Goal: Task Accomplishment & Management: Complete application form

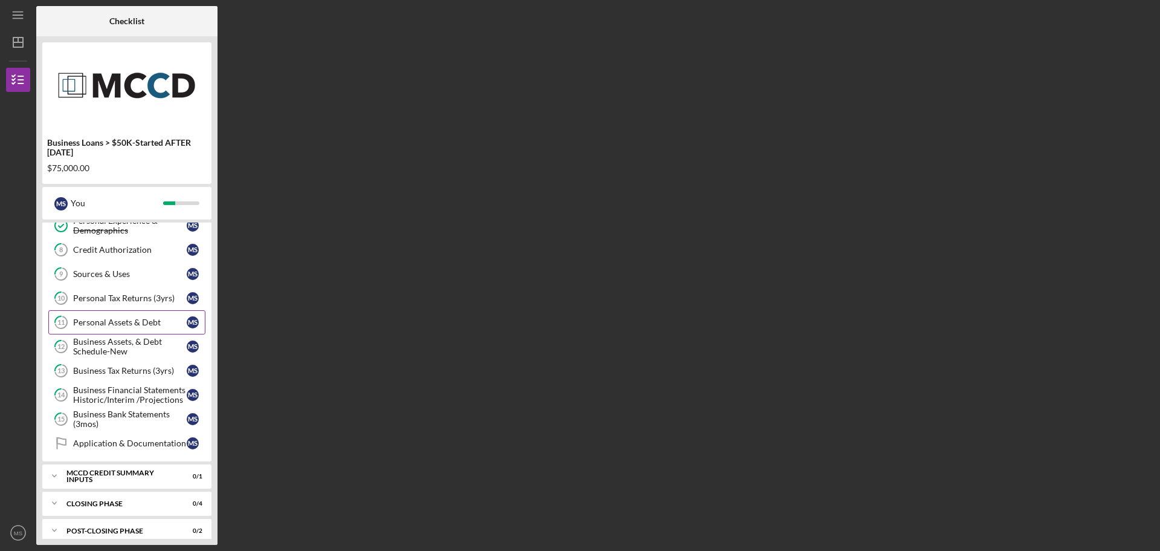
scroll to position [144, 0]
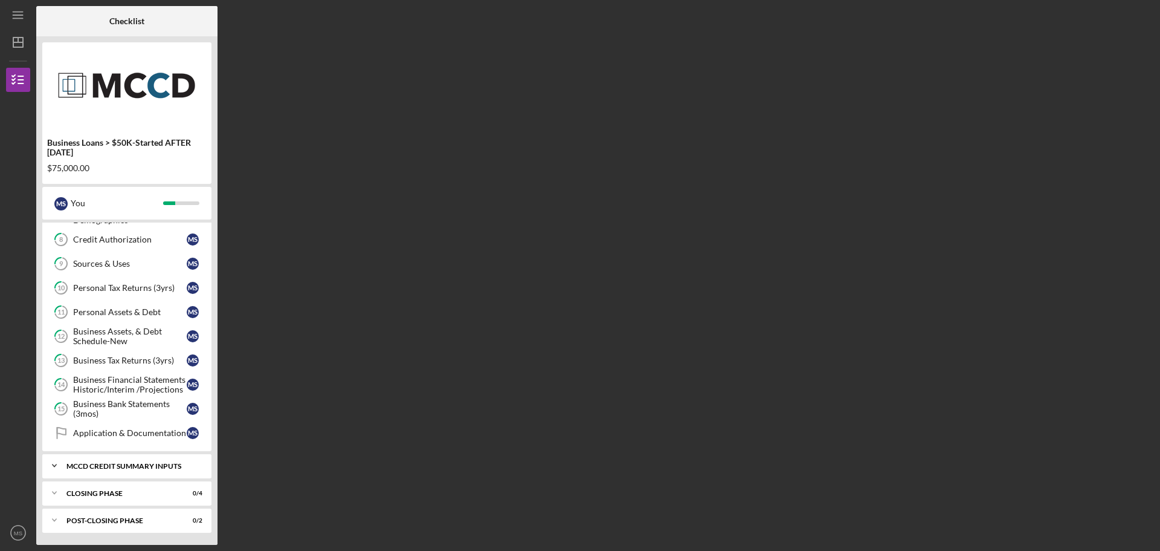
click at [119, 468] on div "MCCD Credit Summary Inputs" at bounding box center [131, 465] width 130 height 7
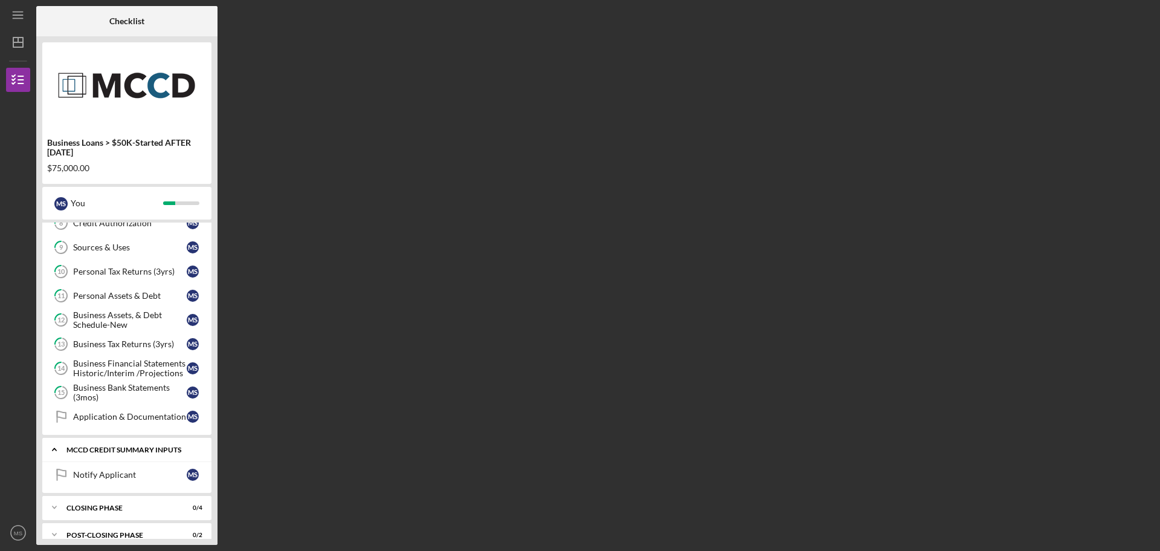
scroll to position [175, 0]
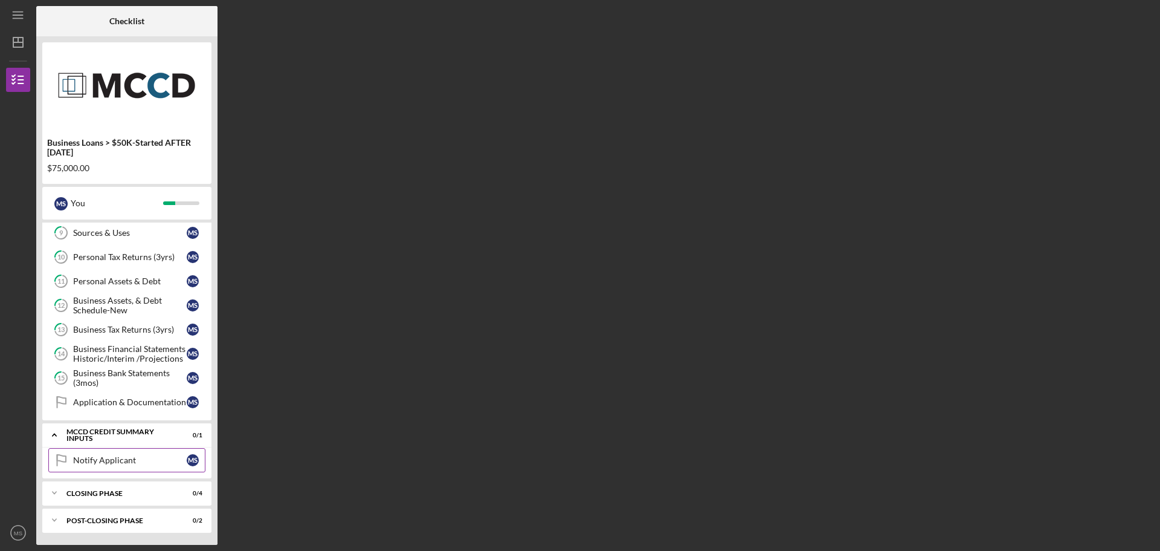
click at [122, 462] on div "Notify Applicant" at bounding box center [130, 460] width 114 height 10
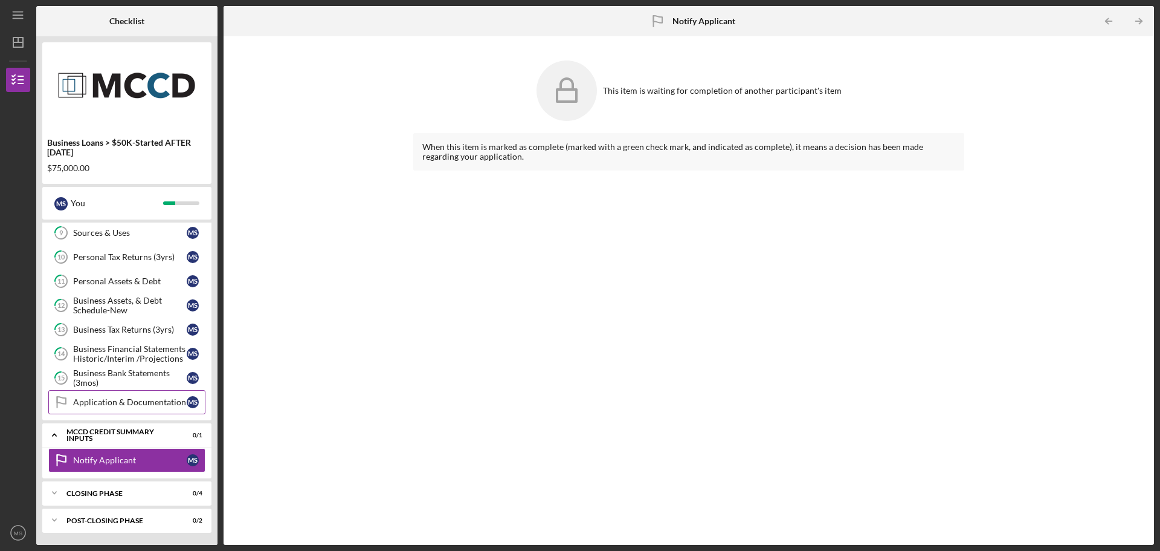
click at [130, 403] on div "Application & Documentation" at bounding box center [130, 402] width 114 height 10
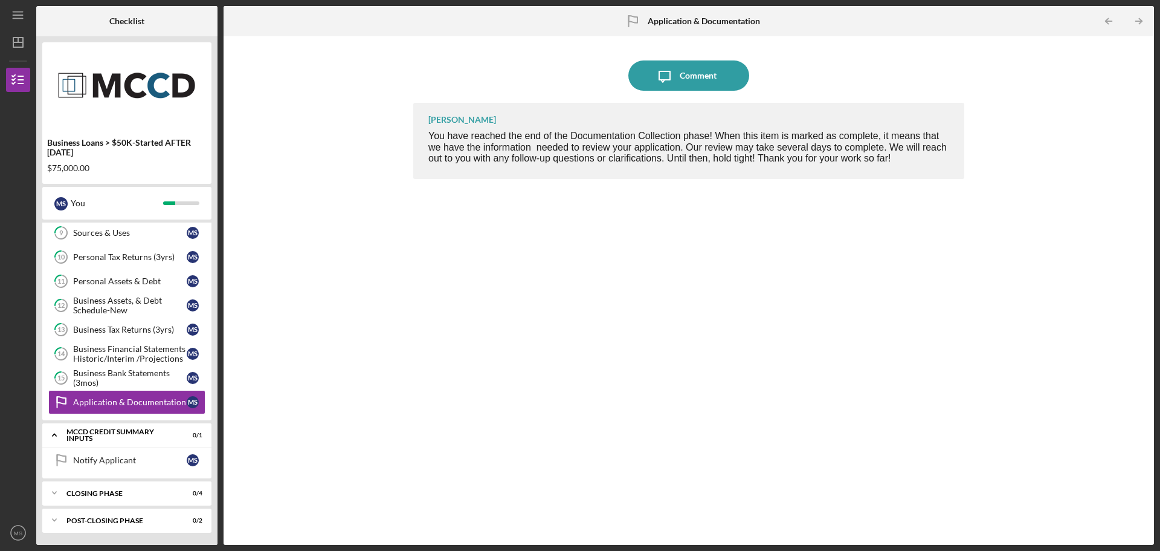
click at [123, 477] on div "Notify Applicant Notify Applicant M S" at bounding box center [126, 463] width 169 height 30
click at [123, 485] on div "Icon/Expander Closing Phase 0 / 4" at bounding box center [126, 492] width 169 height 24
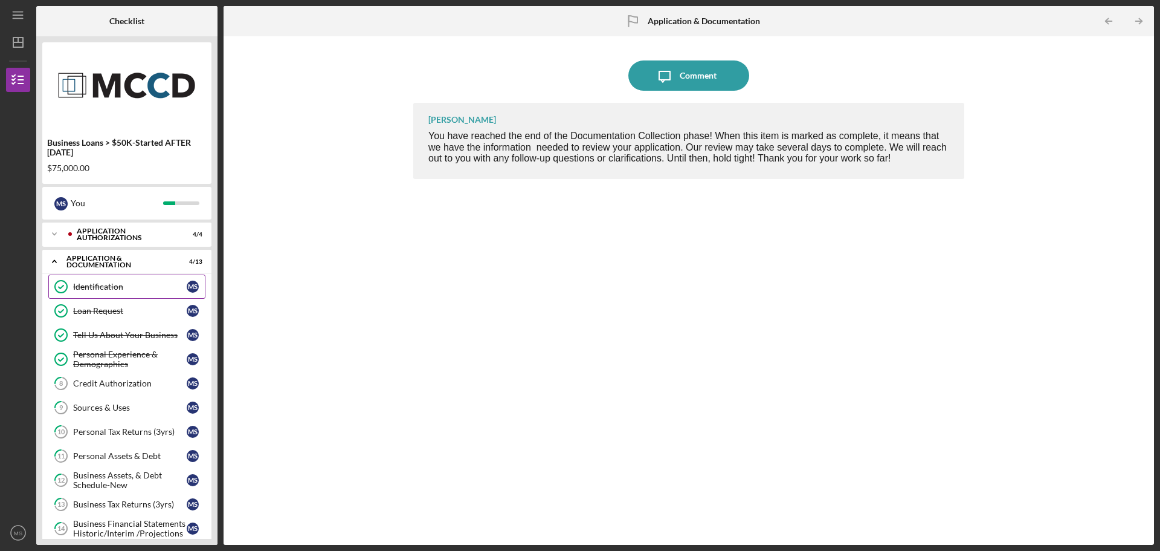
click at [122, 290] on div "Identification" at bounding box center [130, 287] width 114 height 10
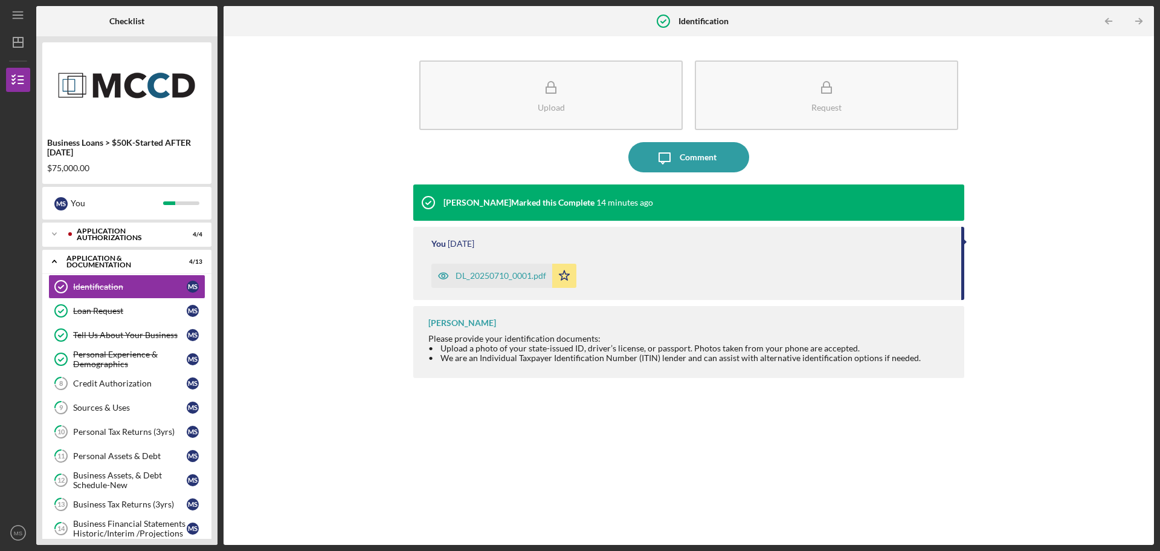
click at [495, 273] on div "DL_20250710_0001.pdf" at bounding box center [501, 276] width 91 height 10
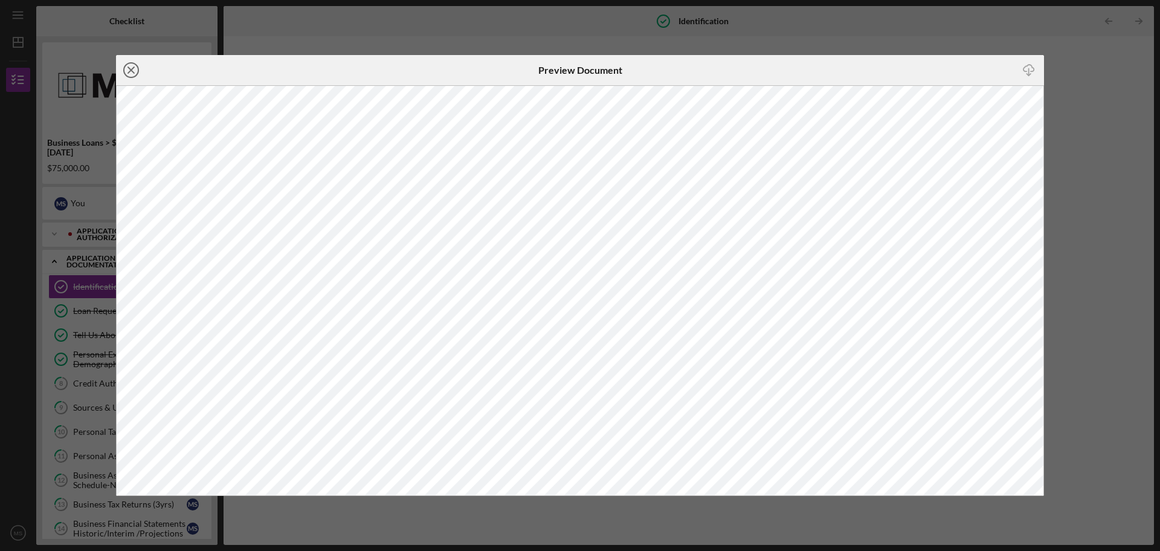
click at [124, 68] on circle at bounding box center [131, 70] width 15 height 15
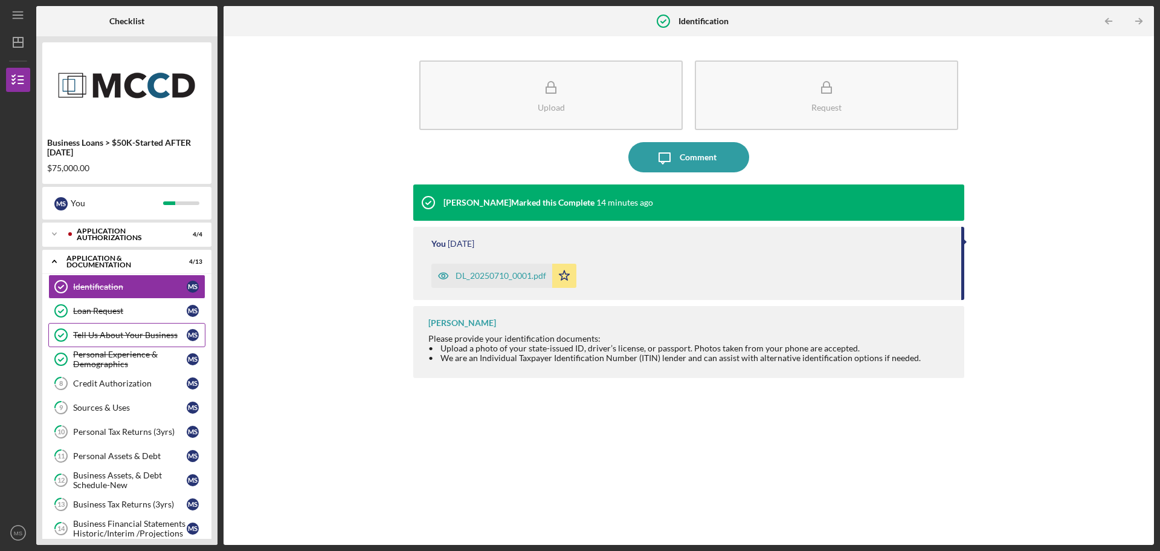
click at [102, 332] on div "Tell Us About Your Business" at bounding box center [130, 335] width 114 height 10
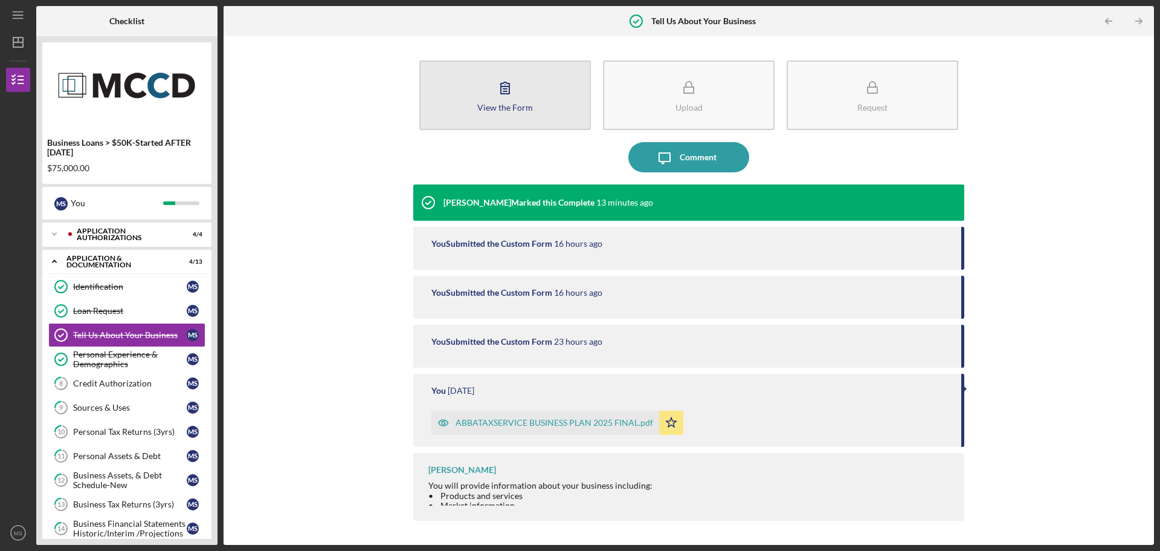
click at [506, 114] on button "View the Form Form" at bounding box center [505, 95] width 172 height 70
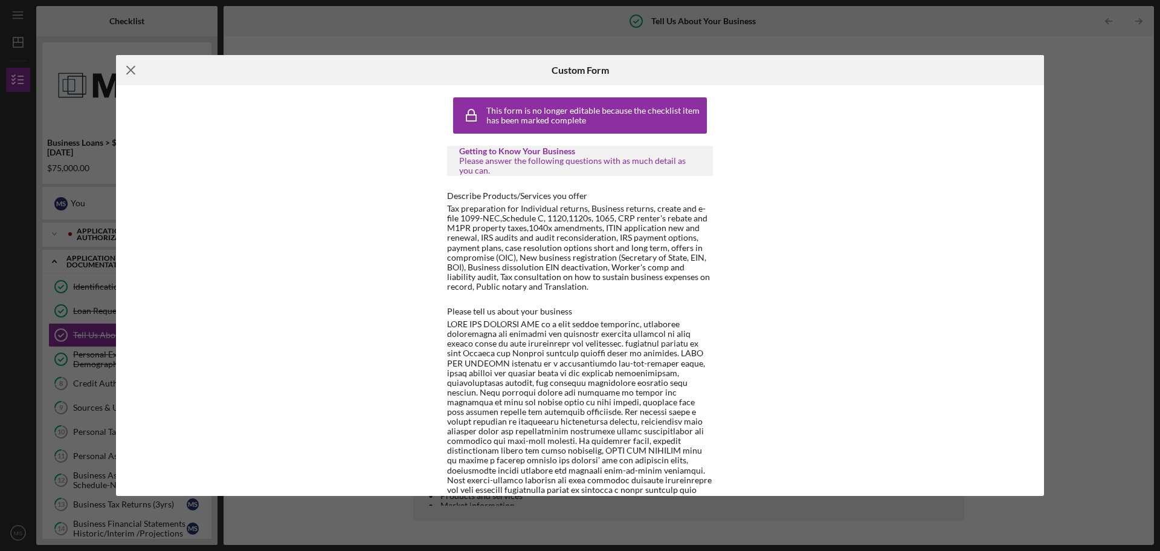
click at [135, 73] on icon "Icon/Menu Close" at bounding box center [131, 70] width 30 height 30
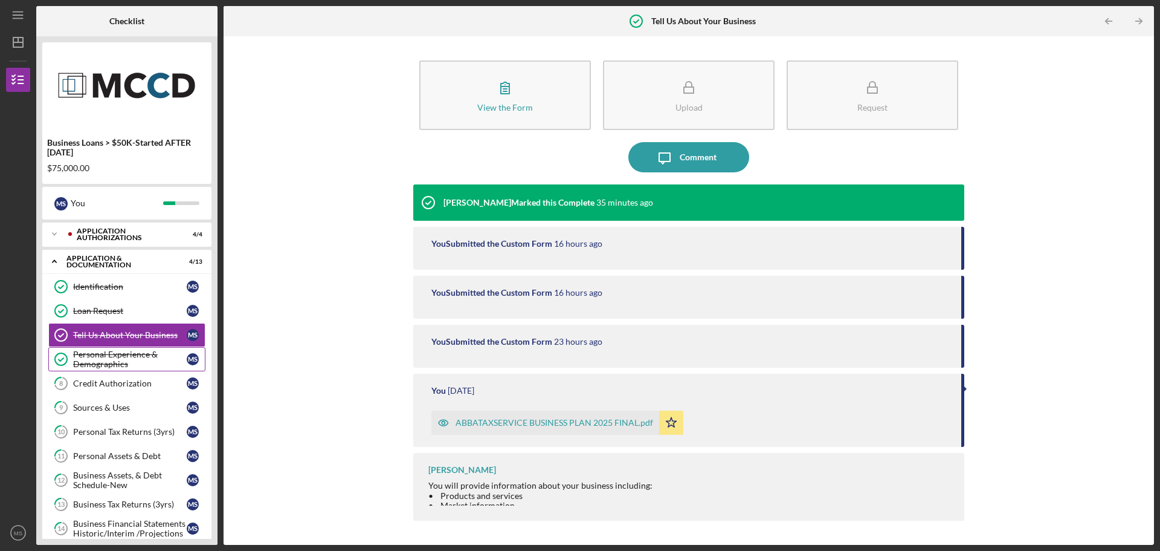
click at [108, 354] on div "Personal Experience & Demographics" at bounding box center [130, 358] width 114 height 19
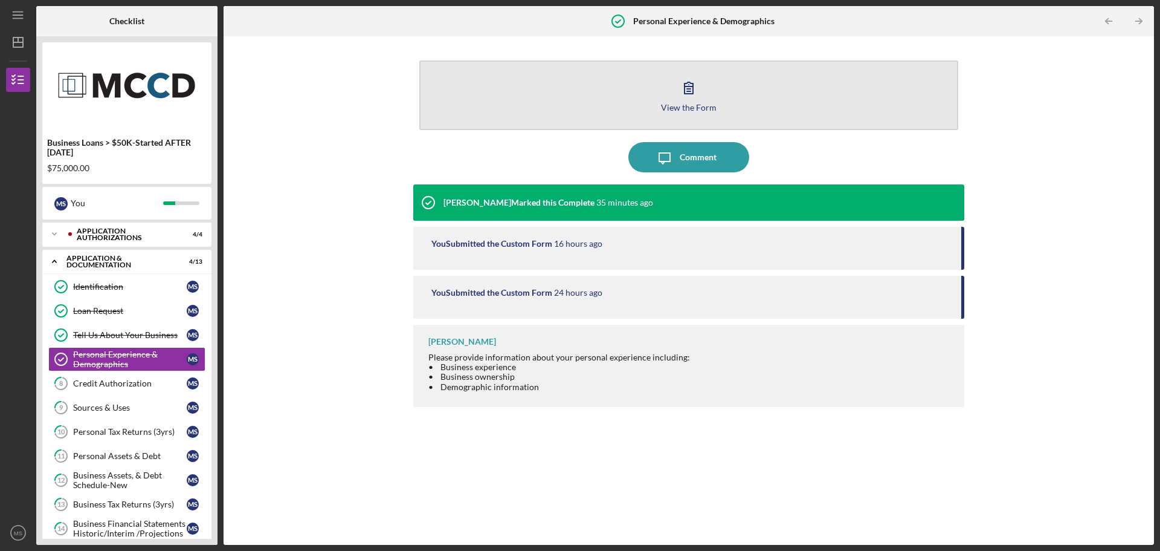
click at [685, 98] on icon "button" at bounding box center [689, 88] width 30 height 30
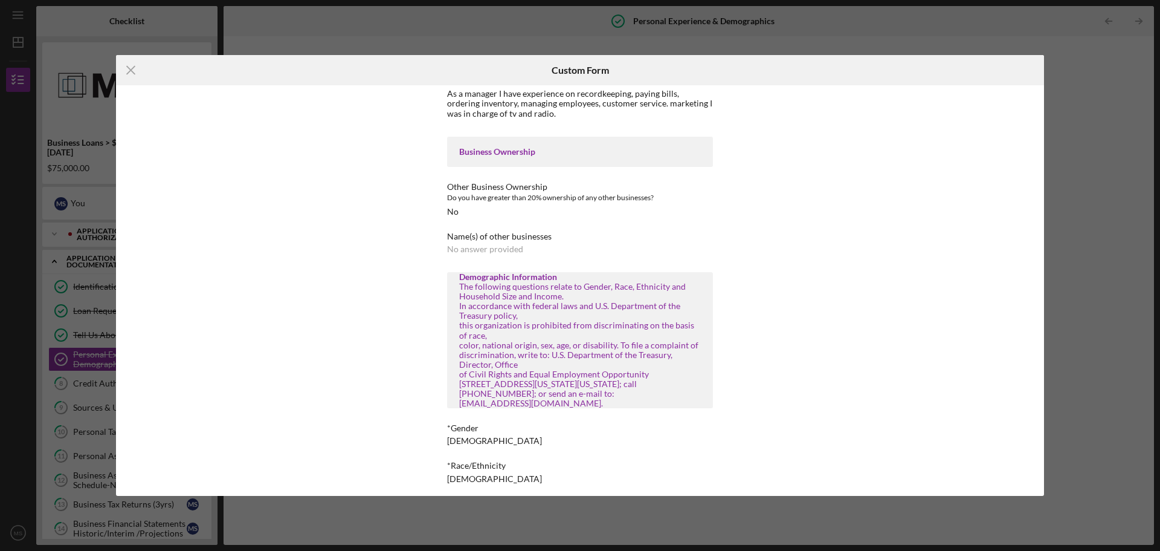
scroll to position [292, 0]
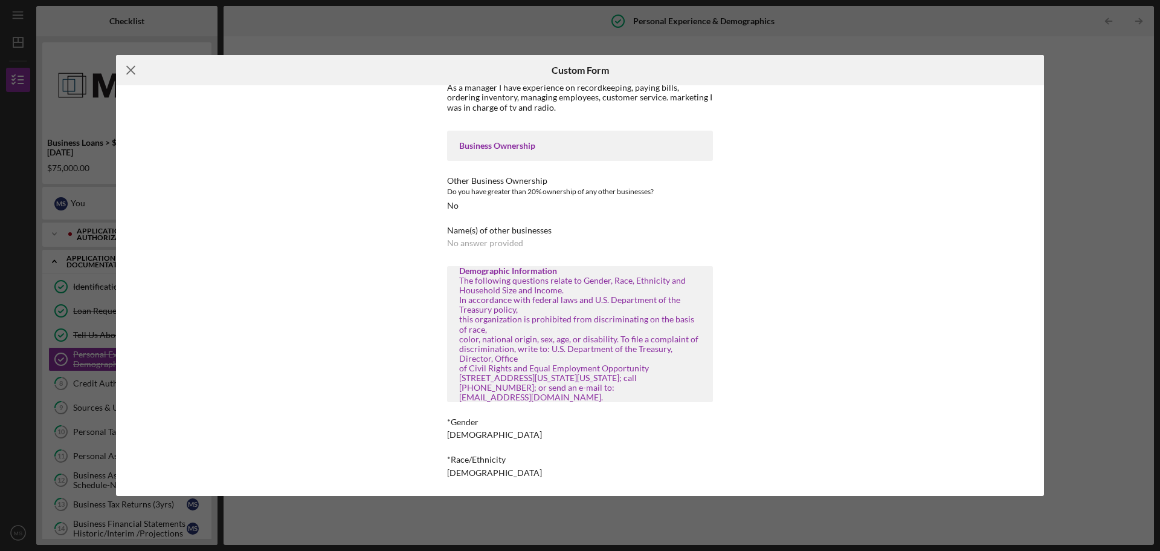
click at [139, 73] on icon "Icon/Menu Close" at bounding box center [131, 70] width 30 height 30
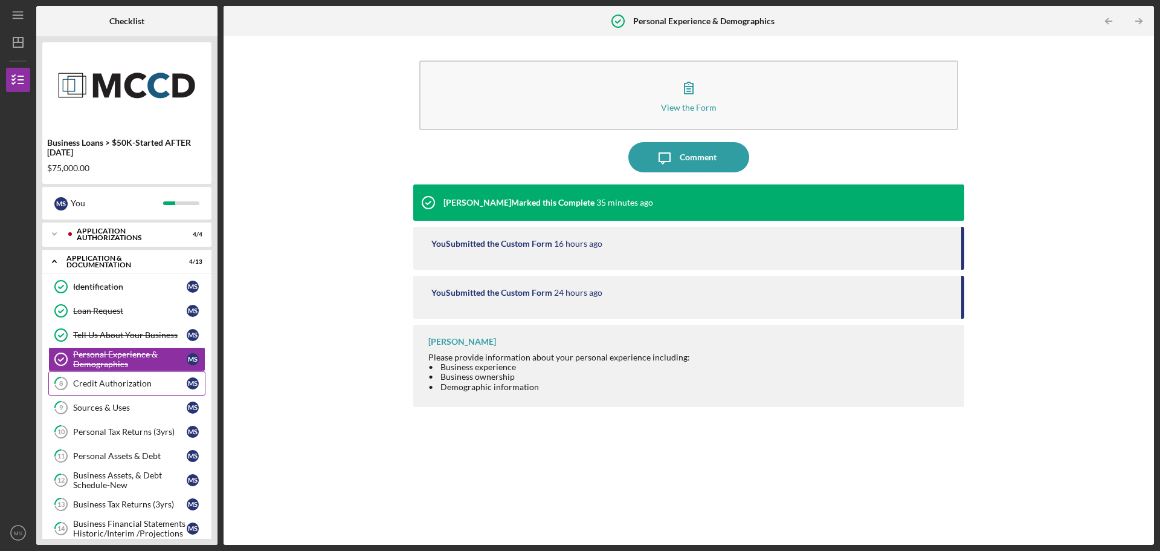
click at [100, 386] on div "Credit Authorization" at bounding box center [130, 383] width 114 height 10
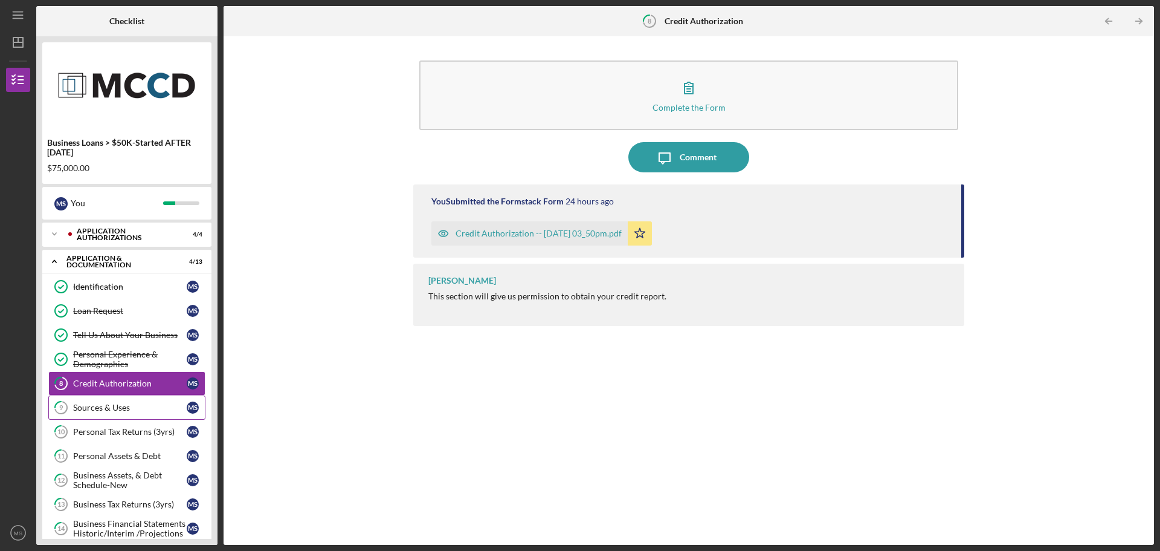
click at [100, 410] on div "Sources & Uses" at bounding box center [130, 408] width 114 height 10
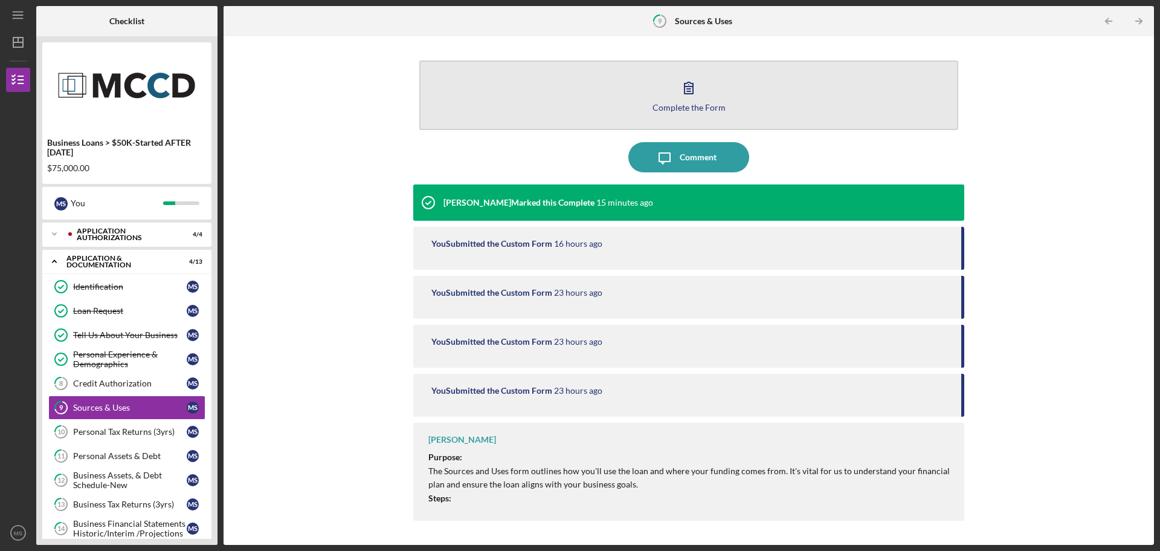
click at [556, 86] on button "Complete the Form Form" at bounding box center [688, 95] width 539 height 70
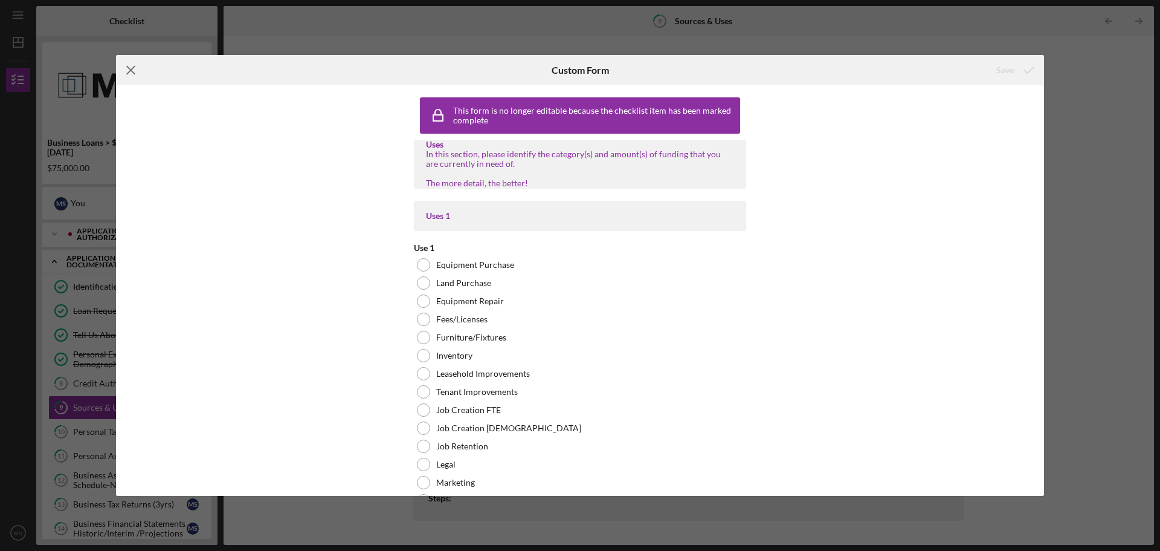
click at [129, 68] on line at bounding box center [131, 70] width 8 height 8
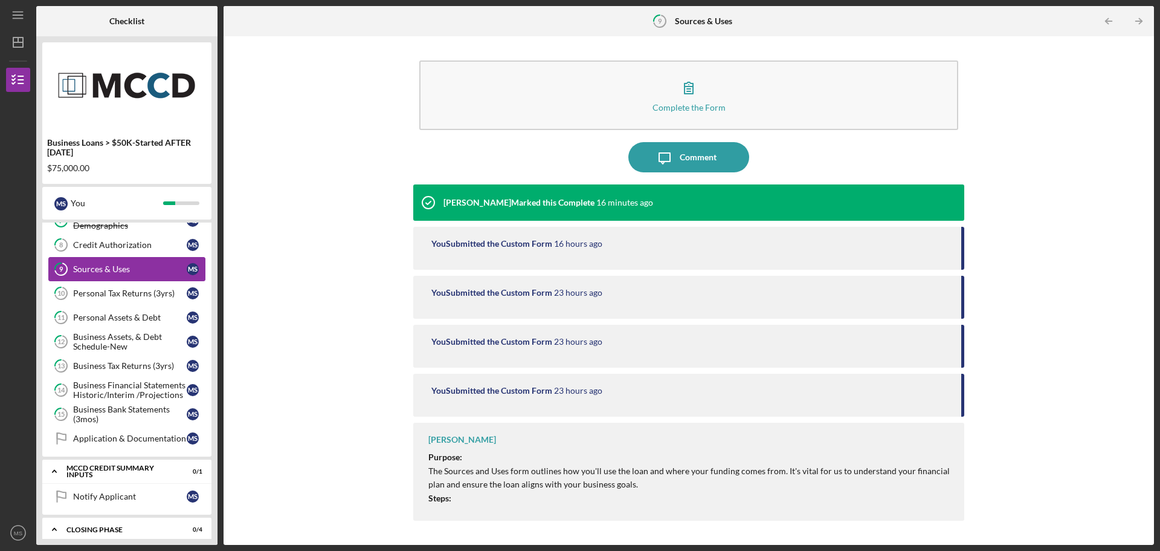
scroll to position [181, 0]
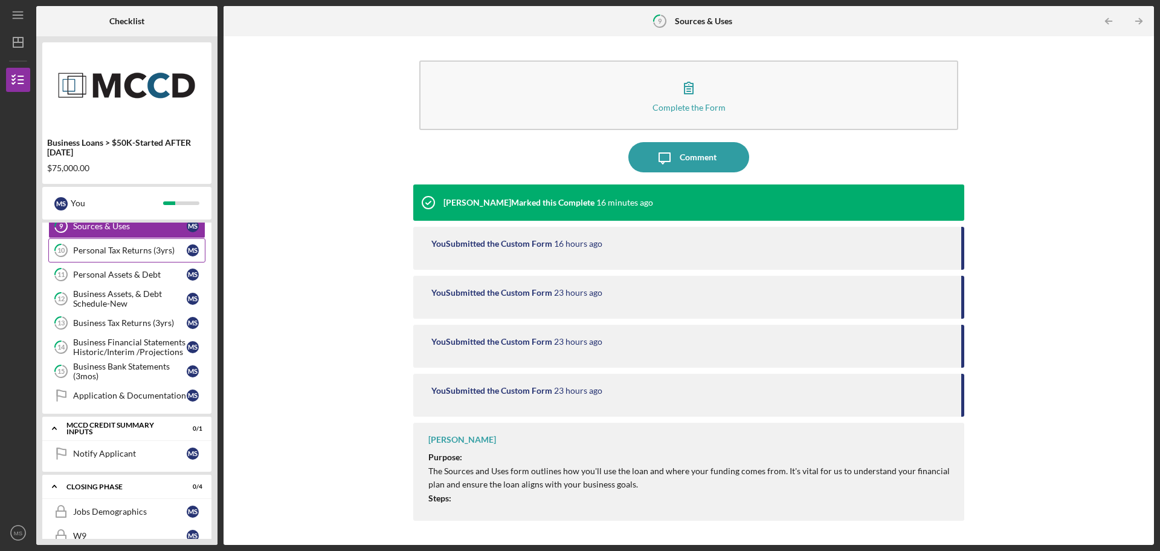
click at [131, 244] on link "10 Personal Tax Returns (3yrs) M S" at bounding box center [126, 250] width 157 height 24
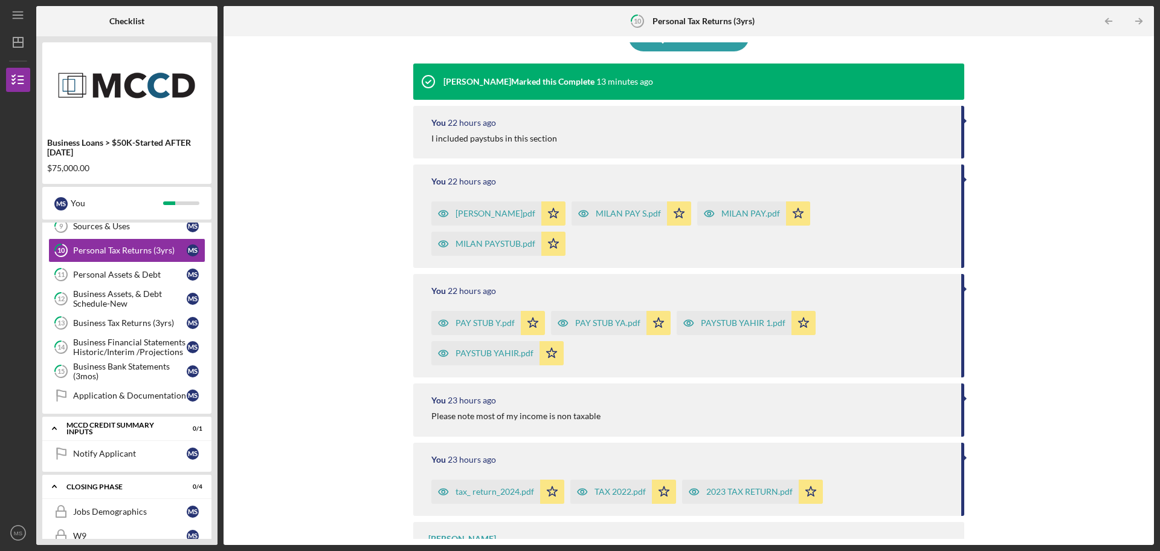
scroll to position [134, 0]
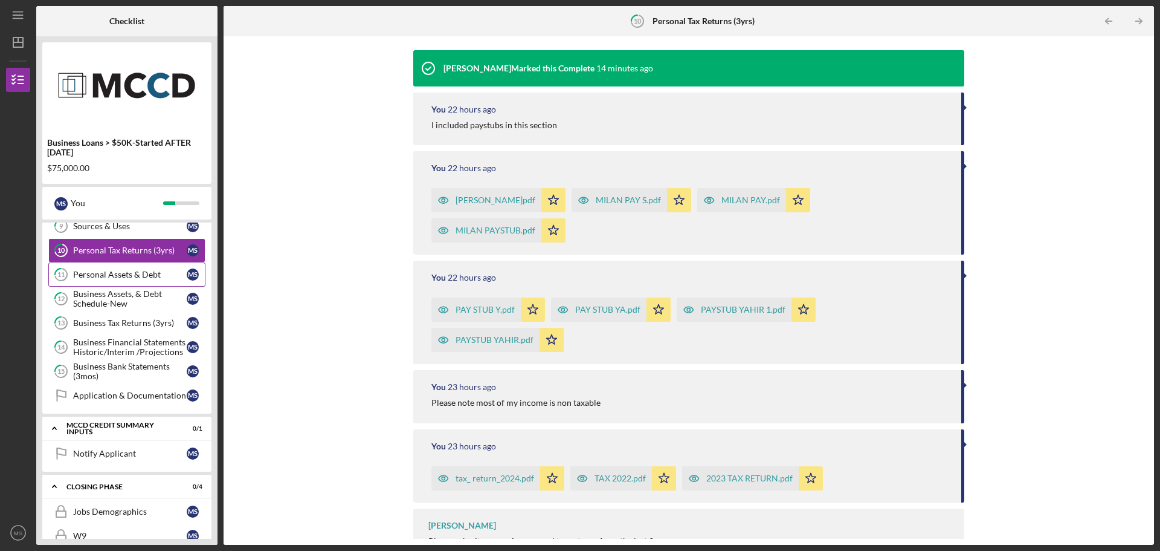
click at [137, 273] on div "Personal Assets & Debt" at bounding box center [130, 275] width 114 height 10
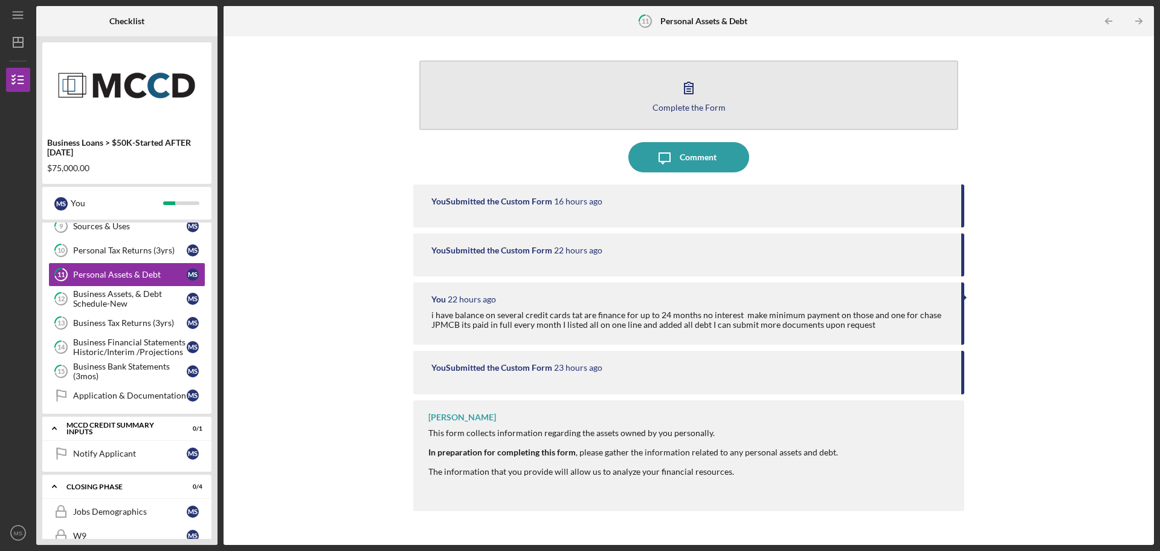
click at [637, 108] on button "Complete the Form Form" at bounding box center [688, 95] width 539 height 70
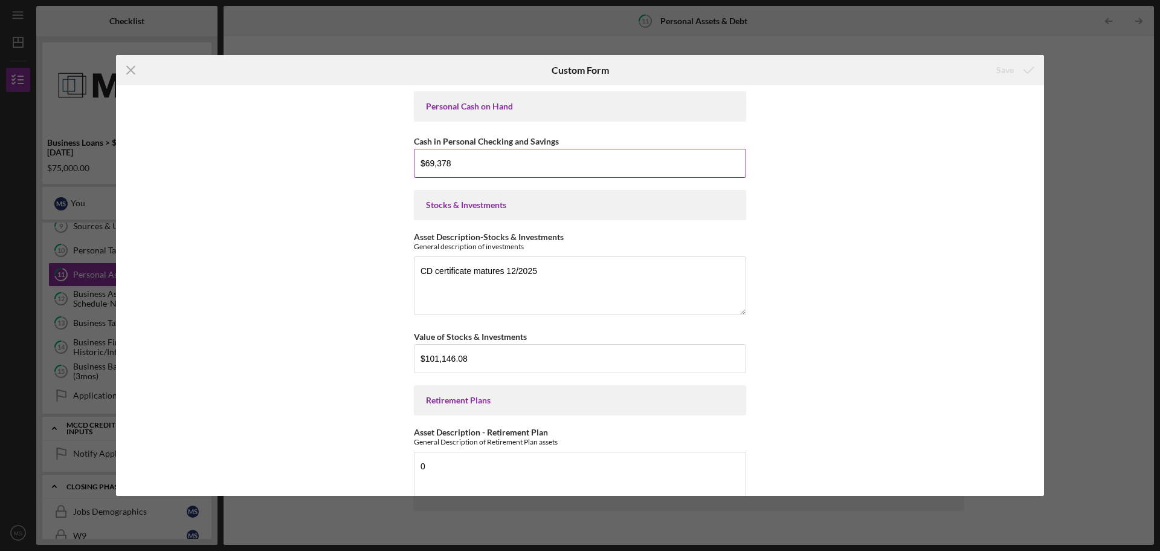
click at [448, 160] on input "$69,378" at bounding box center [580, 163] width 332 height 29
type input "$6"
type input "$70,503.67"
click at [539, 306] on textarea "CD certificate matures 12/2025" at bounding box center [580, 285] width 332 height 58
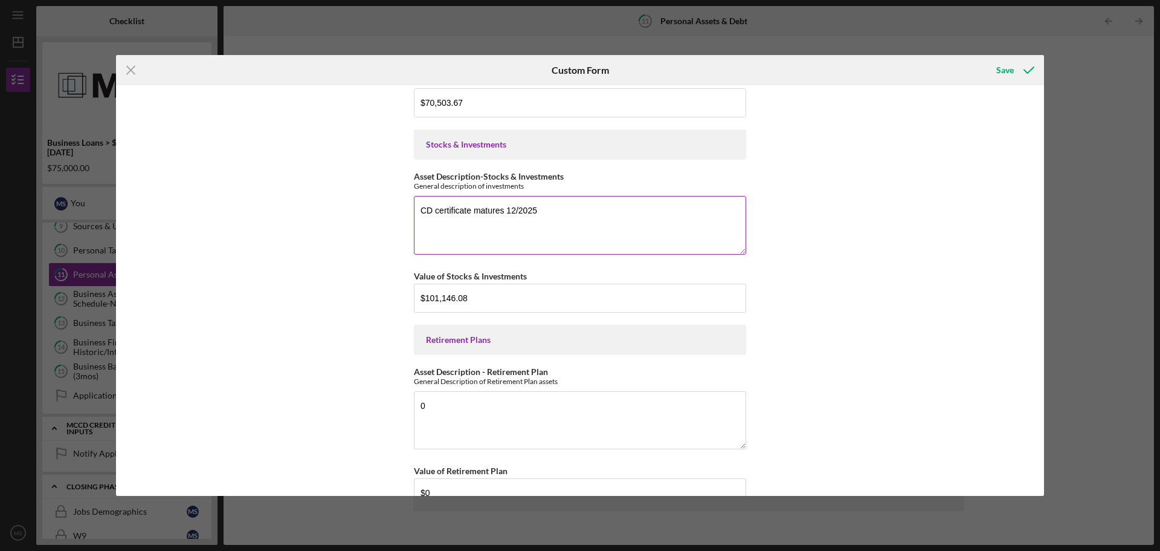
scroll to position [121, 0]
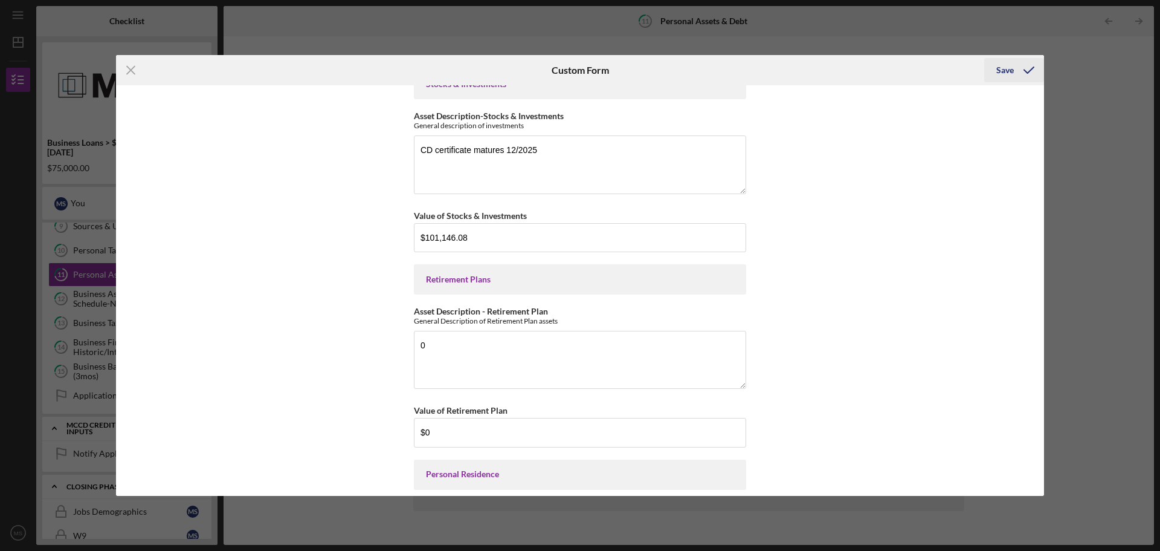
click at [1009, 74] on div "Save" at bounding box center [1006, 70] width 18 height 24
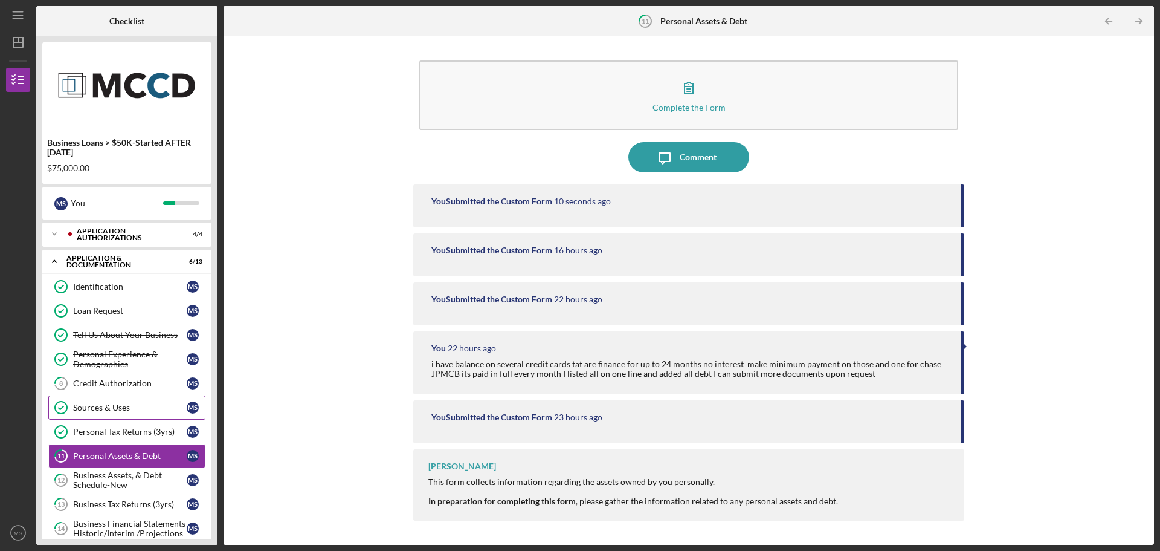
click at [120, 412] on div "Sources & Uses" at bounding box center [130, 408] width 114 height 10
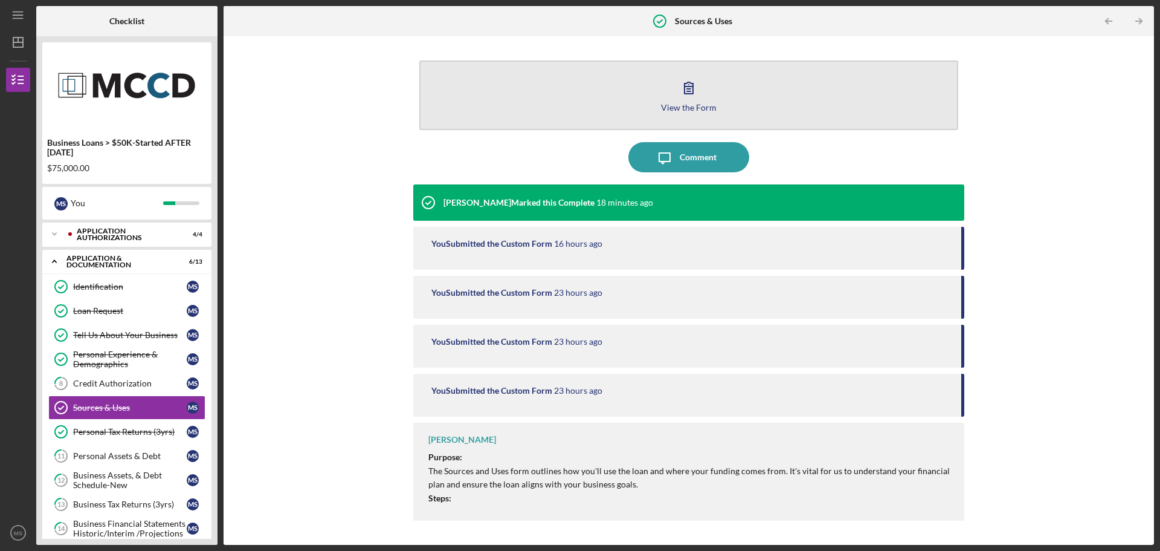
click at [629, 88] on button "View the Form Form" at bounding box center [688, 95] width 539 height 70
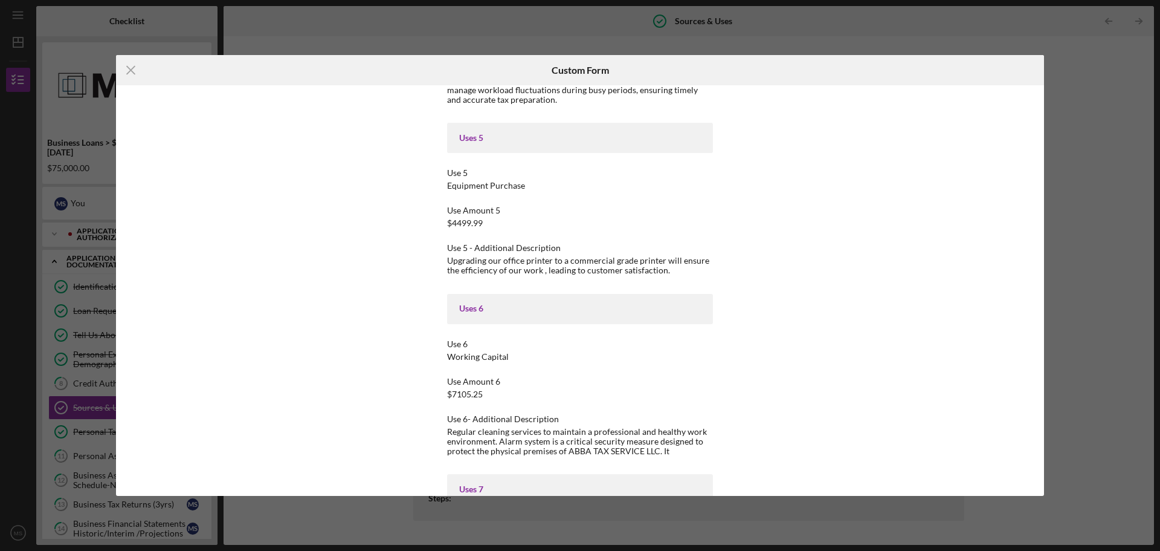
scroll to position [967, 0]
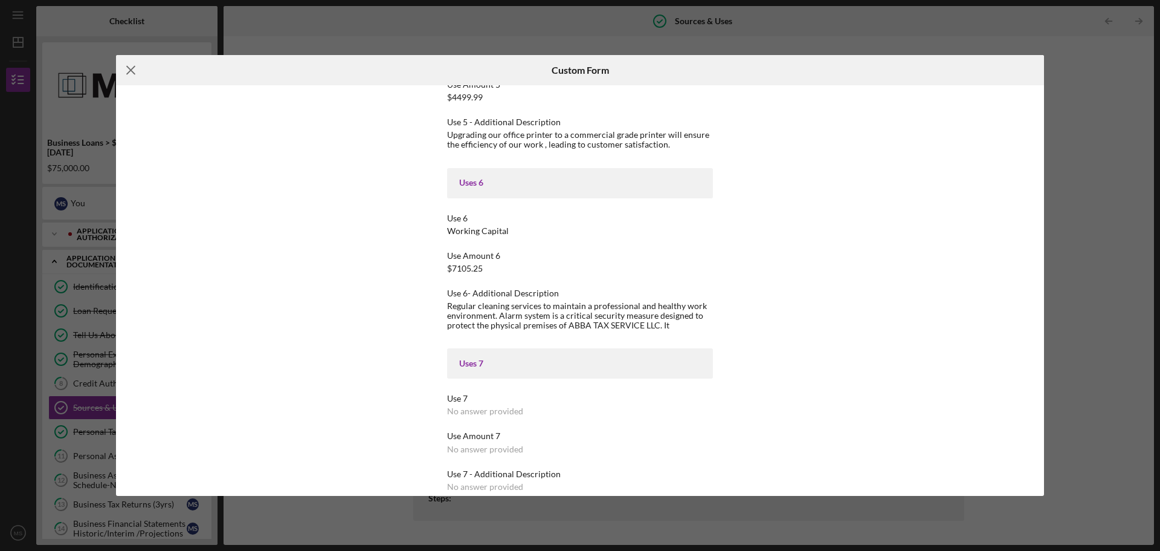
click at [131, 63] on icon "Icon/Menu Close" at bounding box center [131, 70] width 30 height 30
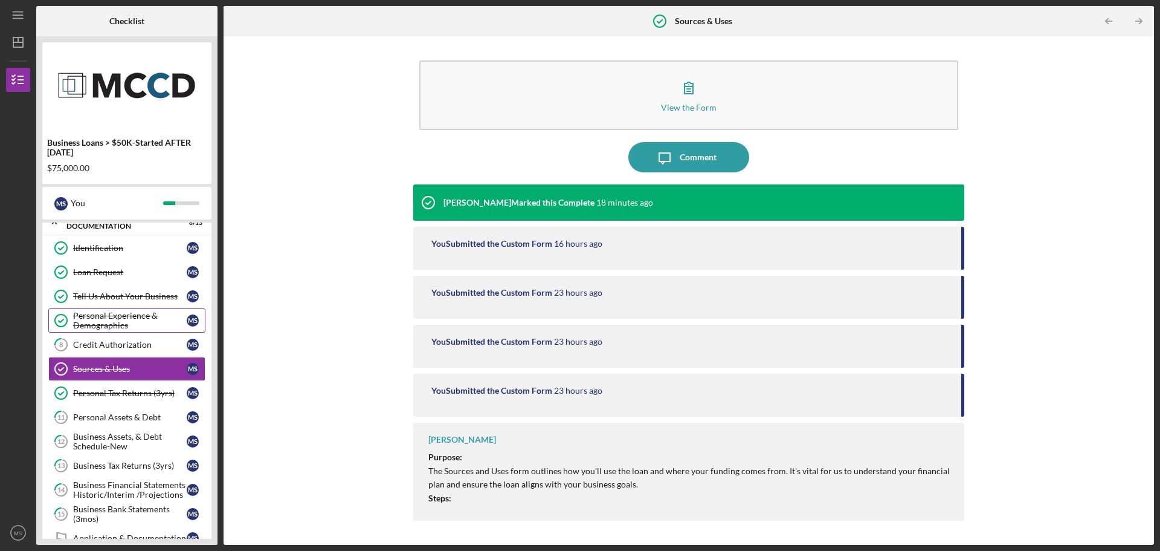
scroll to position [60, 0]
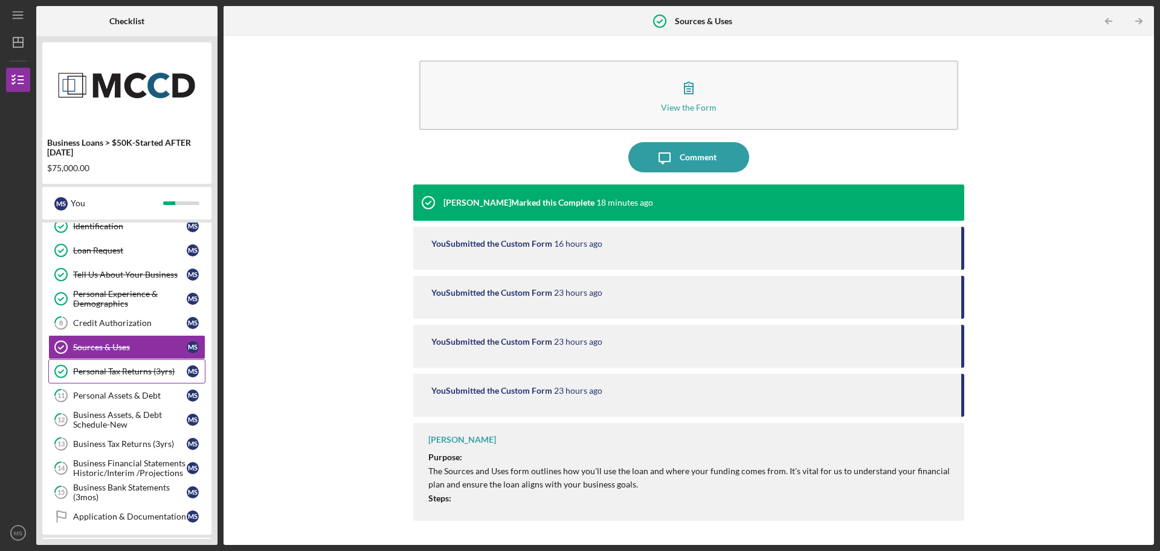
click at [90, 373] on div "Personal Tax Returns (3yrs)" at bounding box center [130, 371] width 114 height 10
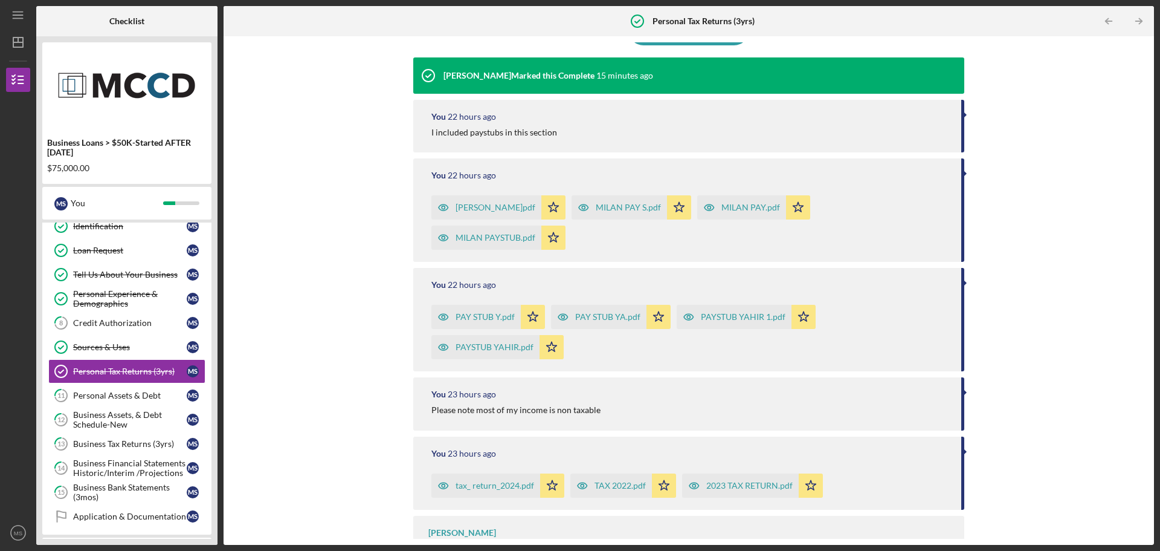
scroll to position [134, 0]
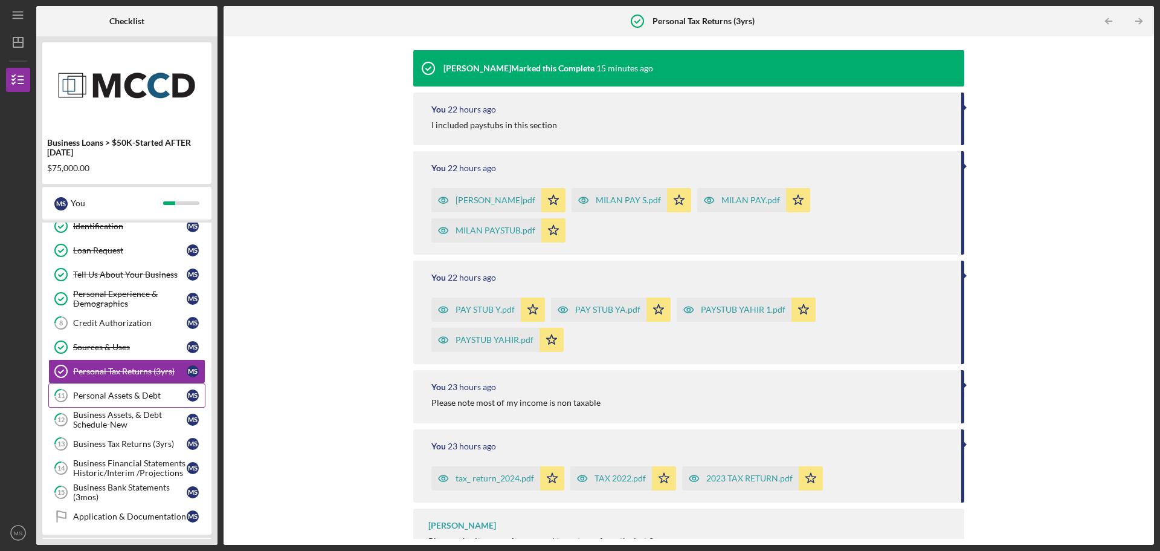
click at [119, 396] on div "Personal Assets & Debt" at bounding box center [130, 395] width 114 height 10
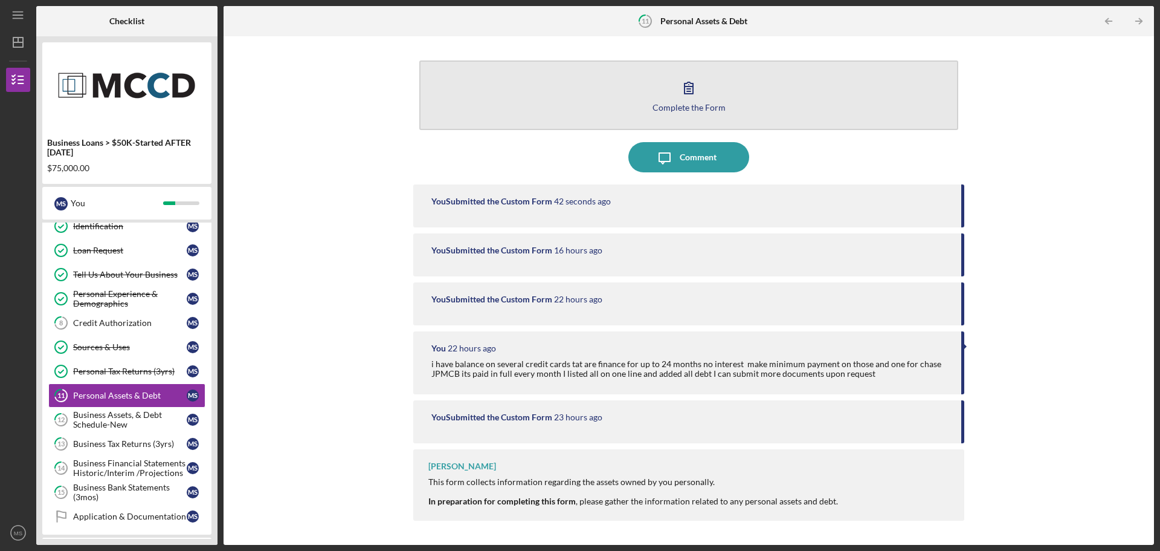
click at [720, 99] on button "Complete the Form Form" at bounding box center [688, 95] width 539 height 70
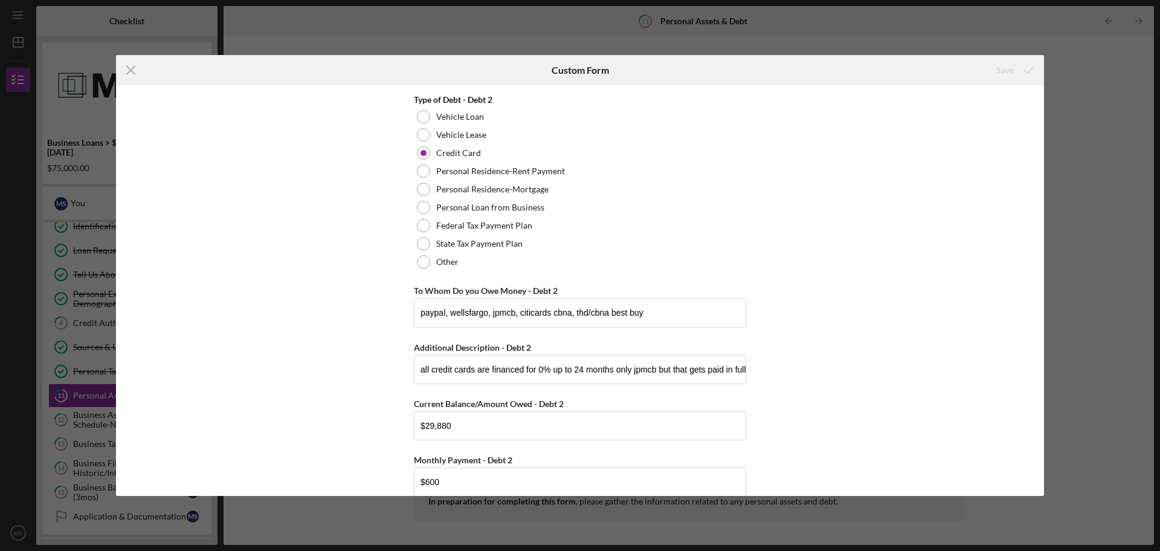
scroll to position [1994, 0]
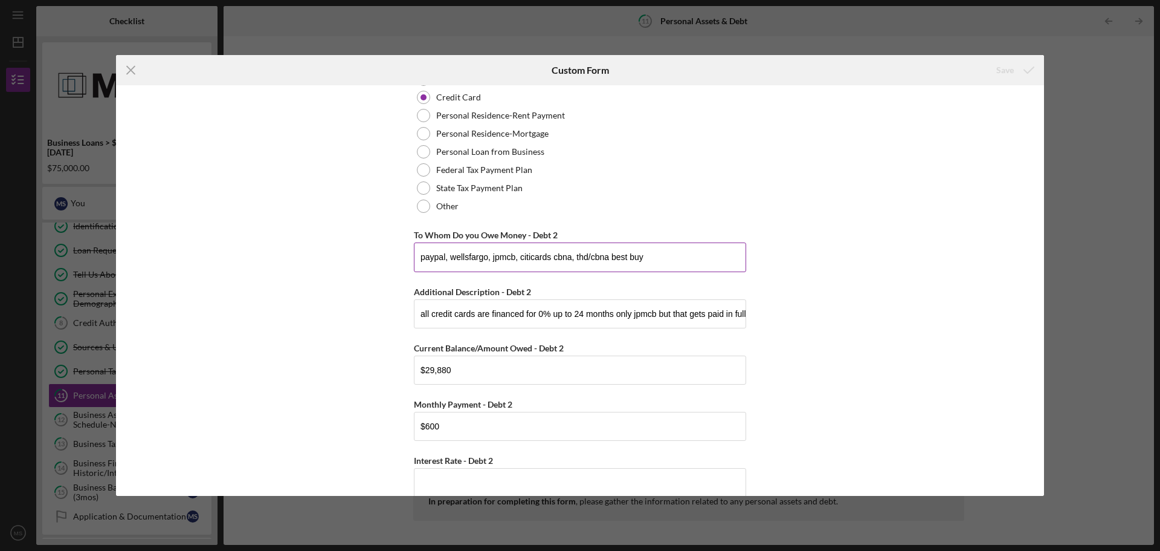
click at [609, 256] on input "paypal, wellsfargo, jpmcb, citicards cbna, thd/cbna best buy" at bounding box center [580, 256] width 332 height 29
click at [657, 249] on input "paypal, wellsfargo, jpmcb, citicards cbna, thd/cbna,best buy" at bounding box center [580, 256] width 332 height 29
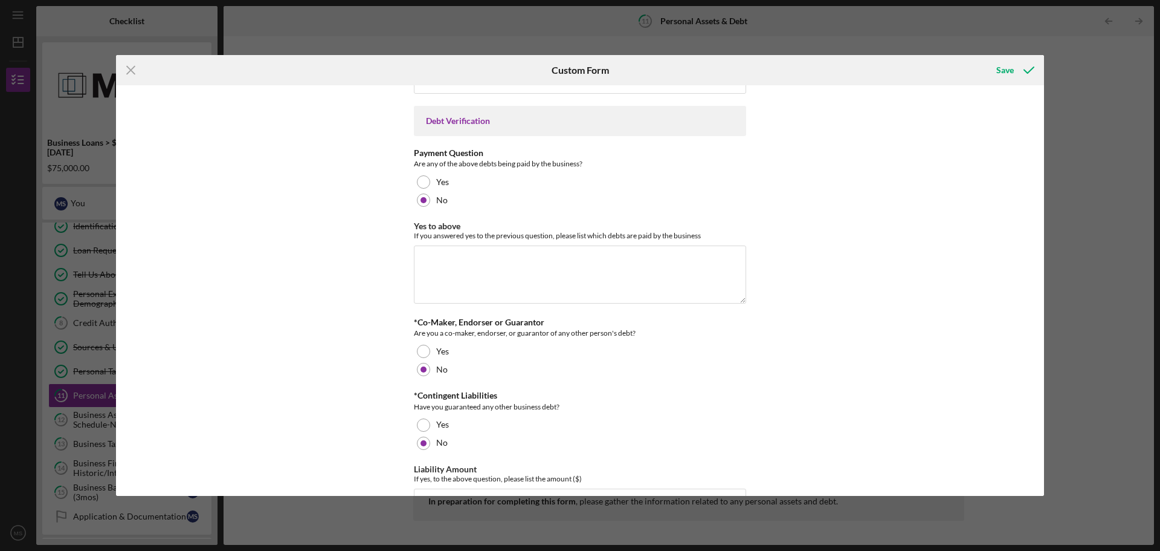
scroll to position [3062, 0]
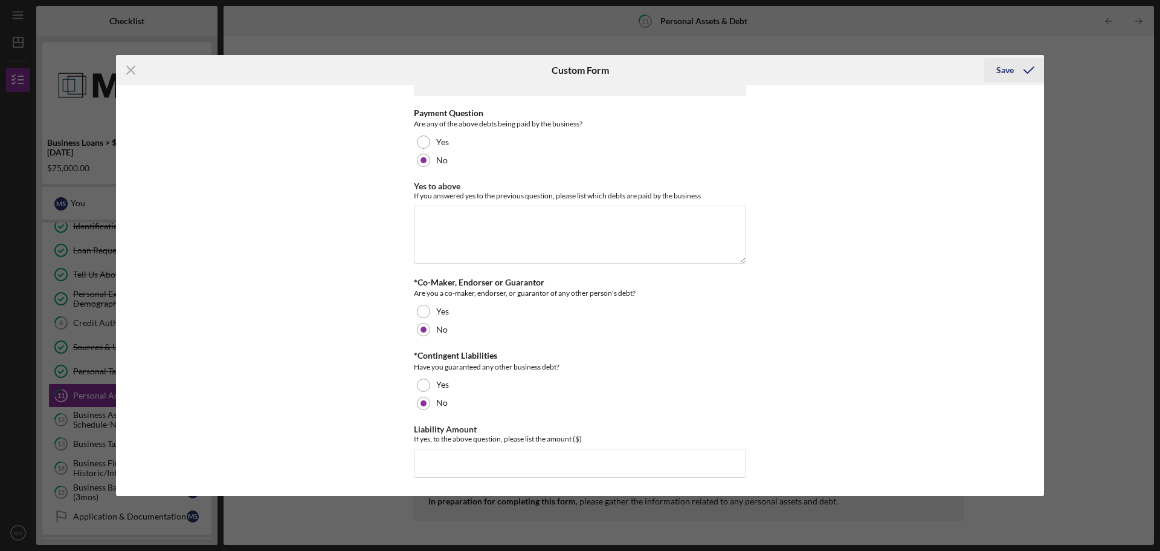
type input "paypal, wellsfargo, jpmcb, citicards cbna, thd/cbna,best buy"
click at [1021, 73] on icon "submit" at bounding box center [1029, 70] width 30 height 30
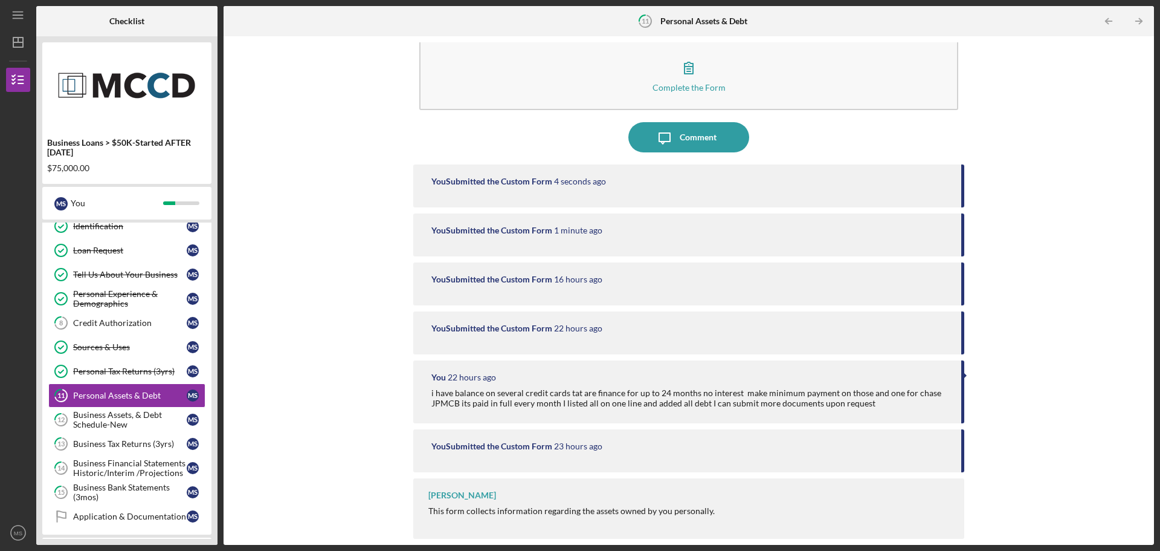
scroll to position [181, 0]
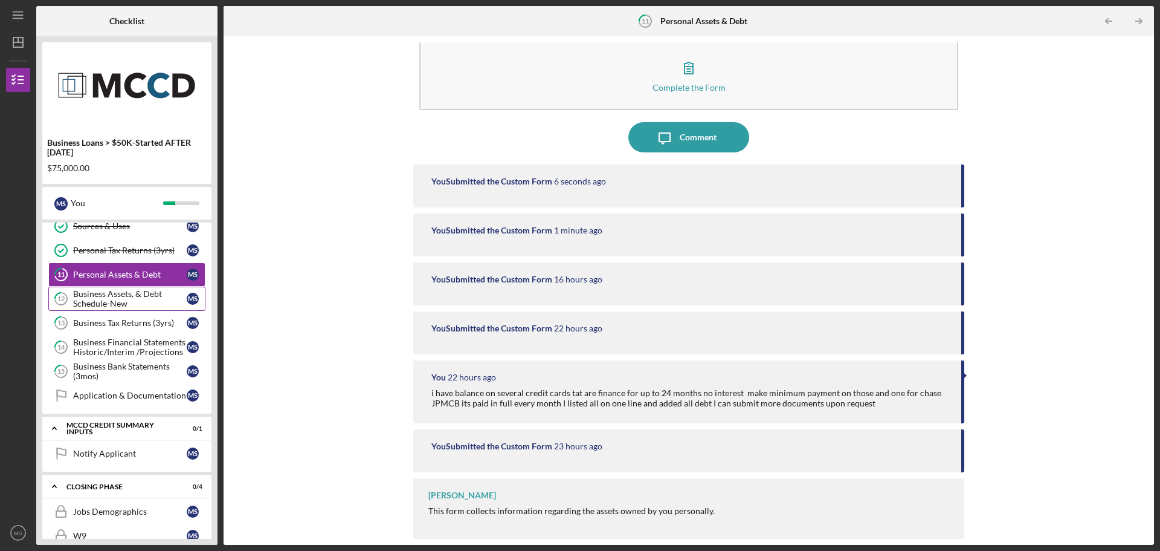
click at [153, 302] on div "Business Assets, & Debt Schedule-New" at bounding box center [130, 298] width 114 height 19
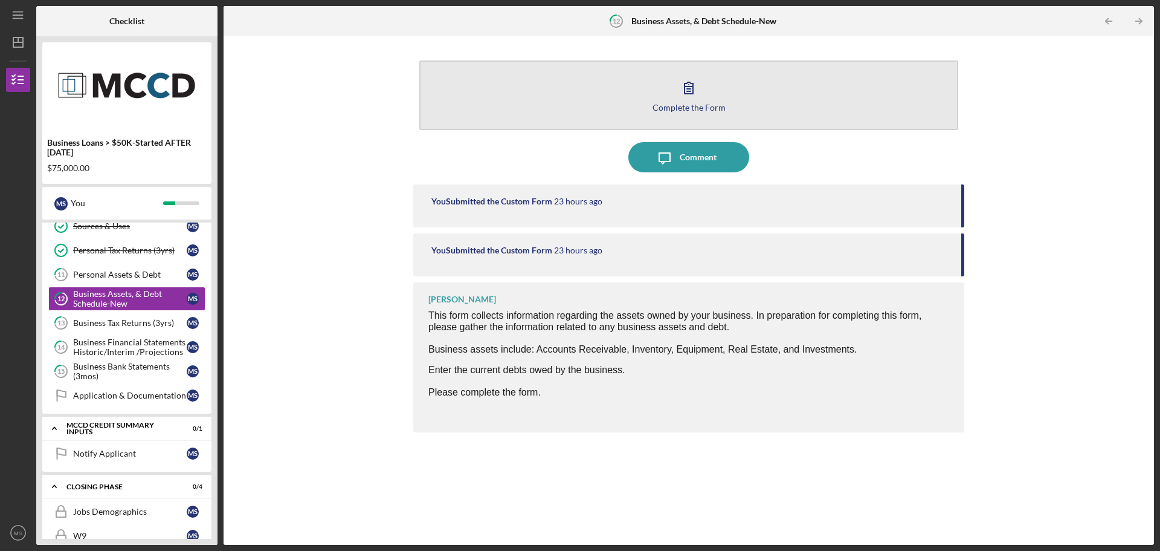
click at [603, 111] on button "Complete the Form Form" at bounding box center [688, 95] width 539 height 70
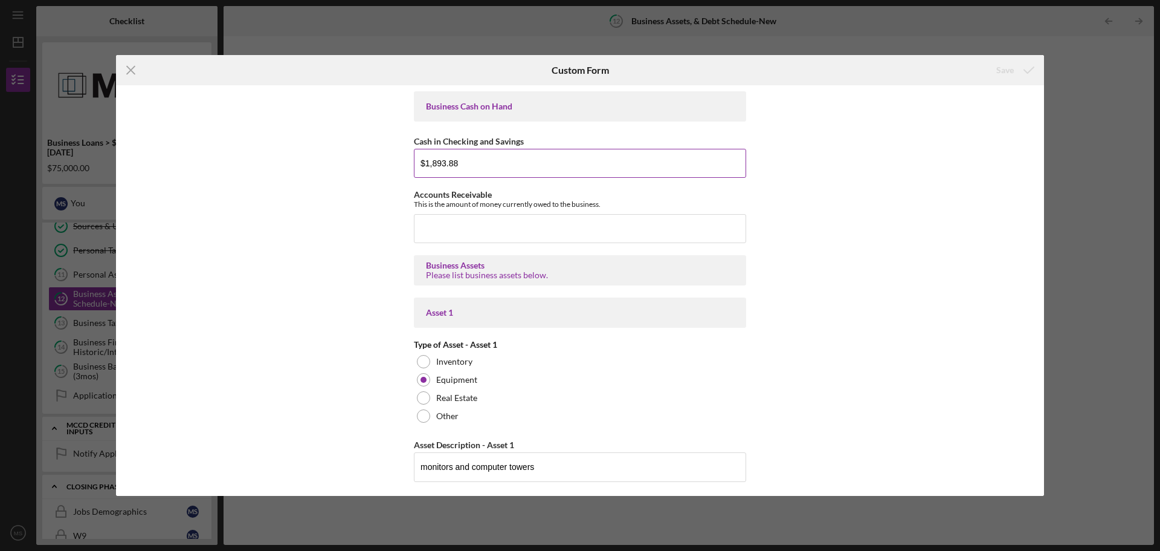
click at [479, 160] on input "$1,893.88" at bounding box center [580, 163] width 332 height 29
type input "$1"
type input "$2,140.88"
click at [324, 161] on div "Business Cash on Hand Cash in Checking and Savings $2,140.88 Accounts Receivabl…" at bounding box center [580, 290] width 928 height 410
click at [1007, 54] on div "Icon/Menu Close Custom Form Save Business Cash on Hand Cash in Checking and Sav…" at bounding box center [580, 275] width 1160 height 551
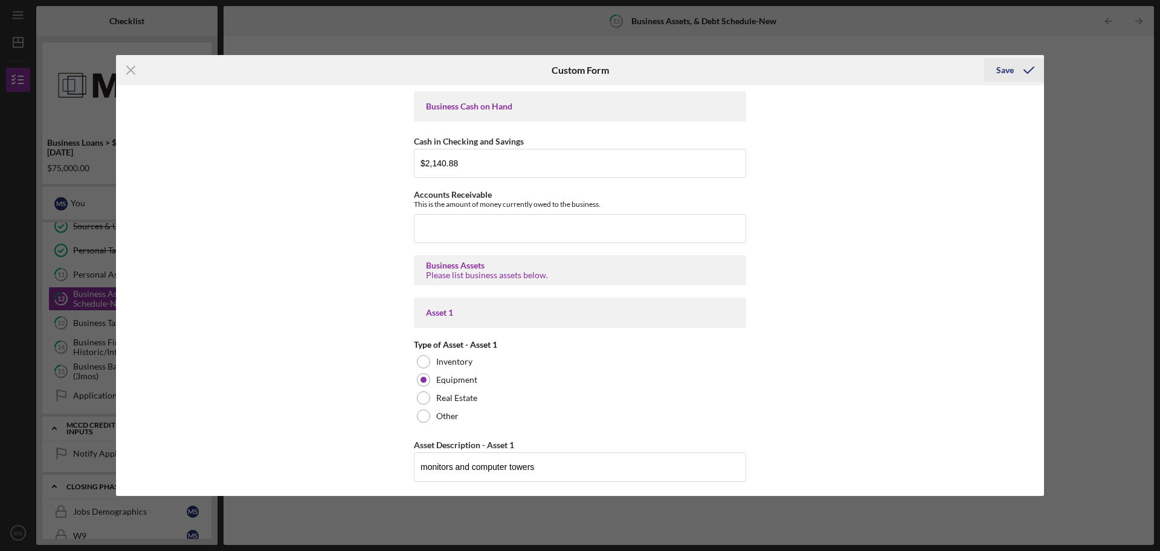
click at [1005, 65] on div "Save" at bounding box center [1006, 70] width 18 height 24
click at [132, 73] on icon "Icon/Menu Close" at bounding box center [131, 70] width 30 height 30
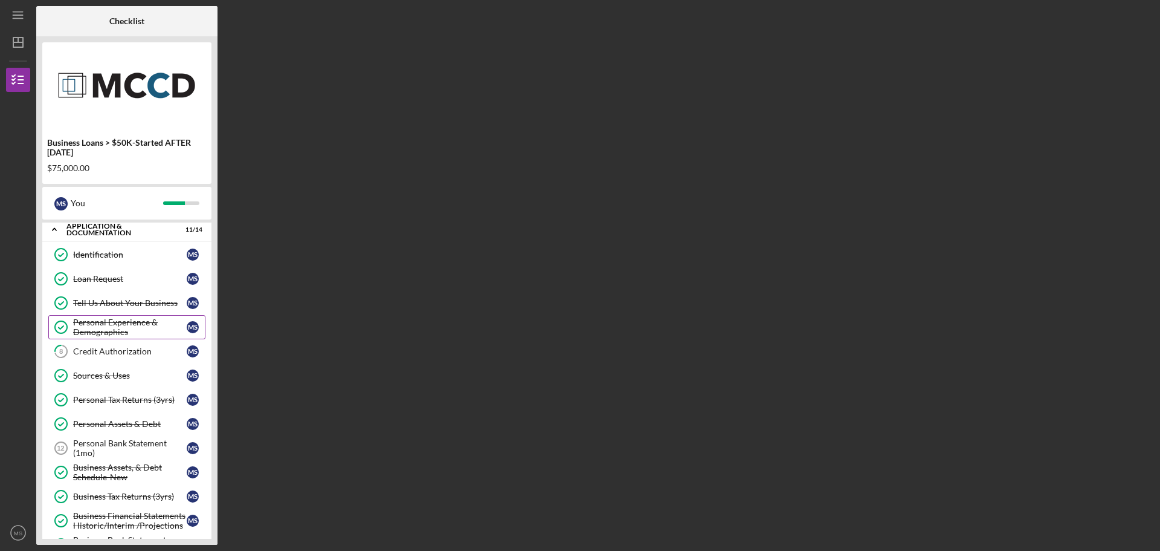
scroll to position [60, 0]
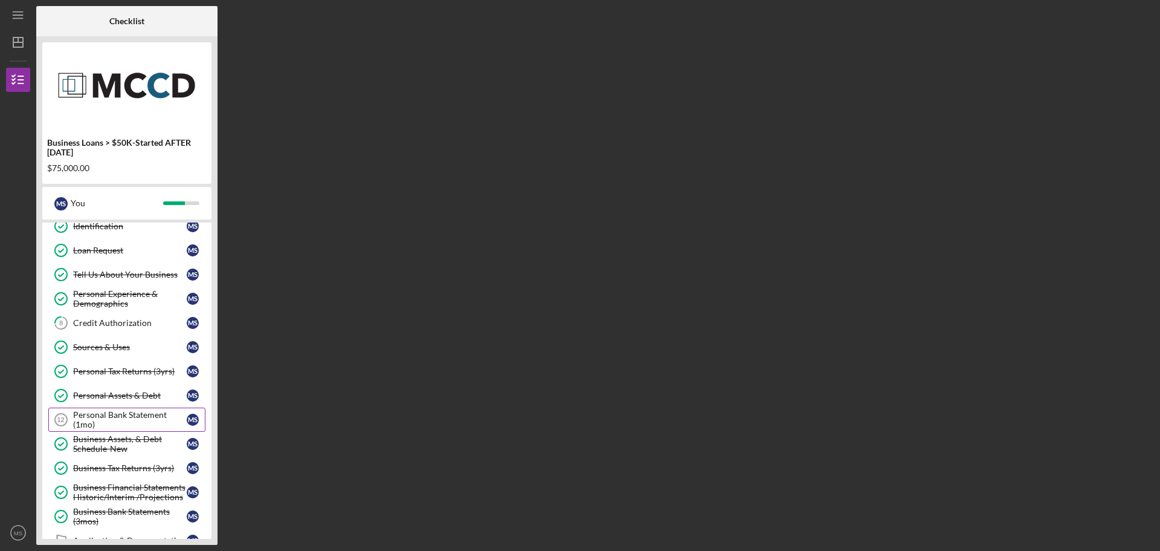
click at [137, 415] on div "Personal Bank Statement (1mo)" at bounding box center [130, 419] width 114 height 19
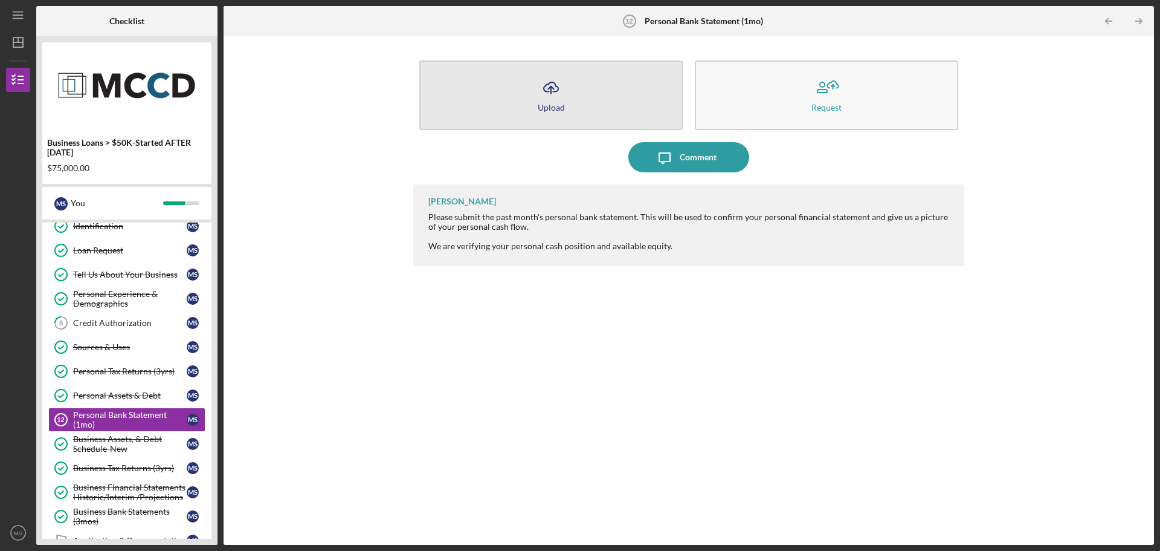
click at [594, 99] on button "Icon/Upload Upload" at bounding box center [551, 95] width 264 height 70
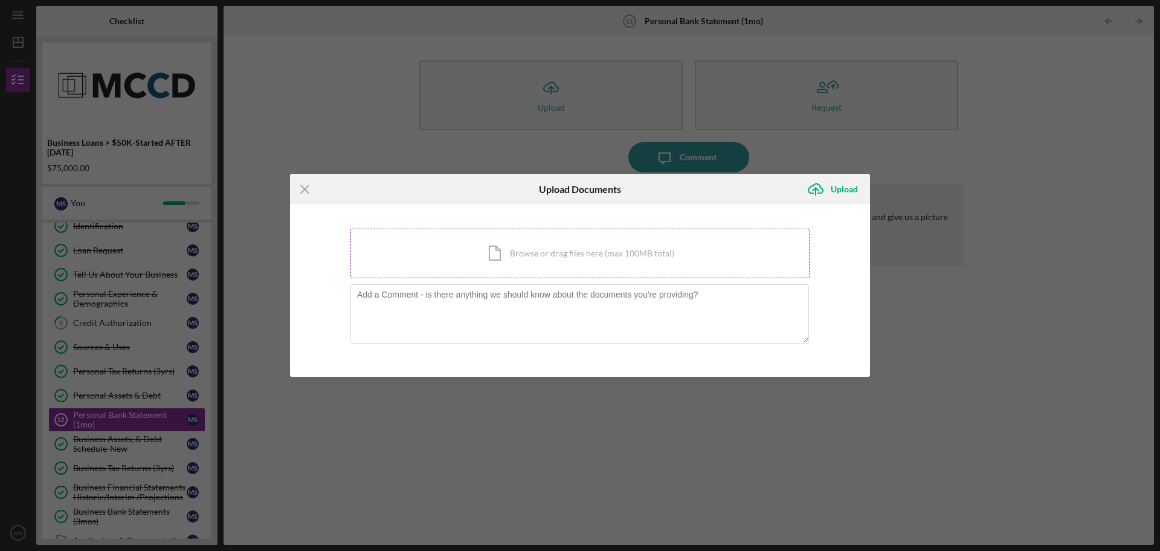
click at [537, 243] on div "Icon/Document Browse or drag files here (max 100MB total) Tap to choose files o…" at bounding box center [580, 253] width 459 height 50
click at [573, 244] on div "Icon/Document Browse or drag files here (max 100MB total) Tap to choose files o…" at bounding box center [580, 253] width 459 height 50
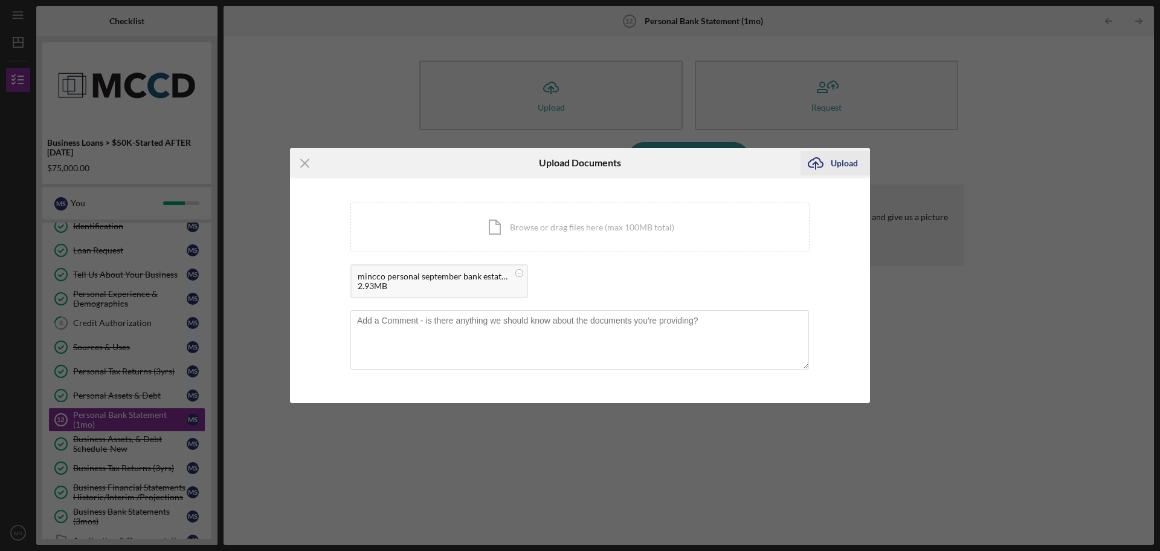
click at [838, 161] on div "Upload" at bounding box center [844, 163] width 27 height 24
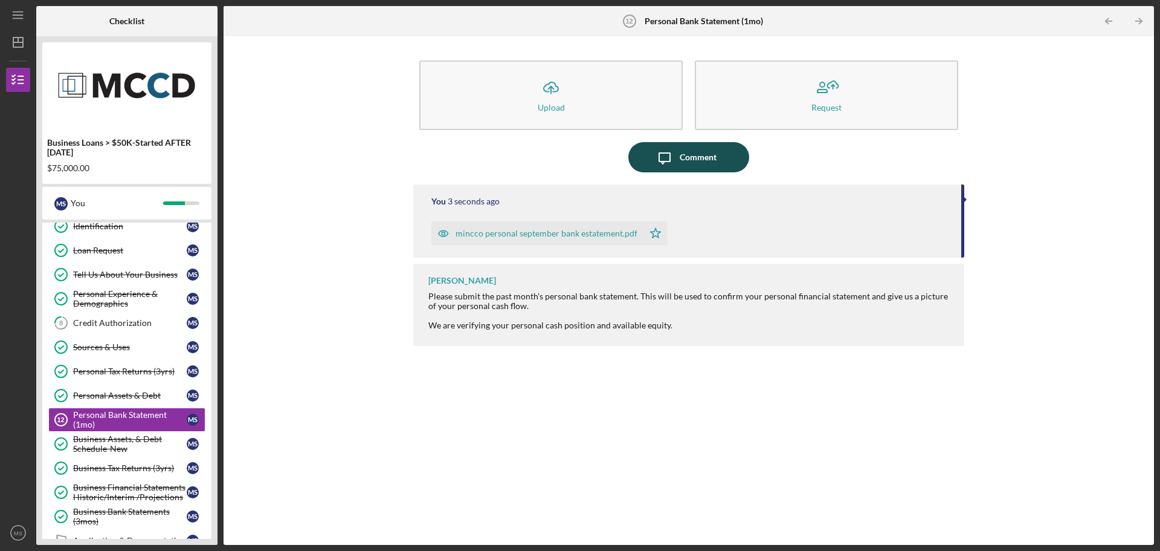
click at [713, 146] on div "Comment" at bounding box center [698, 157] width 37 height 30
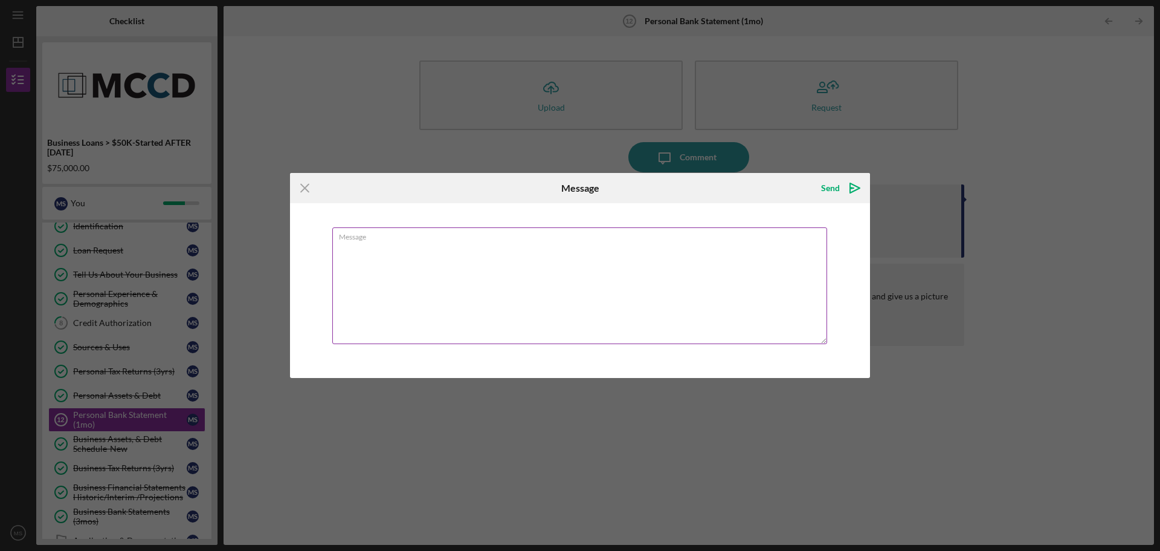
click at [647, 244] on textarea "Message" at bounding box center [579, 285] width 495 height 117
drag, startPoint x: 407, startPoint y: 241, endPoint x: 400, endPoint y: 246, distance: 8.2
click at [400, 246] on textarea "My niece had requestd a loan of 20k from me for school she re-pay me a few days…" at bounding box center [579, 285] width 495 height 117
click at [679, 251] on textarea "My niece had requested a loan of 20k from me for school she re-pay me a few day…" at bounding box center [579, 285] width 495 height 117
click at [748, 249] on textarea "My niece had requested a loan of 20k from me for school she re-pay me a few day…" at bounding box center [579, 285] width 495 height 117
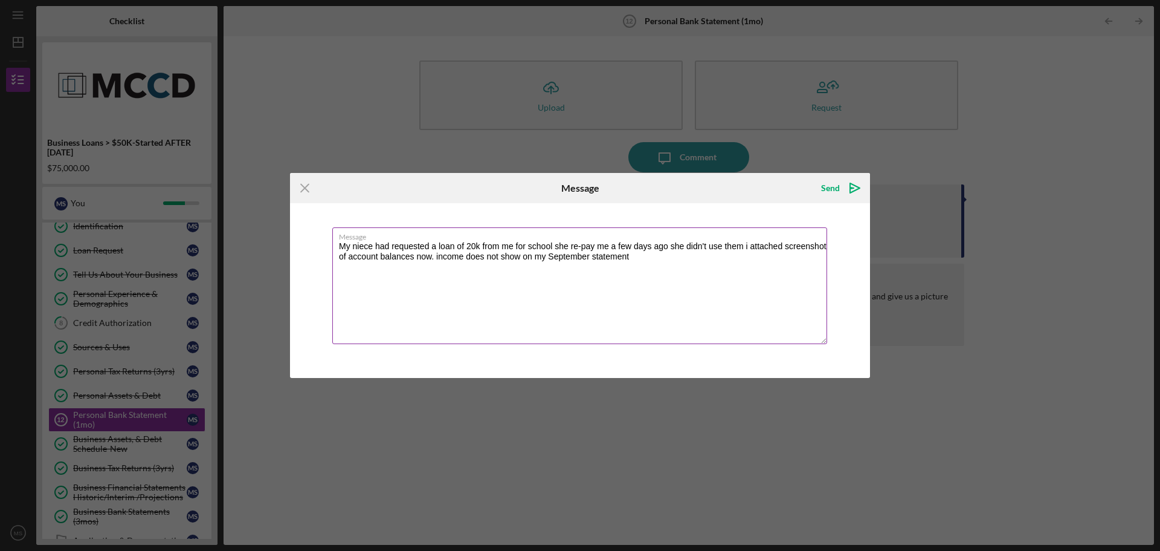
click at [633, 257] on textarea "My niece had requested a loan of 20k from me for school she re-pay me a few day…" at bounding box center [579, 285] width 495 height 117
type textarea "My niece had requested a loan of 20k from me for school she re-pay me a few day…"
click at [830, 191] on div "Send" at bounding box center [830, 188] width 19 height 24
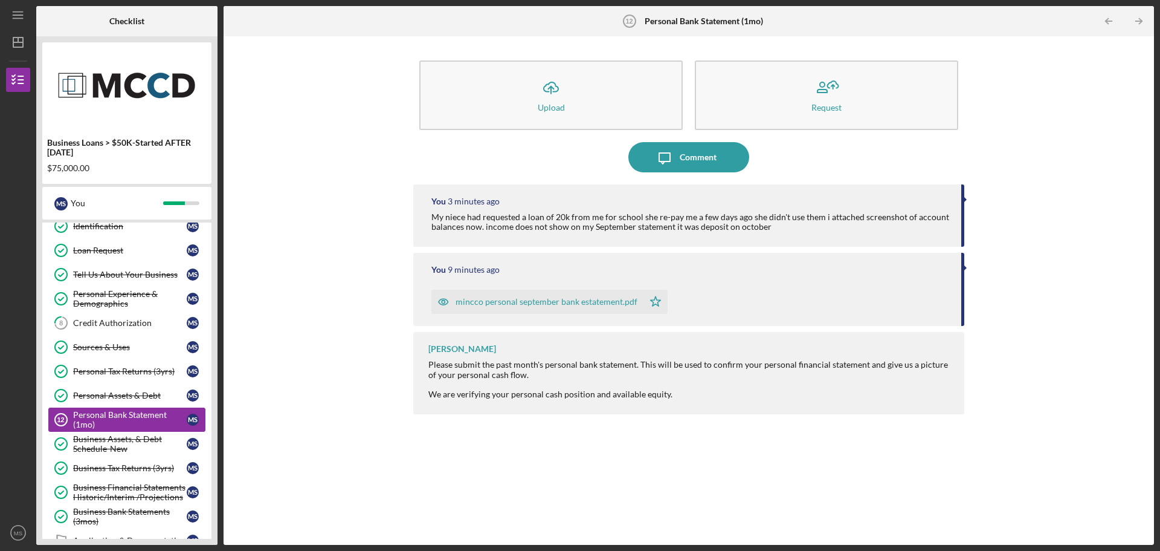
click at [116, 413] on div "Personal Bank Statement (1mo)" at bounding box center [130, 419] width 114 height 19
click at [109, 420] on div "Personal Bank Statement (1mo)" at bounding box center [130, 419] width 114 height 19
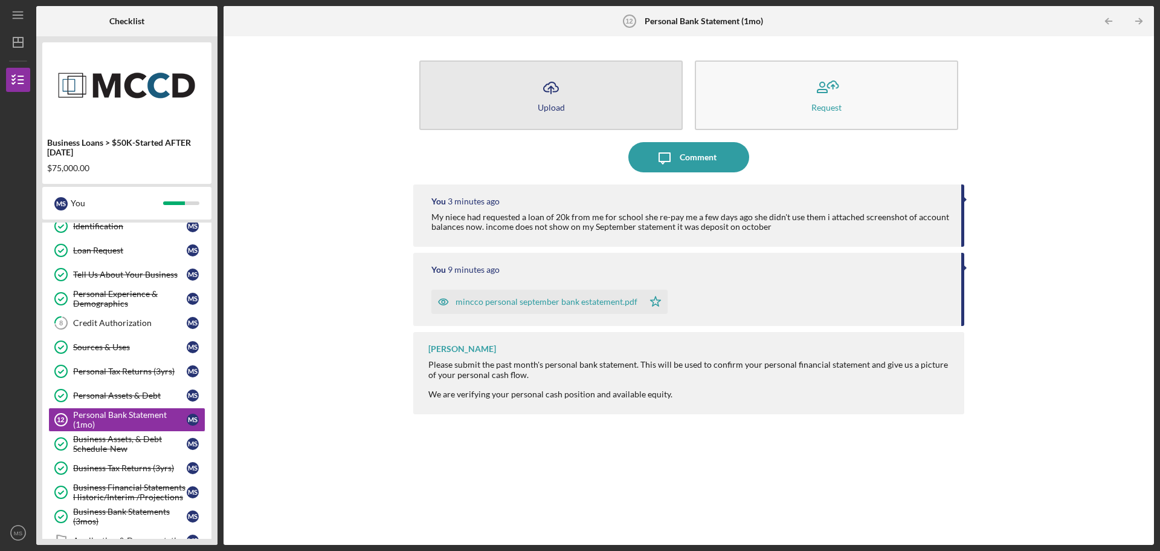
click at [587, 99] on button "Icon/Upload Upload" at bounding box center [551, 95] width 264 height 70
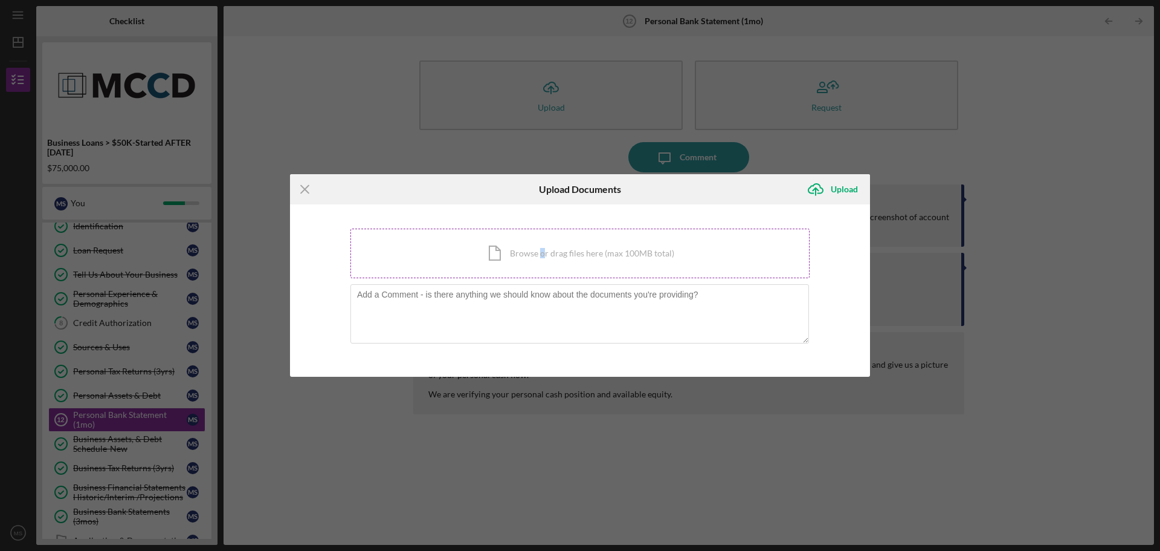
click at [543, 247] on div "Icon/Document Browse or drag files here (max 100MB total) Tap to choose files o…" at bounding box center [580, 253] width 459 height 50
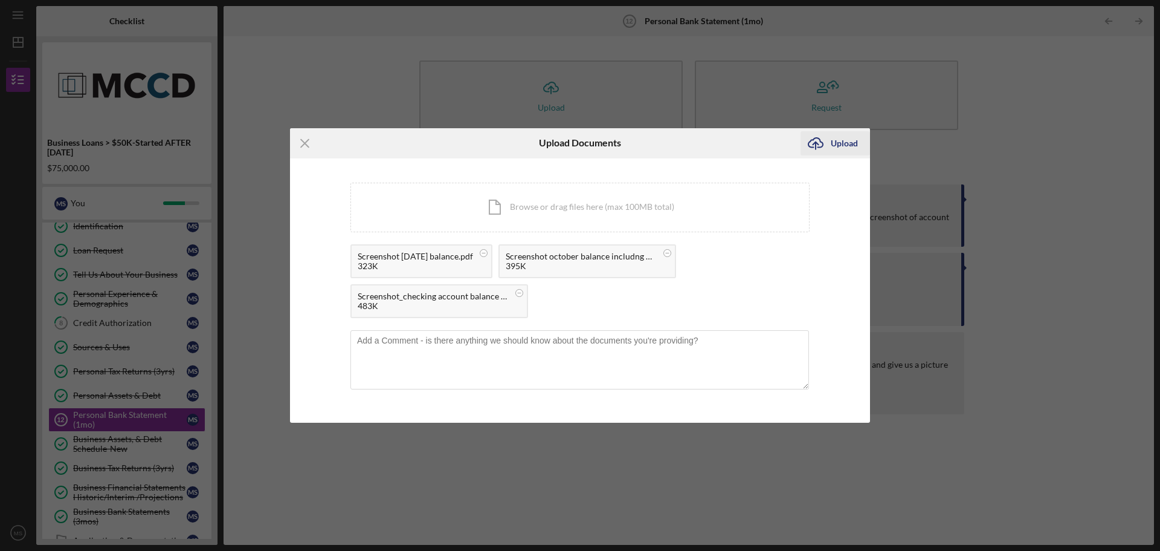
click at [840, 147] on div "Upload" at bounding box center [844, 143] width 27 height 24
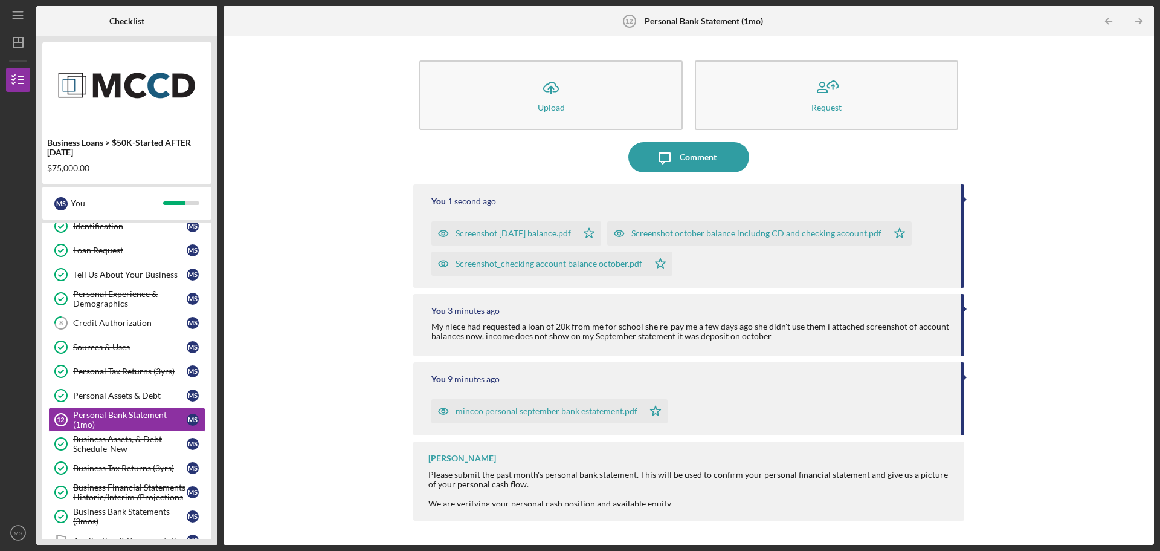
click at [555, 239] on div "Screenshot october 9 25 balance.pdf" at bounding box center [505, 233] width 146 height 24
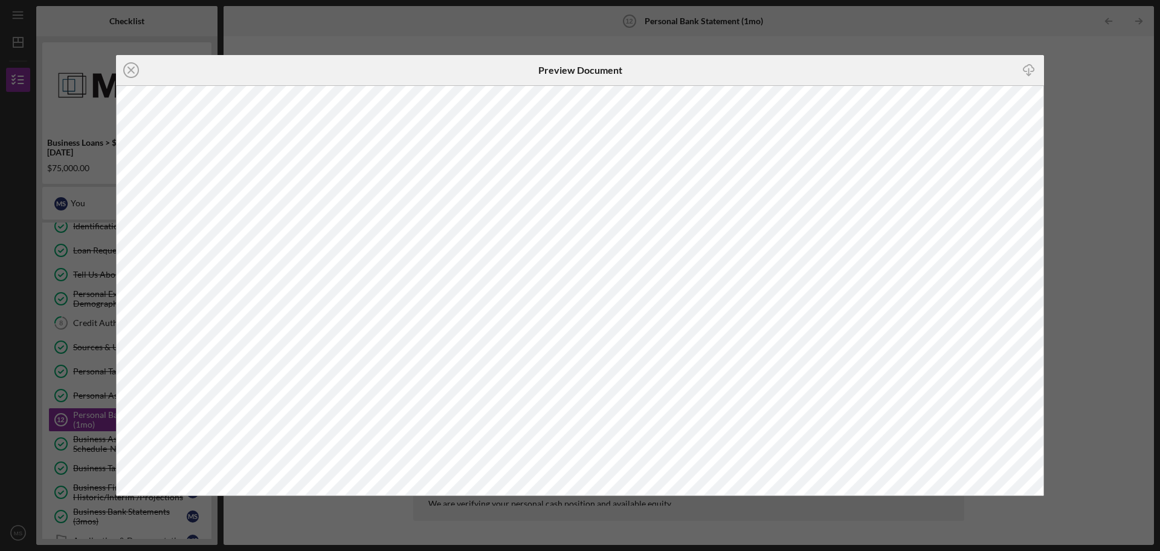
click at [1027, 63] on icon "Icon/Download" at bounding box center [1029, 70] width 27 height 27
click at [131, 72] on icon "Icon/Close" at bounding box center [131, 70] width 30 height 30
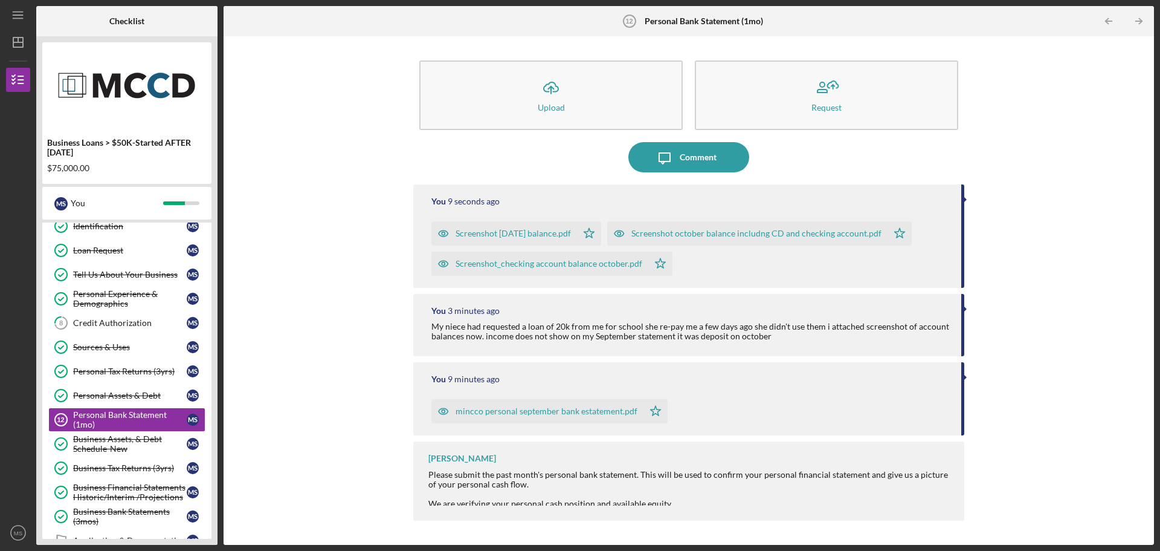
click at [688, 234] on div "Screenshot october balance includng CD and checking account.pdf" at bounding box center [757, 233] width 250 height 10
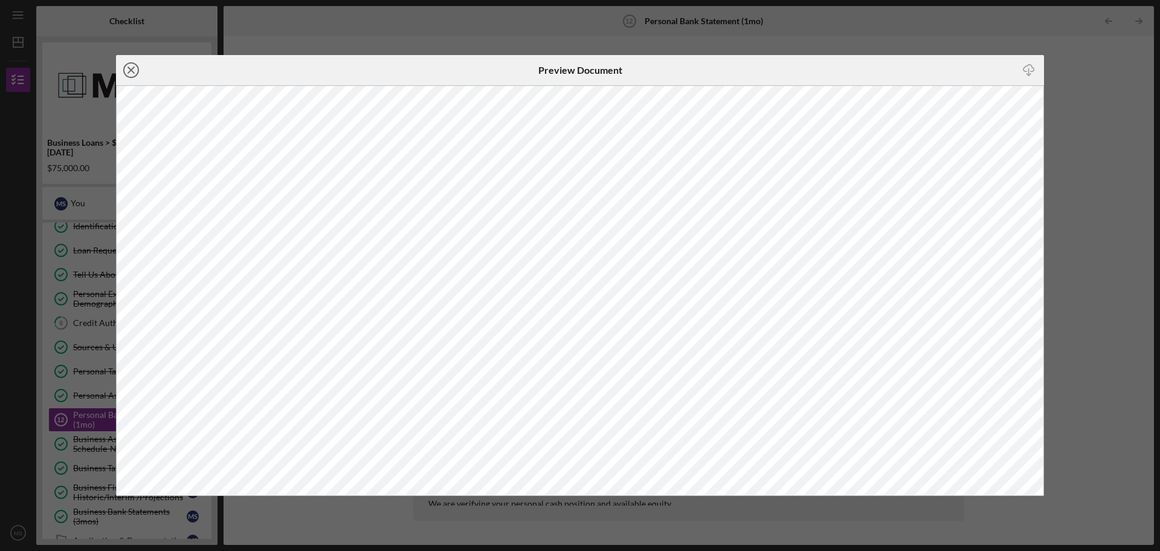
click at [131, 73] on icon "Icon/Close" at bounding box center [131, 70] width 30 height 30
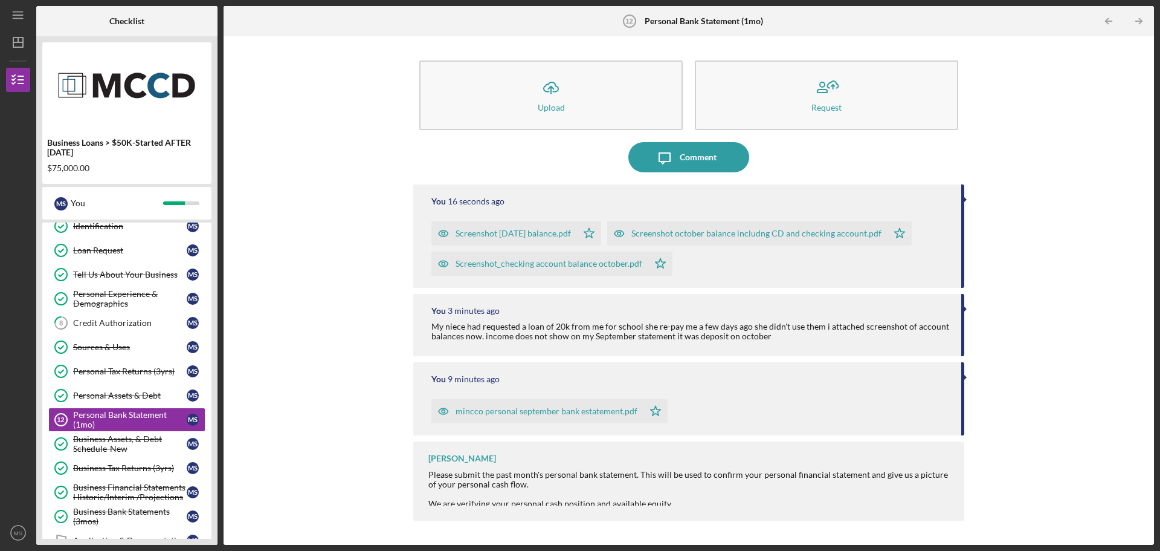
click at [506, 262] on div "Screenshot_checking account balance october.pdf" at bounding box center [549, 264] width 187 height 10
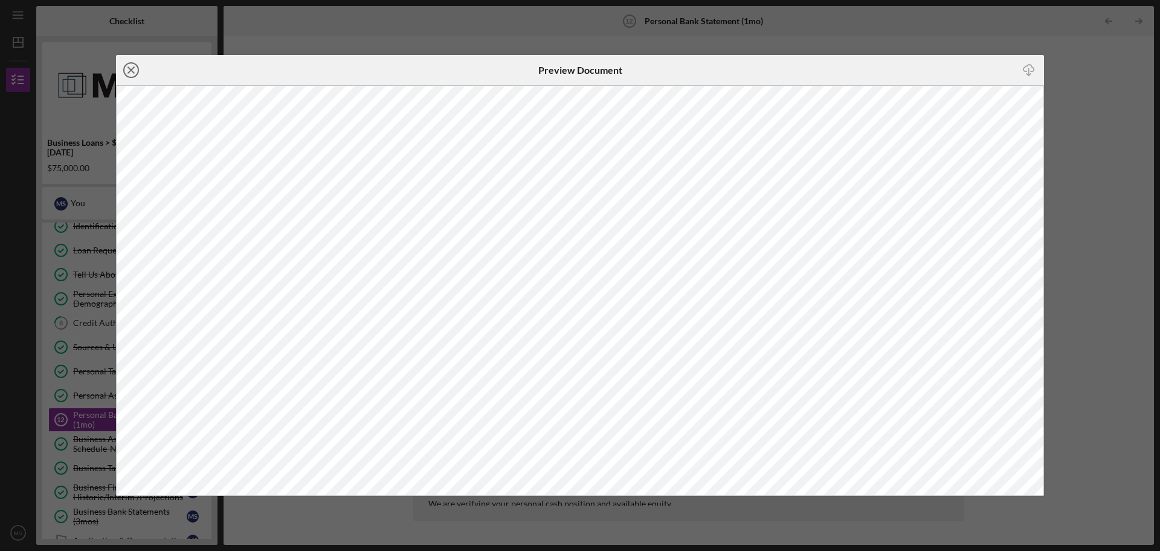
click at [129, 76] on icon "Icon/Close" at bounding box center [131, 70] width 30 height 30
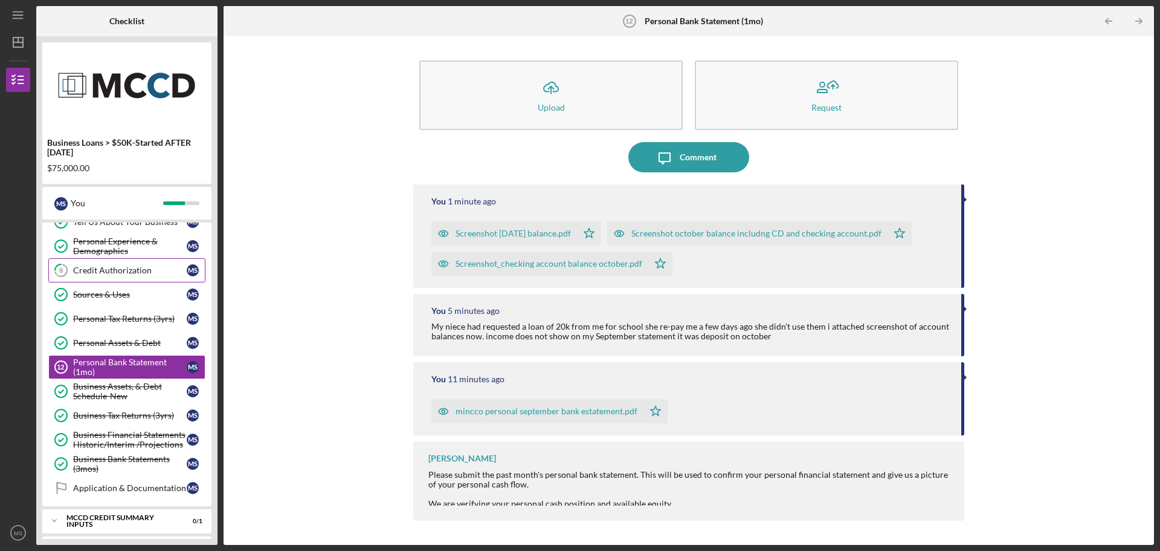
scroll to position [121, 0]
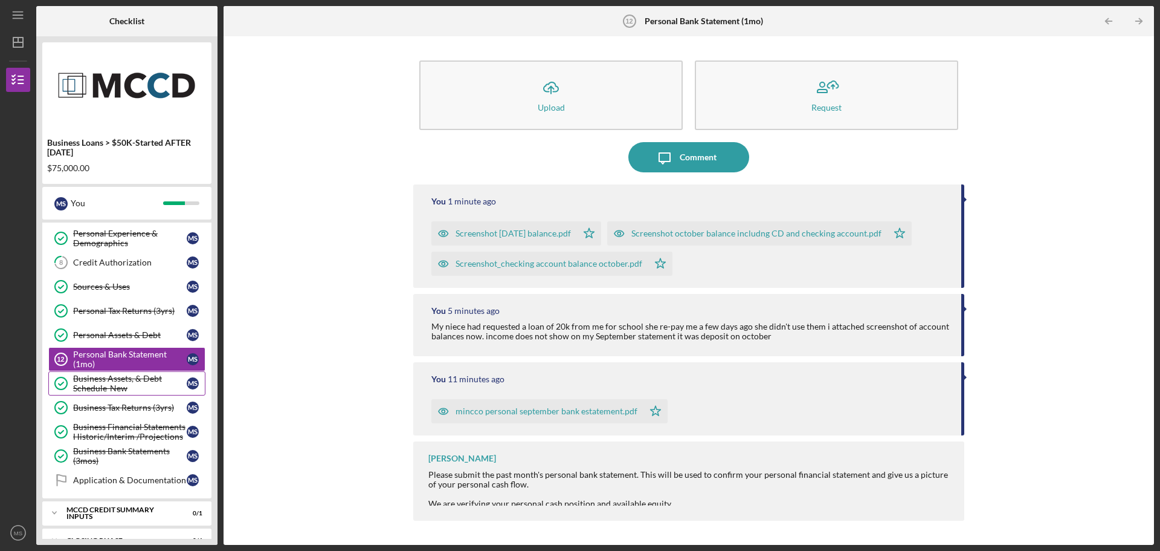
click at [129, 387] on div "Business Assets, & Debt Schedule-New" at bounding box center [130, 383] width 114 height 19
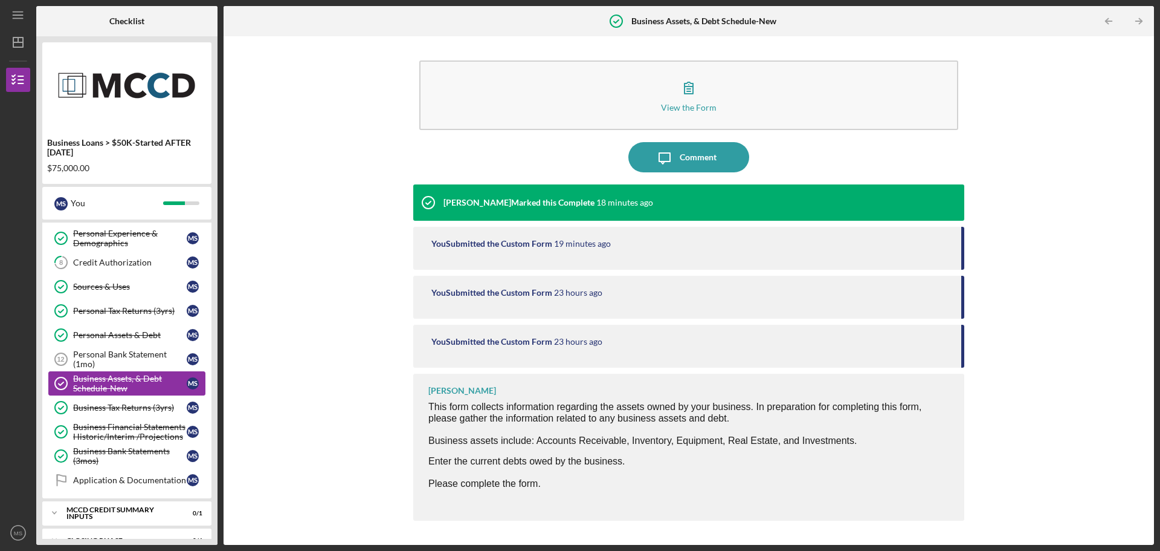
scroll to position [168, 0]
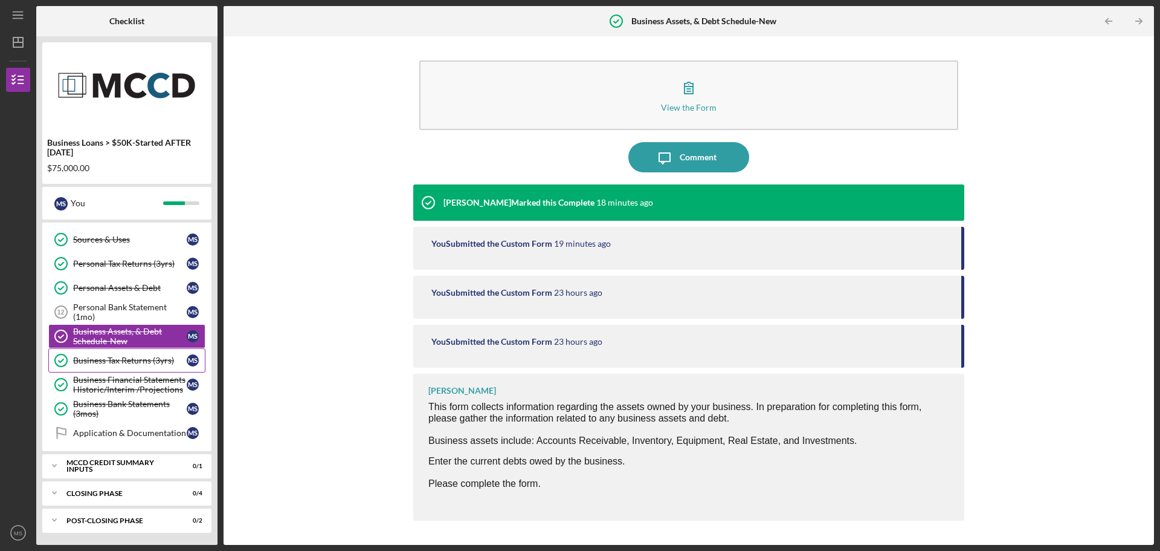
click at [134, 360] on div "Business Tax Returns (3yrs)" at bounding box center [130, 360] width 114 height 10
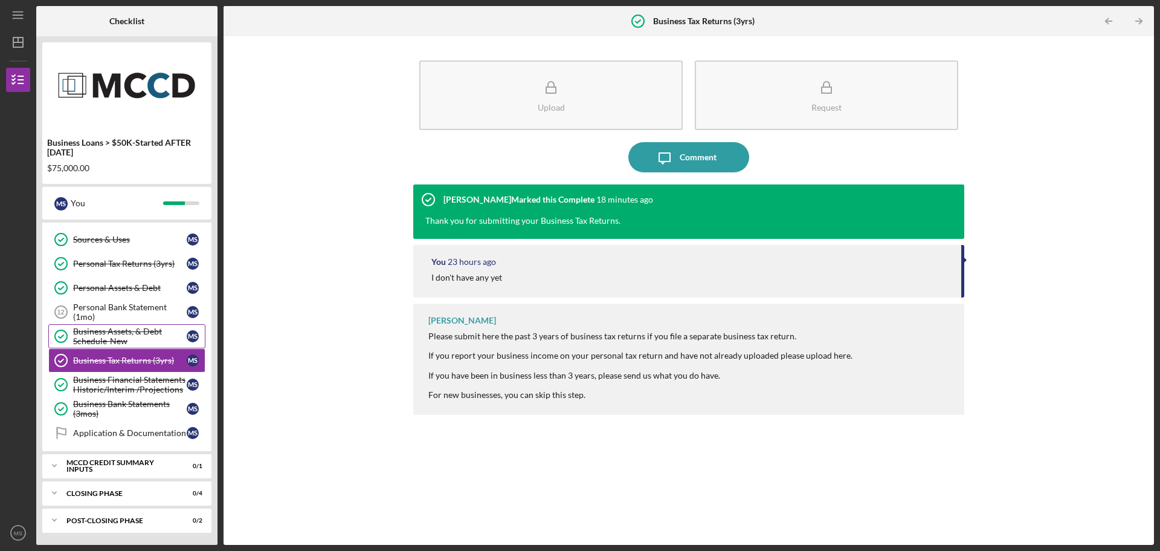
click at [108, 329] on div "Business Assets, & Debt Schedule-New" at bounding box center [130, 335] width 114 height 19
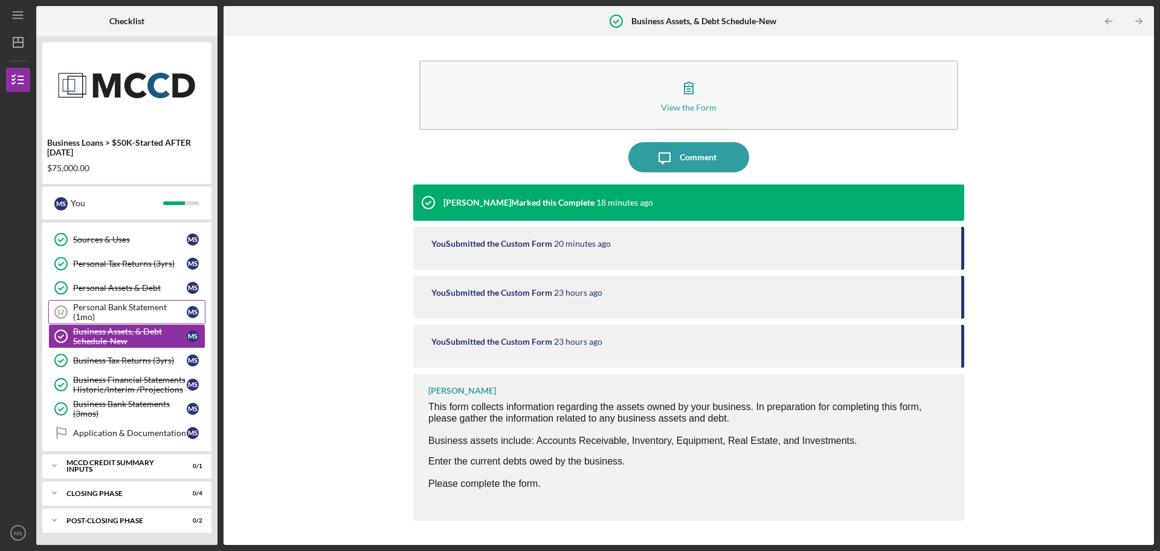
click at [112, 314] on div "Personal Bank Statement (1mo)" at bounding box center [130, 311] width 114 height 19
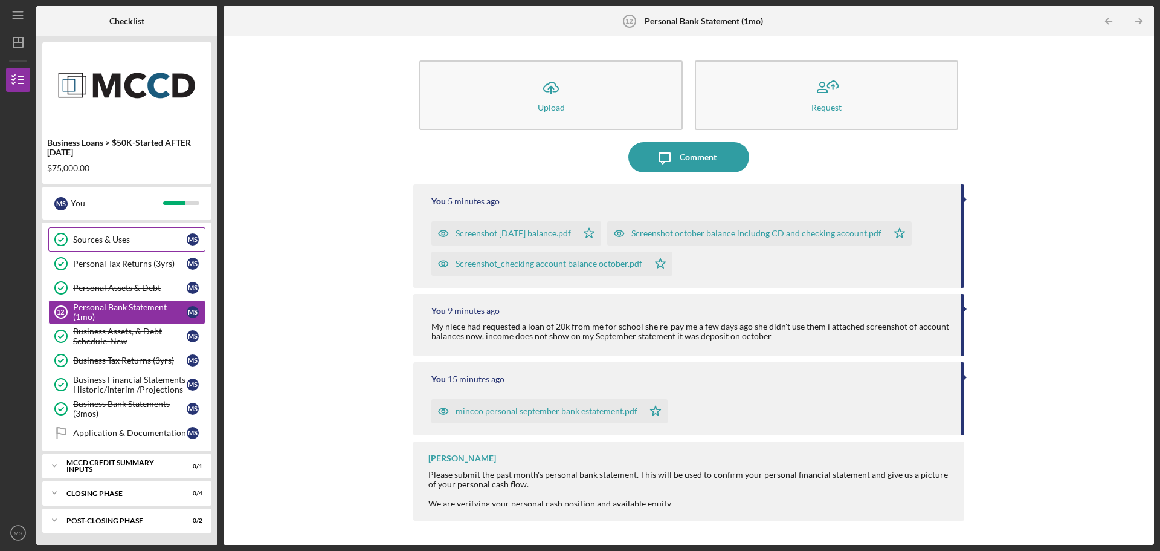
click at [113, 247] on link "Sources & Uses Sources & Uses M S" at bounding box center [126, 239] width 157 height 24
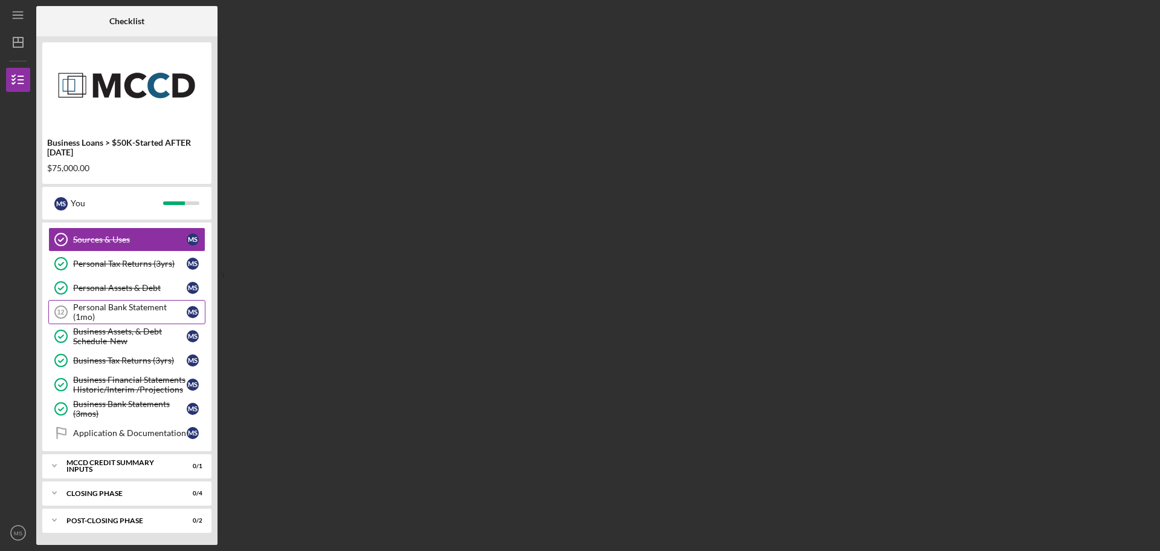
click at [100, 311] on div "Personal Bank Statement (1mo)" at bounding box center [130, 311] width 114 height 19
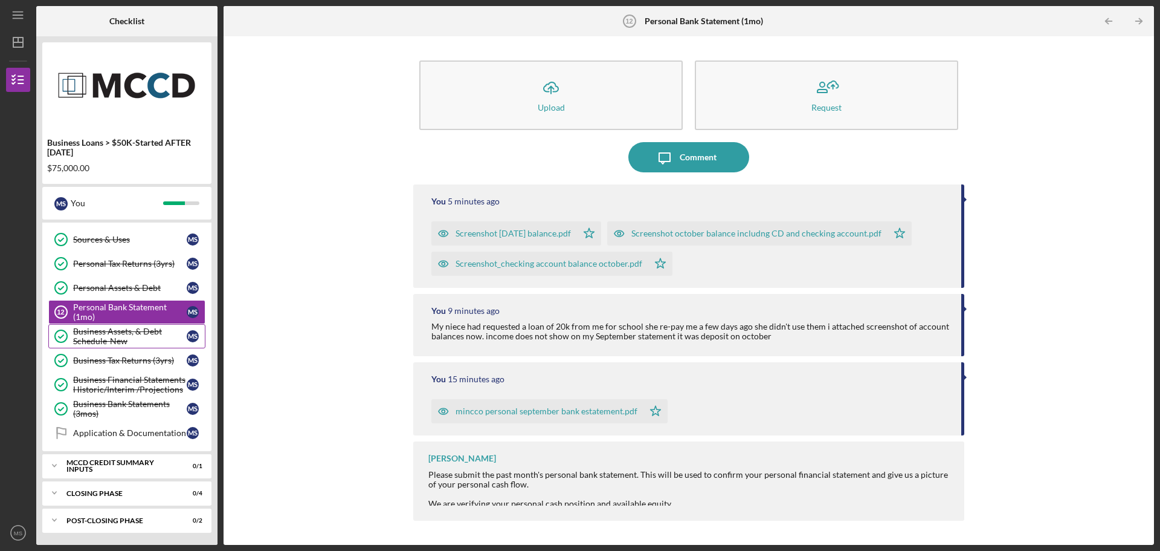
click at [106, 342] on div "Business Assets, & Debt Schedule-New" at bounding box center [130, 335] width 114 height 19
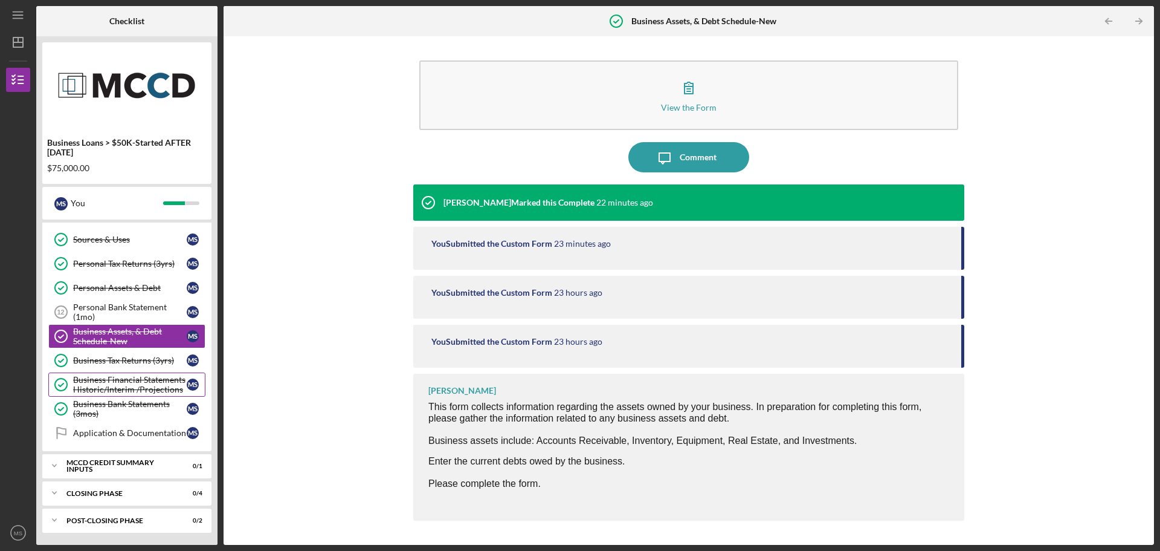
click at [108, 383] on div "Business Financial Statements Historic/Interim /Projections" at bounding box center [130, 384] width 114 height 19
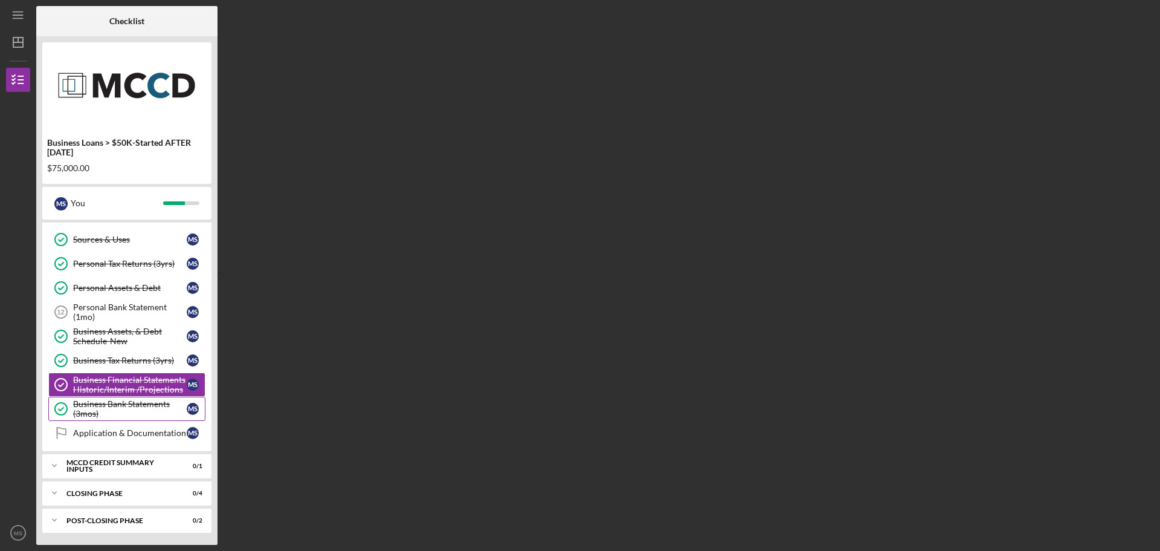
click at [110, 401] on div "Business Bank Statements (3mos)" at bounding box center [130, 408] width 114 height 19
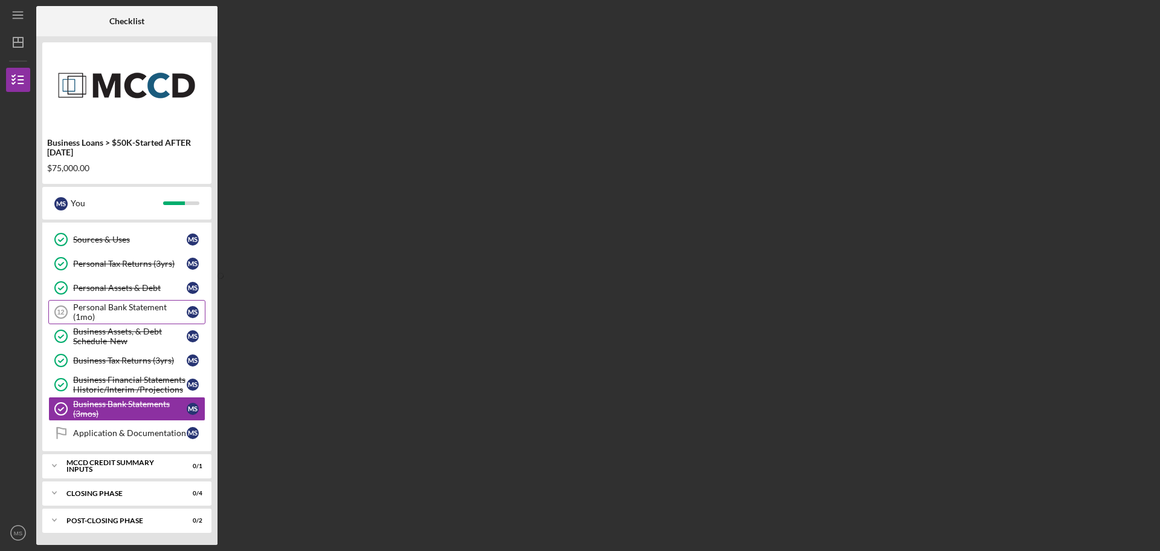
click at [128, 312] on div "Personal Bank Statement (1mo)" at bounding box center [130, 311] width 114 height 19
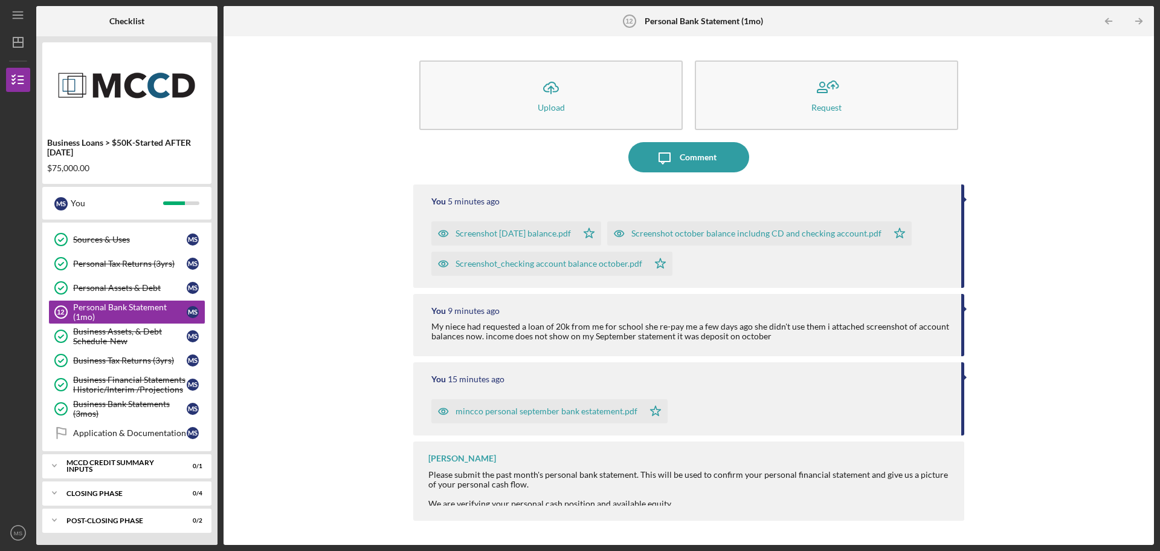
click at [513, 412] on div "mincco personal september bank estatement.pdf" at bounding box center [547, 411] width 182 height 10
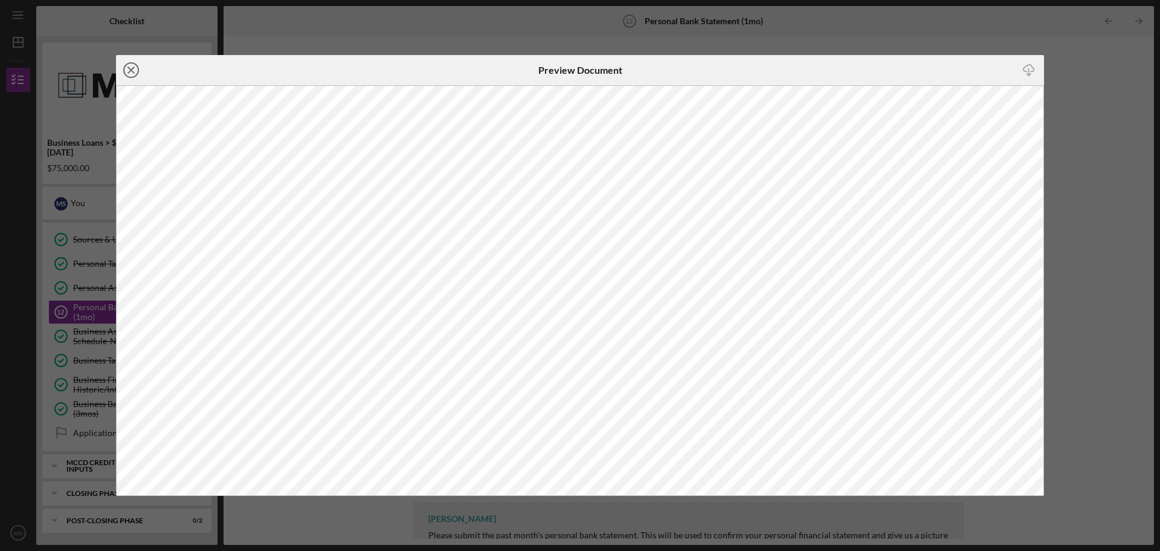
drag, startPoint x: 128, startPoint y: 72, endPoint x: 140, endPoint y: 76, distance: 13.4
click at [140, 76] on icon "Icon/Close" at bounding box center [131, 70] width 30 height 30
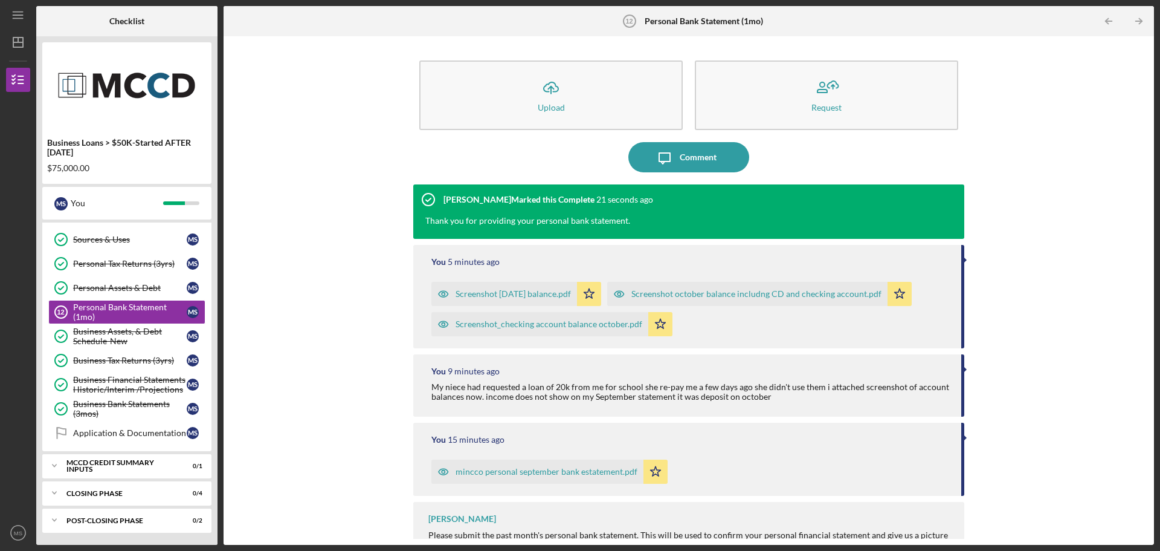
click at [511, 299] on div "Screenshot october 9 25 balance.pdf" at bounding box center [513, 294] width 115 height 10
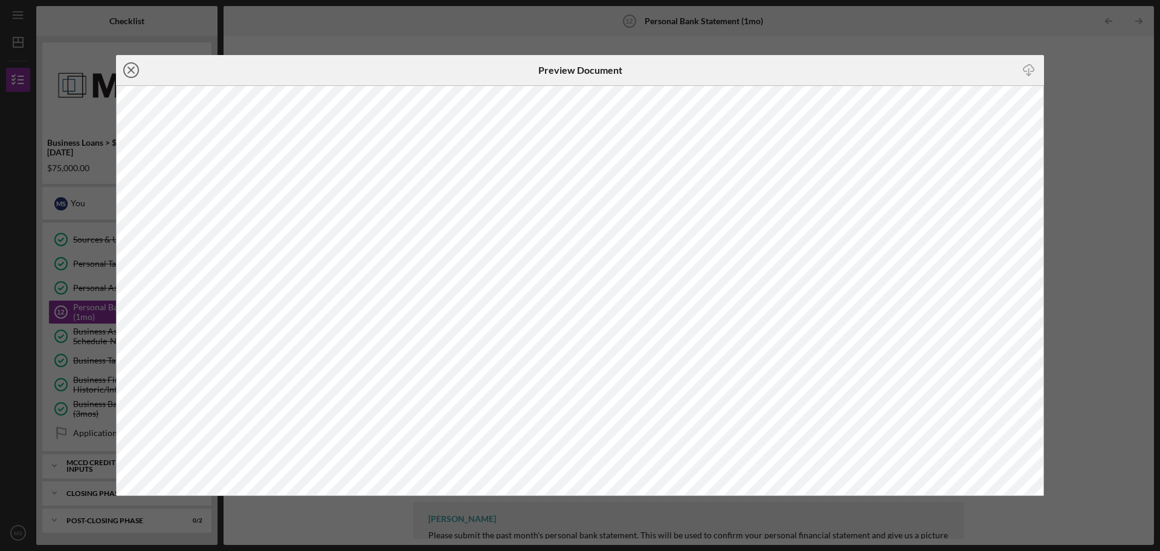
click at [131, 60] on icon "Icon/Close" at bounding box center [131, 70] width 30 height 30
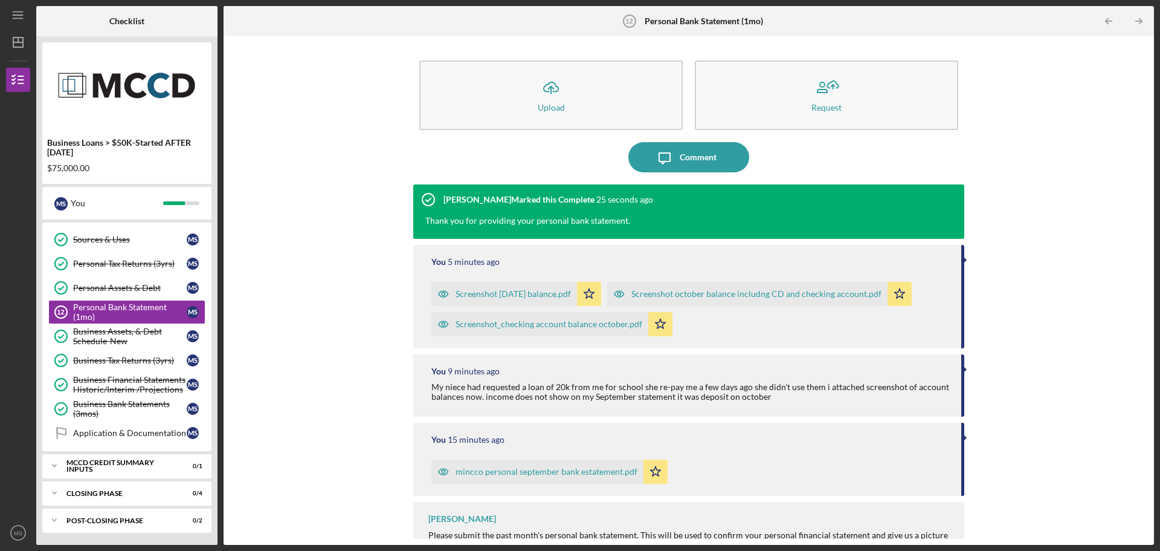
click at [572, 325] on div "Screenshot_checking account balance october.pdf" at bounding box center [549, 324] width 187 height 10
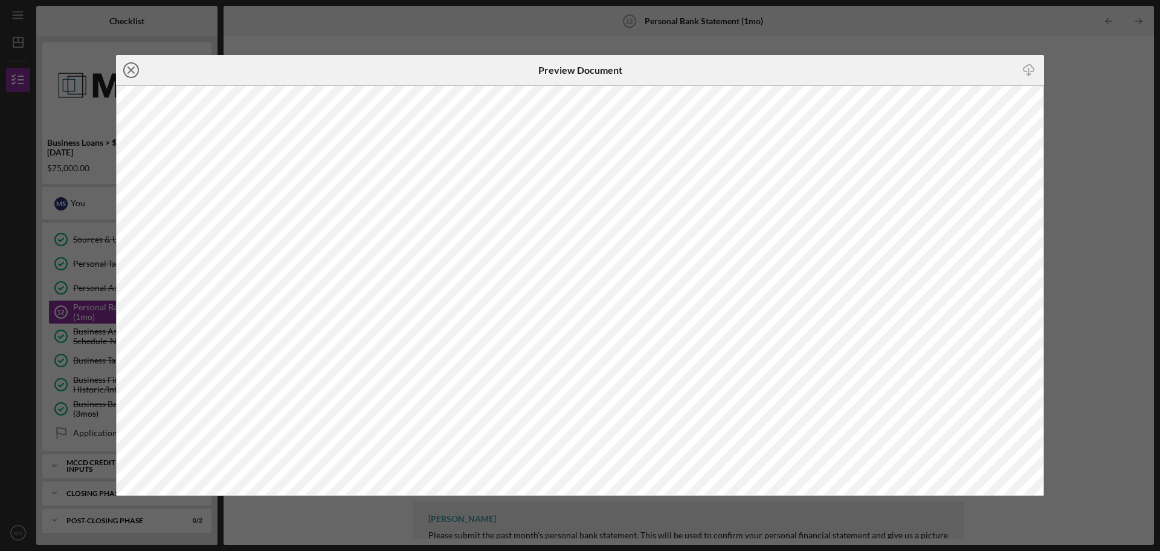
click at [132, 68] on icon "Icon/Close" at bounding box center [131, 70] width 30 height 30
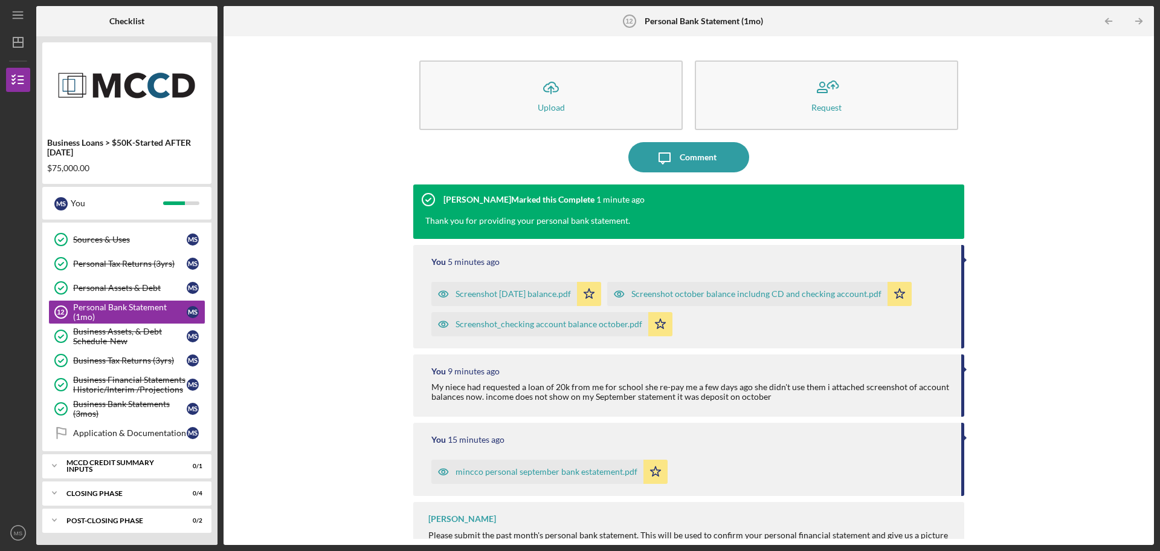
click at [672, 299] on div "Screenshot october balance includng CD and checking account.pdf" at bounding box center [747, 294] width 280 height 24
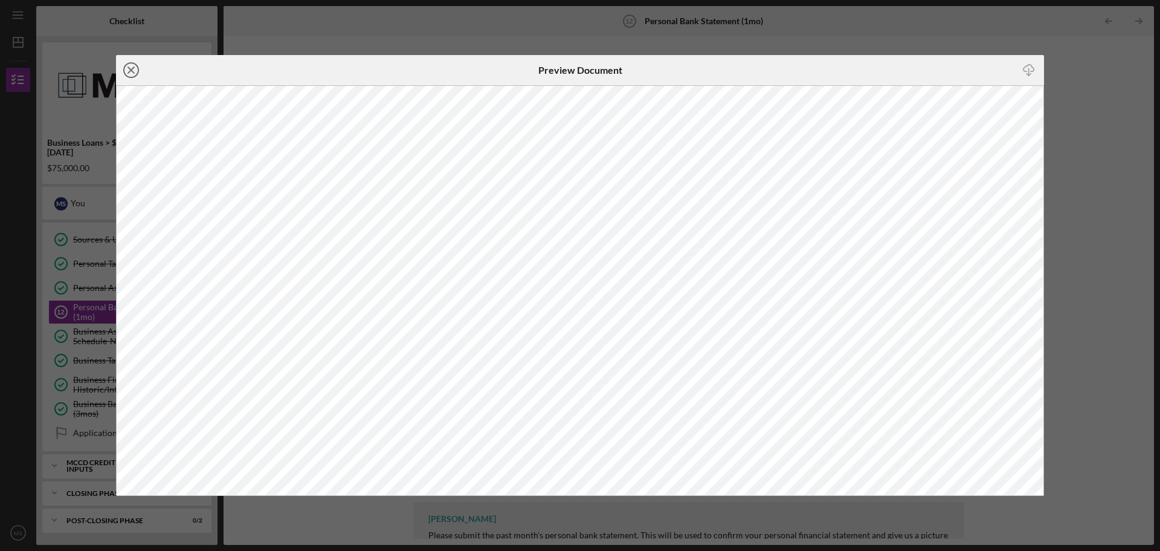
click at [136, 71] on icon "Icon/Close" at bounding box center [131, 70] width 30 height 30
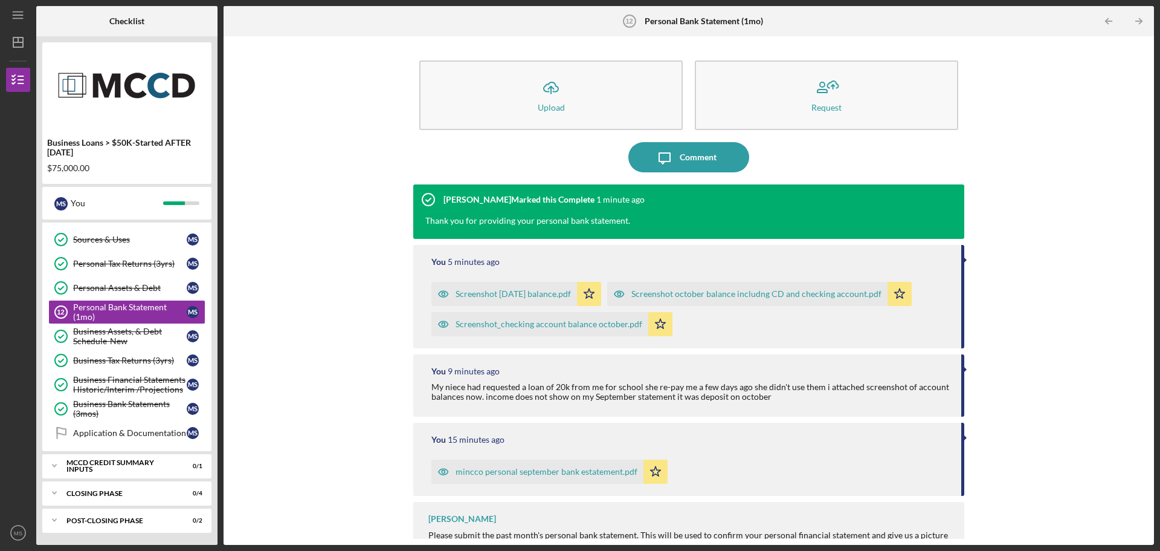
click at [505, 477] on div "mincco personal september bank estatement.pdf" at bounding box center [538, 471] width 212 height 24
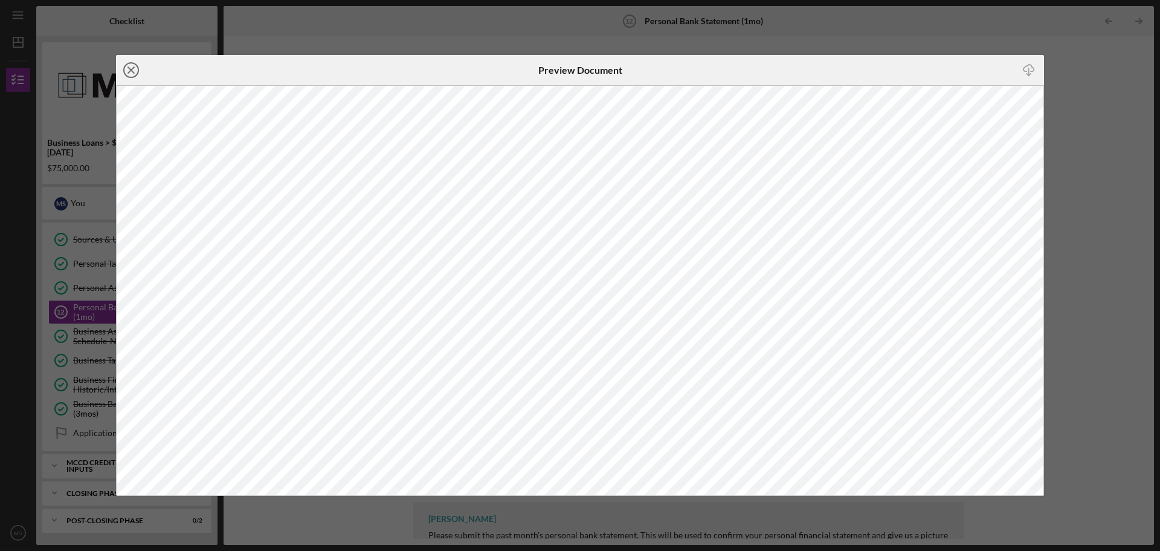
click at [134, 70] on icon "Icon/Close" at bounding box center [131, 70] width 30 height 30
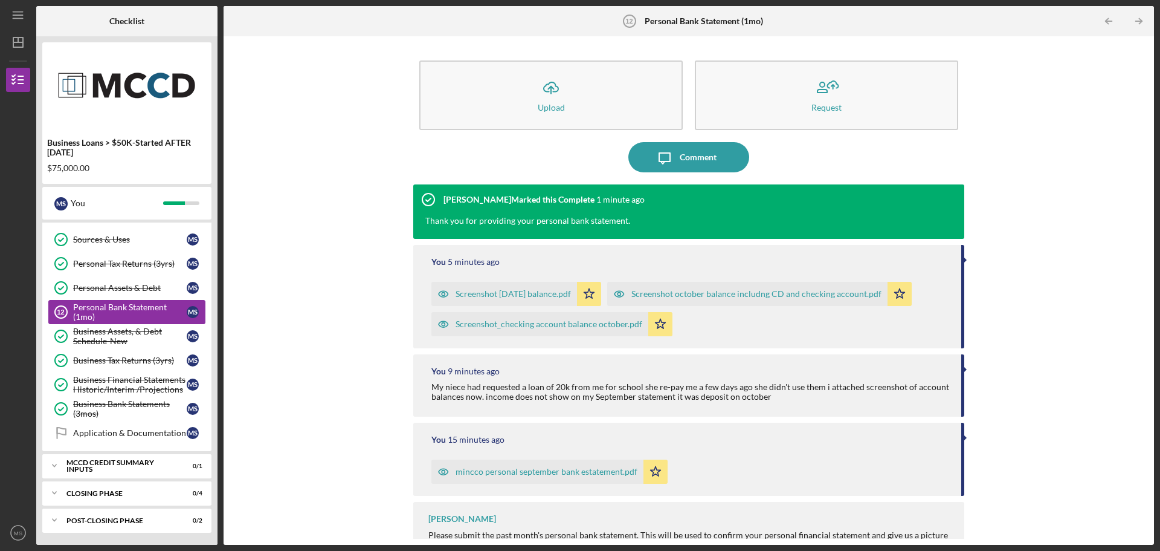
scroll to position [108, 0]
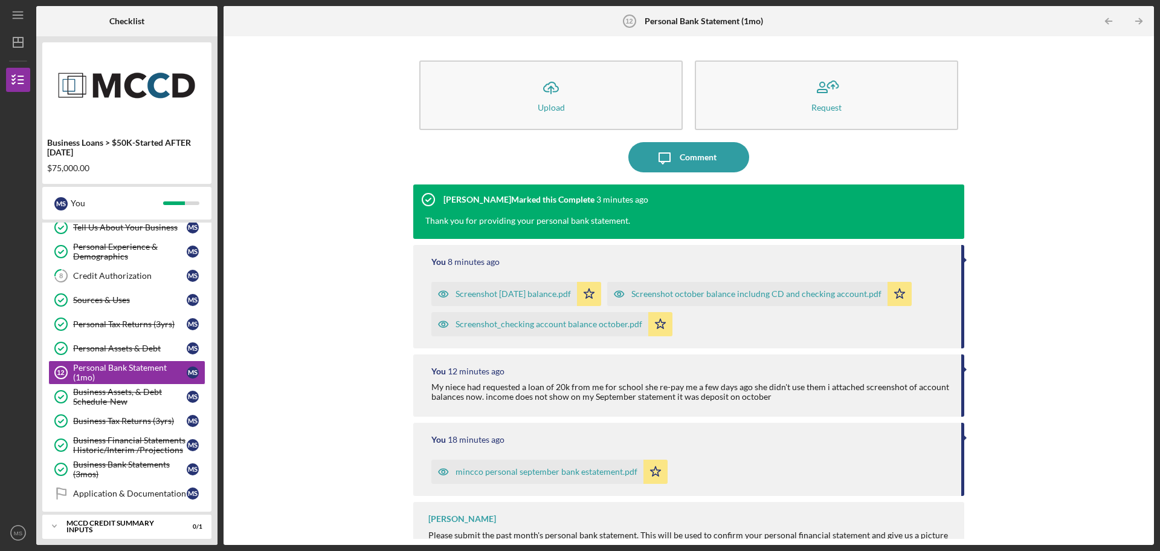
click at [273, 445] on div "Icon/Upload Upload Request Icon/Message Comment NaSee Lor Marked this Complete …" at bounding box center [689, 290] width 919 height 496
click at [157, 421] on div "Business Tax Returns (3yrs)" at bounding box center [130, 421] width 114 height 10
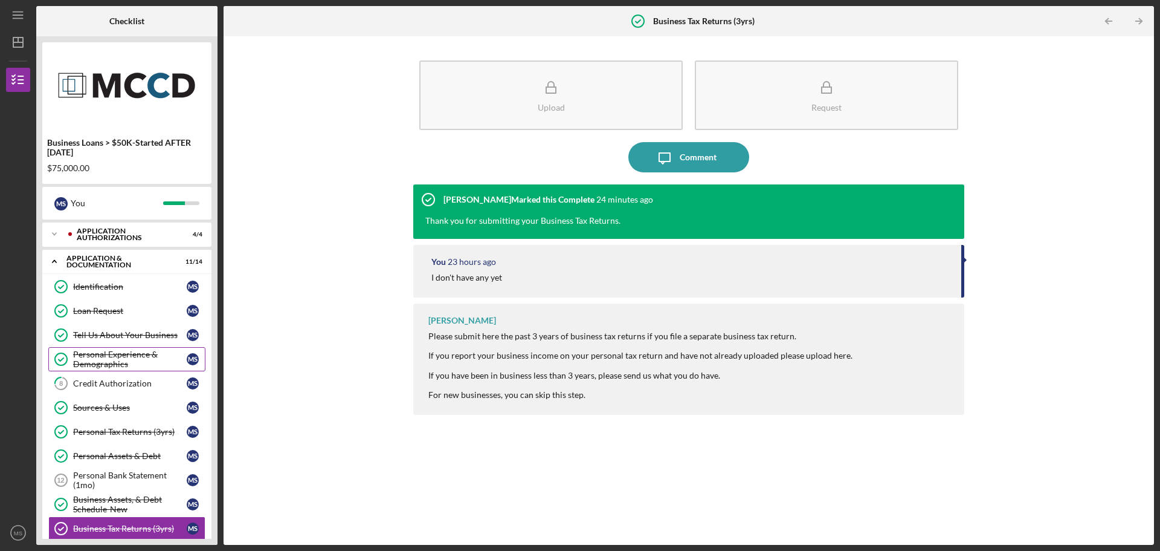
click at [119, 354] on div "Personal Experience & Demographics" at bounding box center [130, 358] width 114 height 19
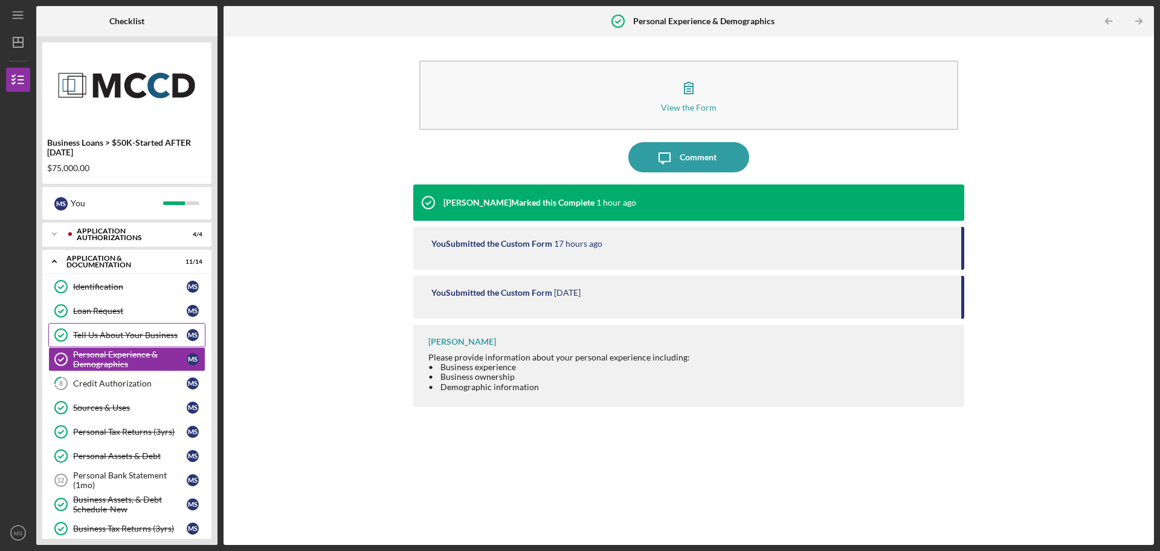
click at [124, 333] on div "Tell Us About Your Business" at bounding box center [130, 335] width 114 height 10
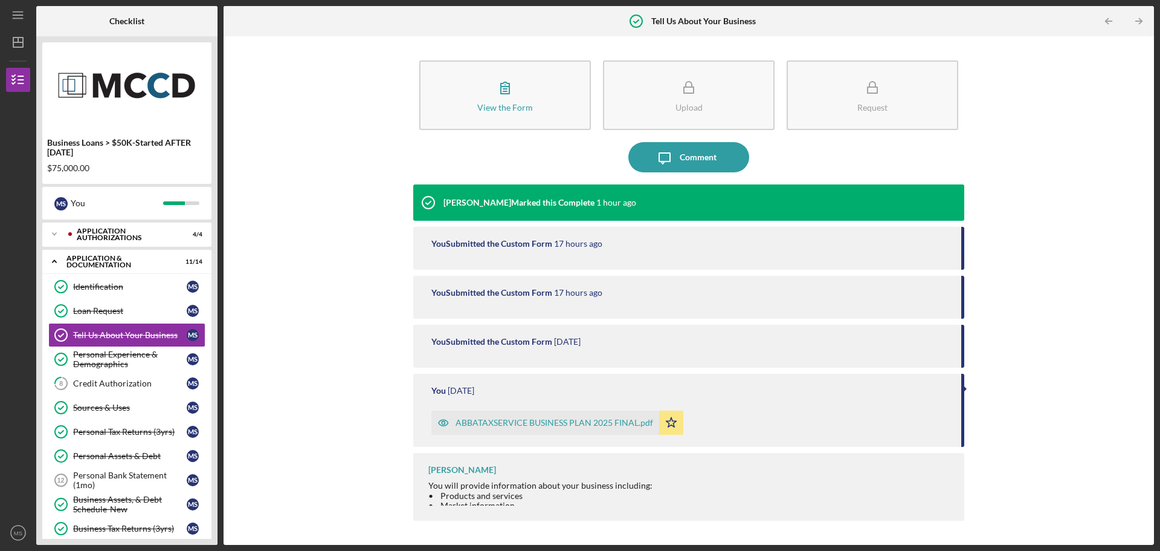
click at [555, 423] on div "ABBATAXSERVICE BUSINESS PLAN 2025 FINAL.pdf" at bounding box center [555, 423] width 198 height 10
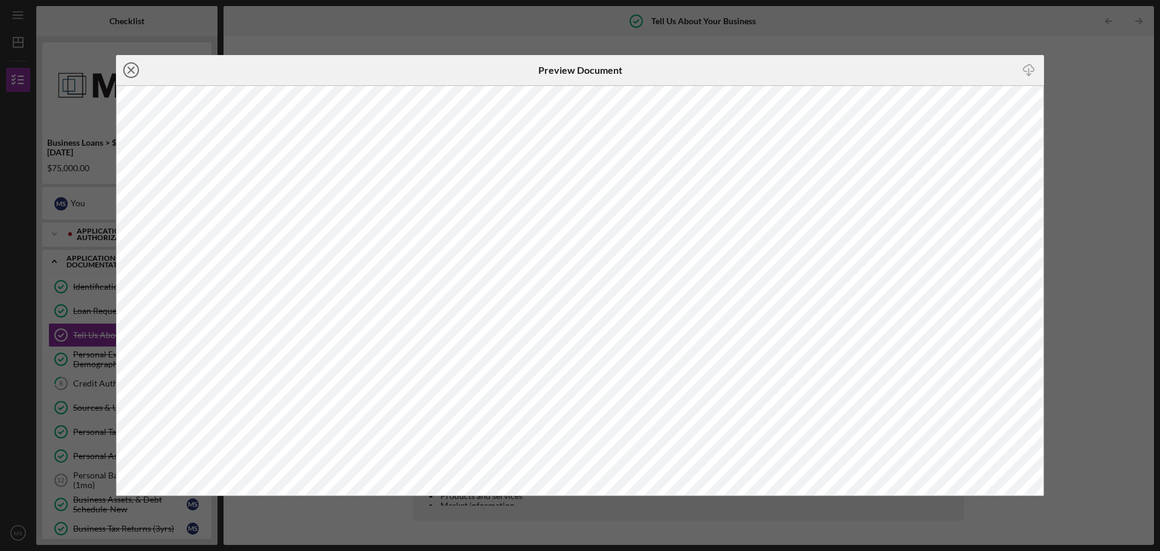
click at [131, 72] on icon "Icon/Close" at bounding box center [131, 70] width 30 height 30
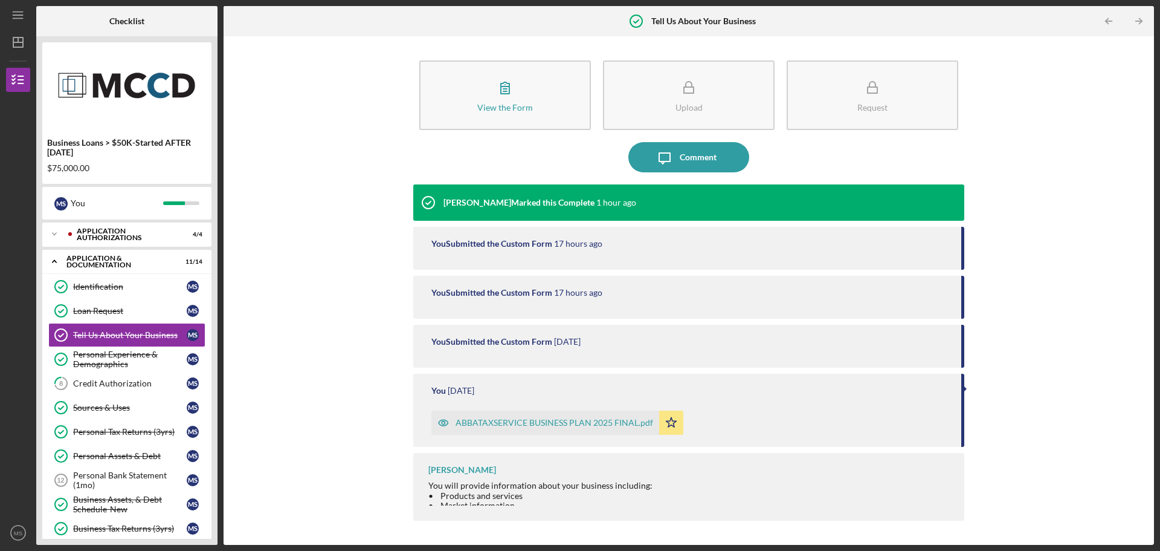
click at [543, 421] on div "ABBATAXSERVICE BUSINESS PLAN 2025 FINAL.pdf" at bounding box center [555, 423] width 198 height 10
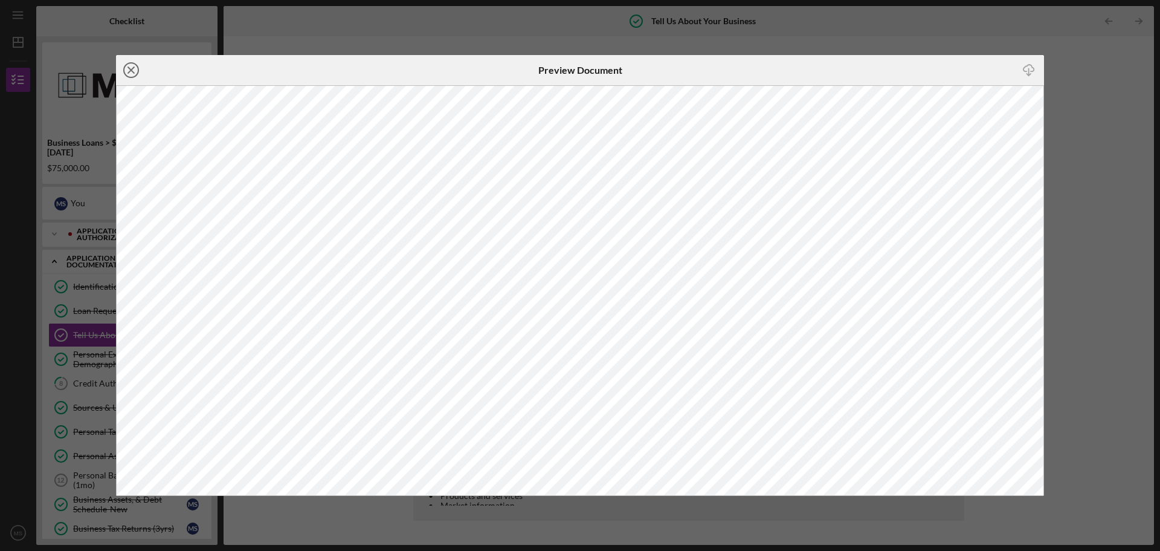
click at [129, 65] on icon "Icon/Close" at bounding box center [131, 70] width 30 height 30
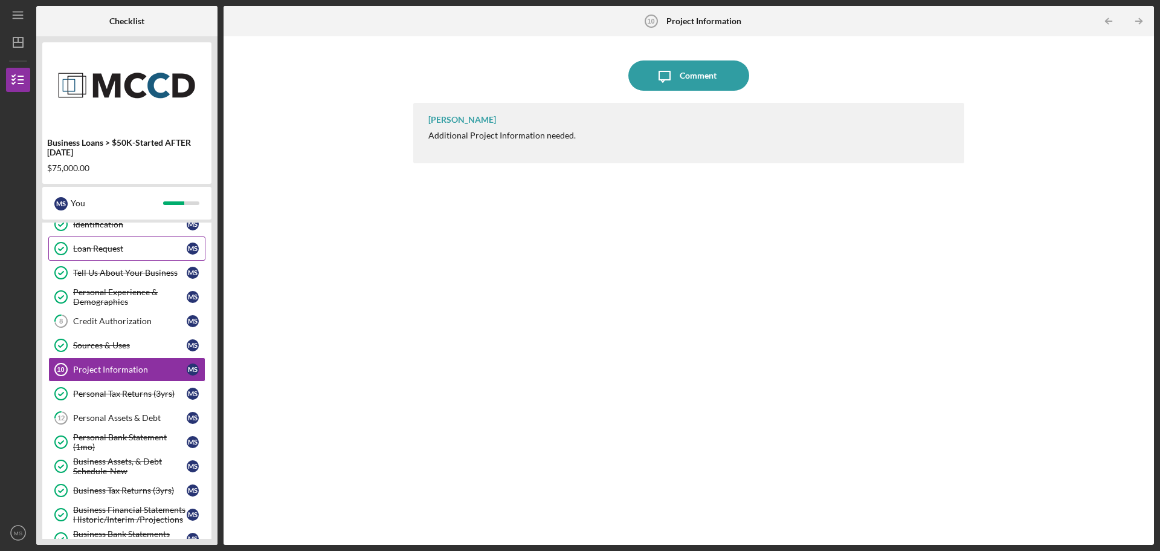
scroll to position [181, 0]
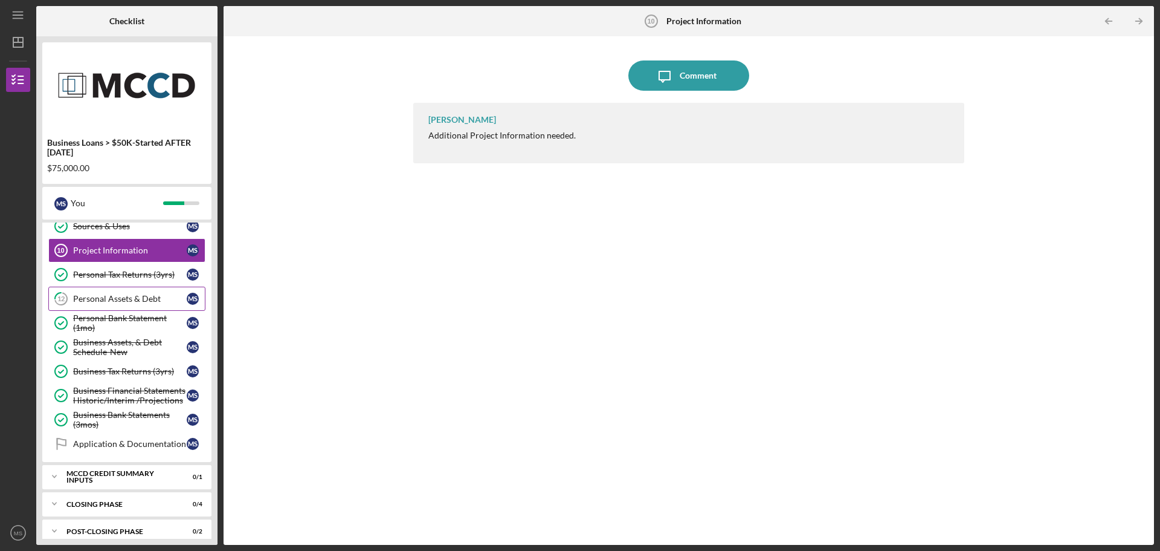
click at [118, 299] on div "Personal Assets & Debt" at bounding box center [130, 299] width 114 height 10
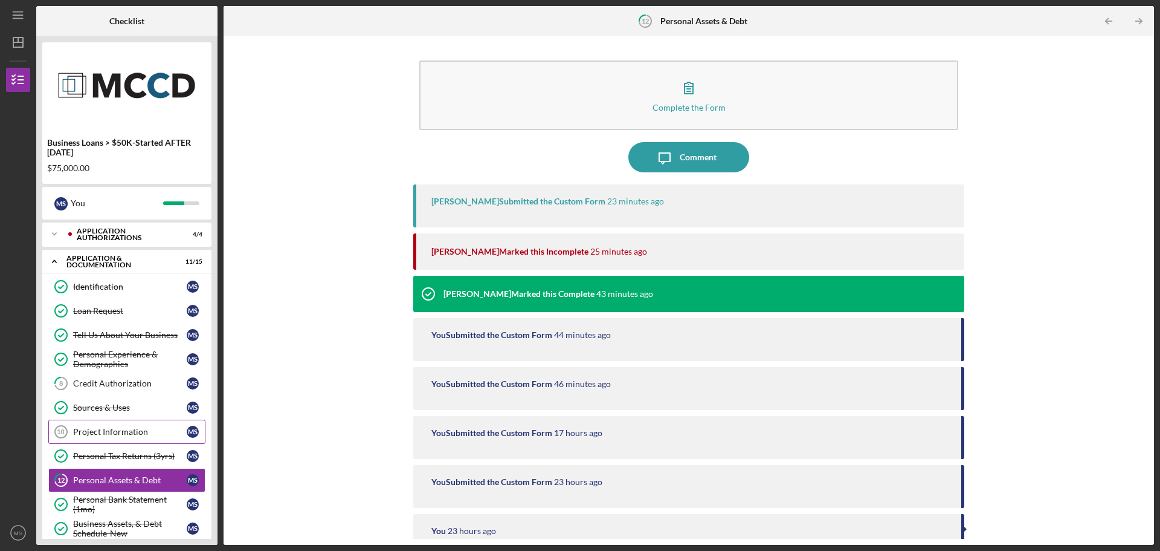
click at [82, 430] on div "Project Information" at bounding box center [130, 432] width 114 height 10
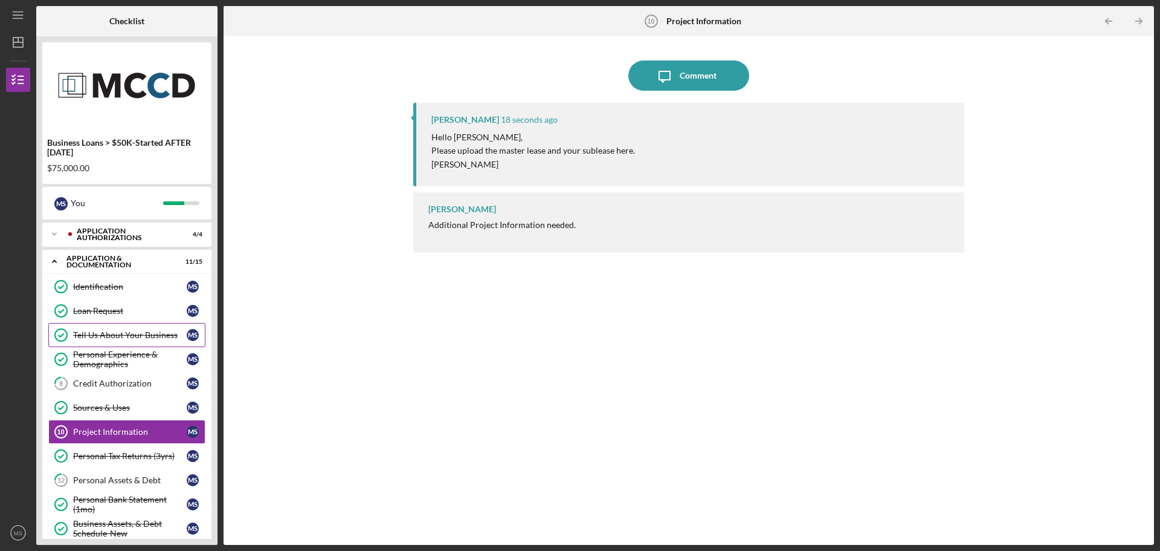
scroll to position [60, 0]
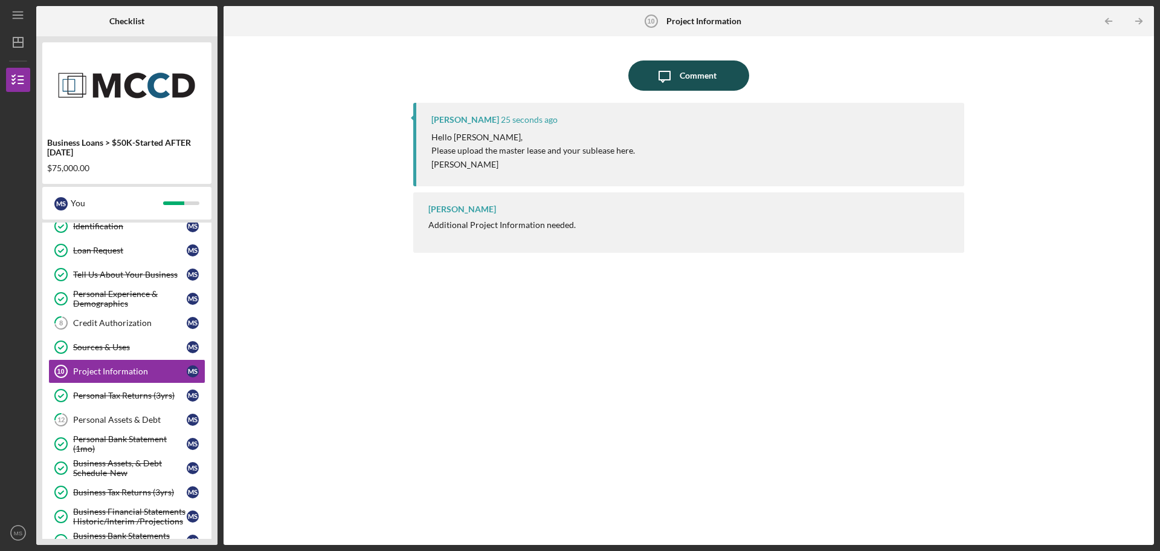
click at [664, 70] on icon "Icon/Message" at bounding box center [665, 75] width 30 height 30
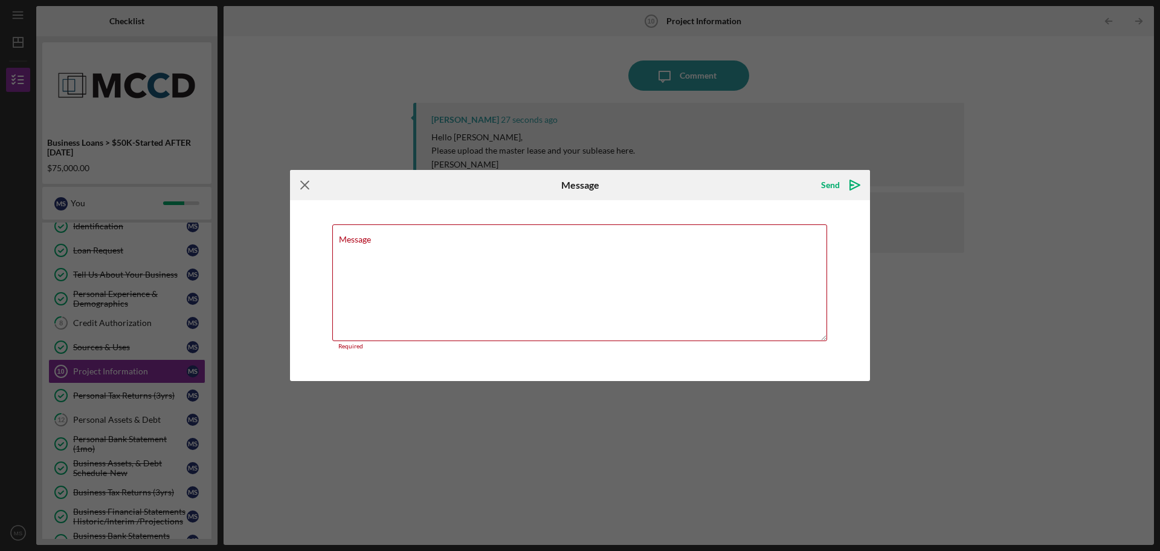
click at [312, 189] on icon "Icon/Menu Close" at bounding box center [305, 185] width 30 height 30
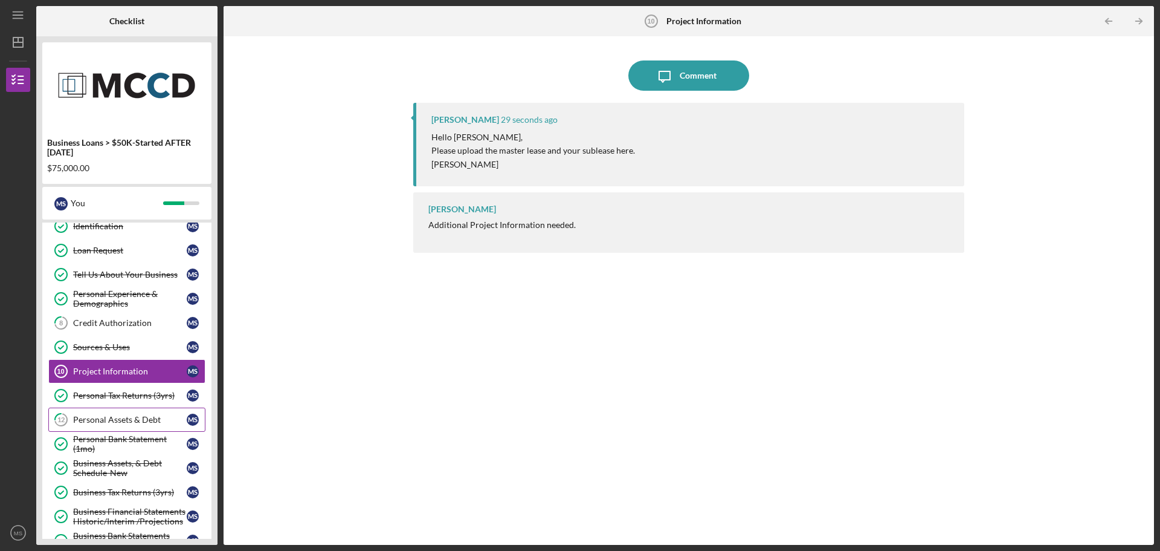
click at [87, 419] on div "Personal Assets & Debt" at bounding box center [130, 420] width 114 height 10
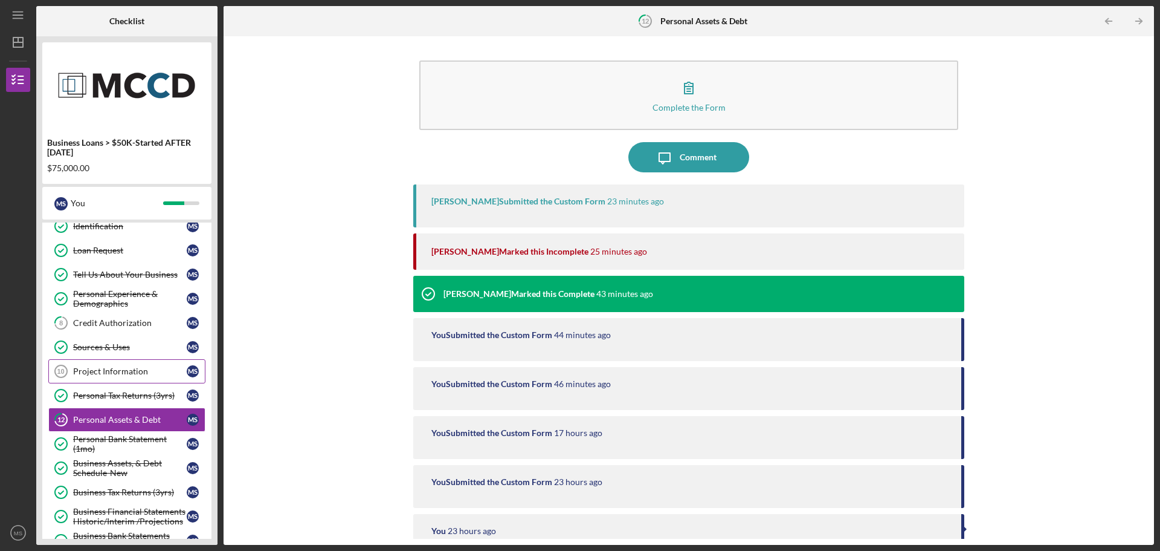
click at [94, 377] on link "Project Information 10 Project Information M S" at bounding box center [126, 371] width 157 height 24
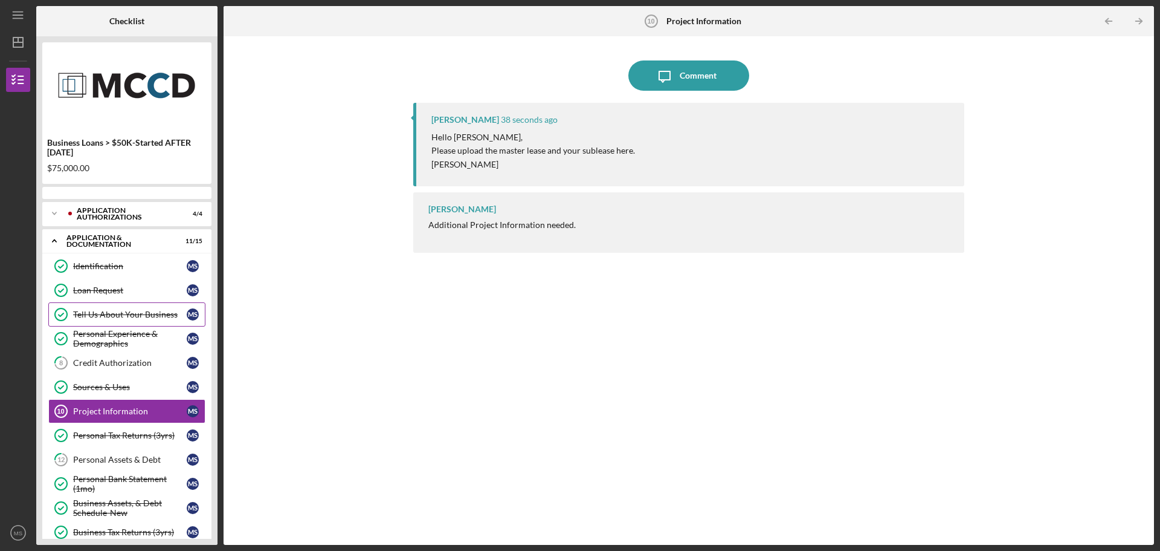
scroll to position [41, 0]
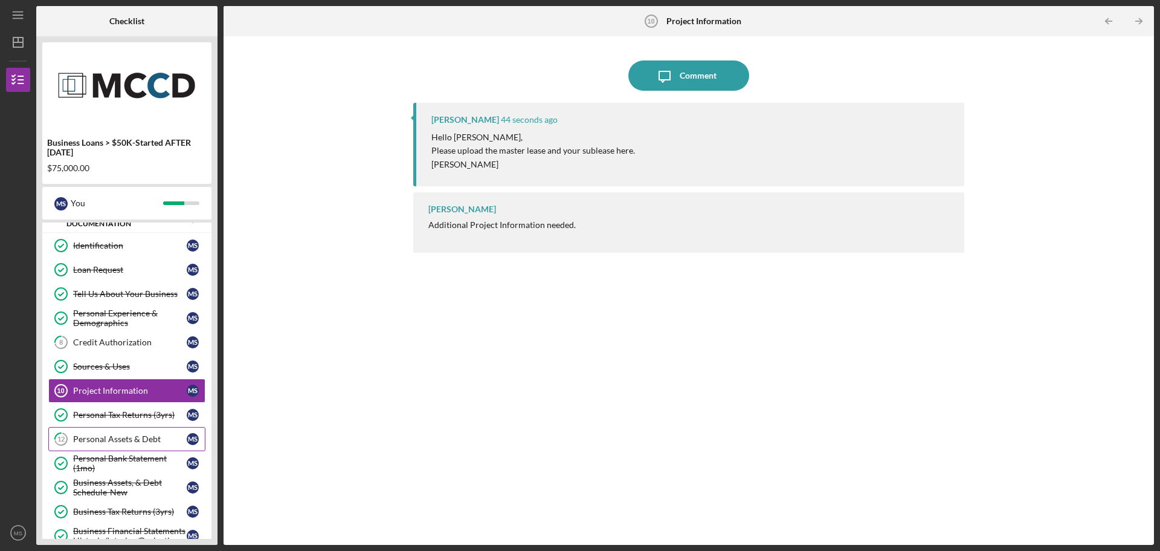
click at [116, 436] on div "Personal Assets & Debt" at bounding box center [130, 439] width 114 height 10
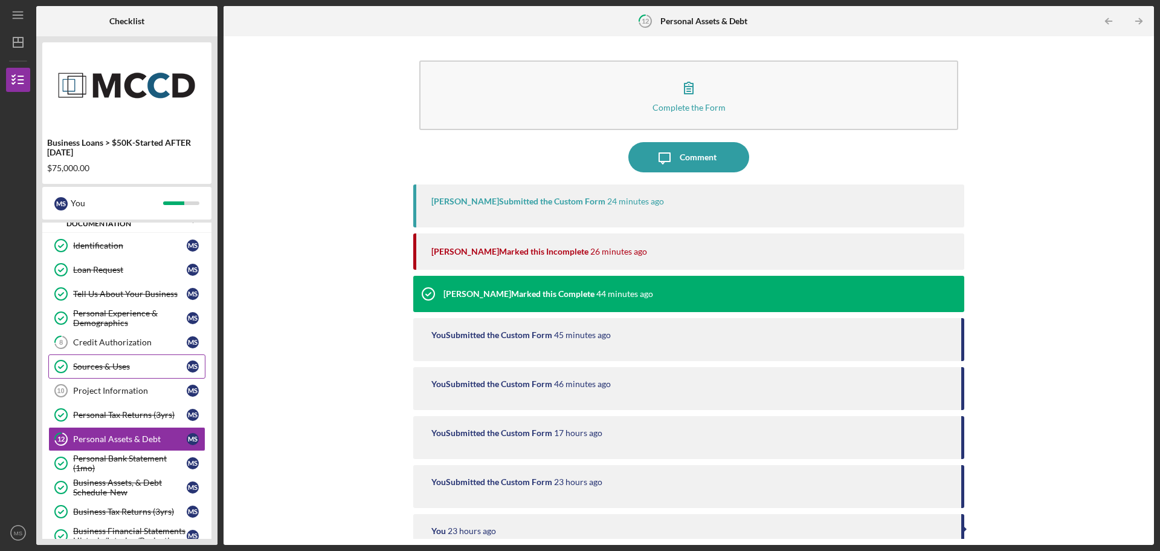
click at [100, 372] on link "Sources & Uses Sources & Uses M S" at bounding box center [126, 366] width 157 height 24
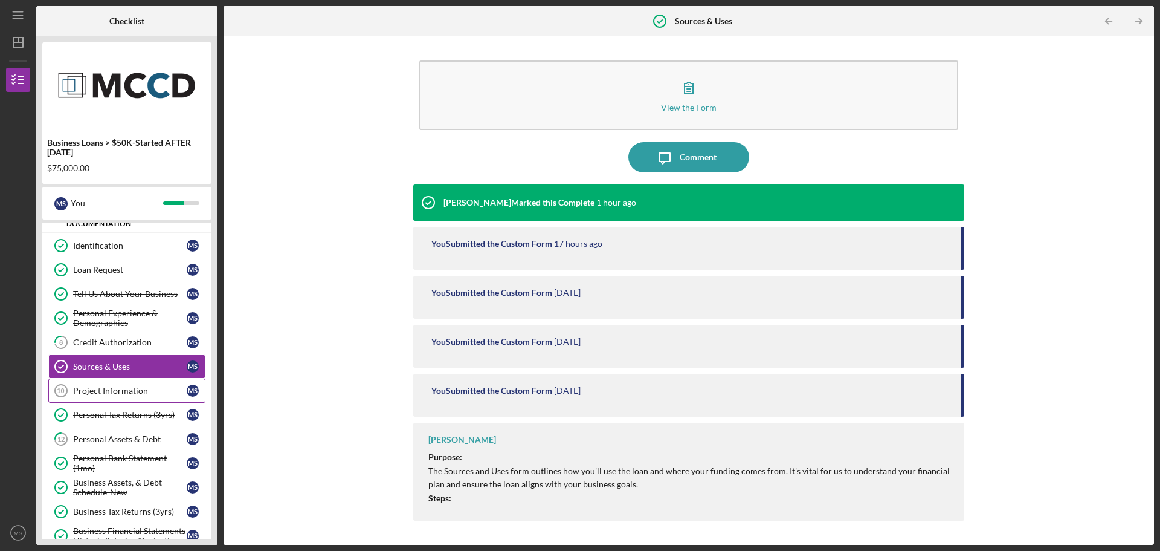
click at [106, 393] on div "Project Information" at bounding box center [130, 391] width 114 height 10
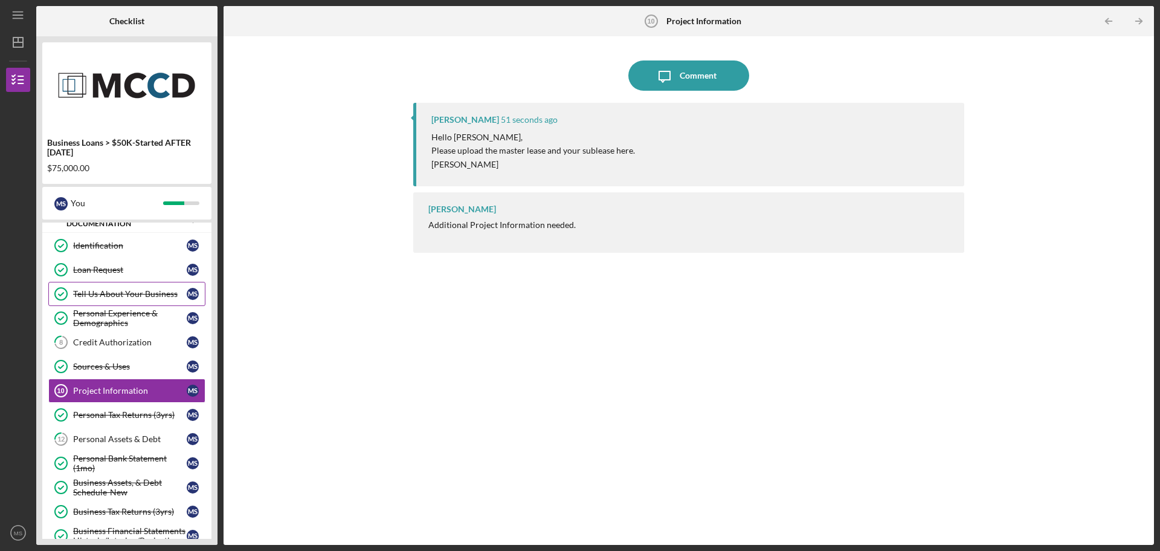
click at [115, 297] on div "Tell Us About Your Business" at bounding box center [130, 294] width 114 height 10
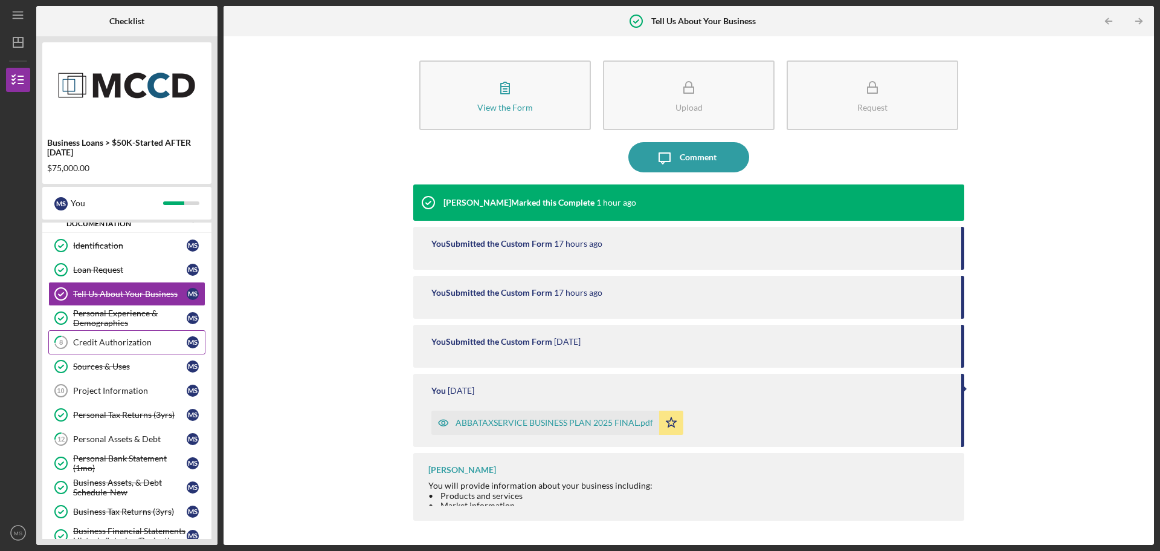
click at [111, 333] on link "8 Credit Authorization M S" at bounding box center [126, 342] width 157 height 24
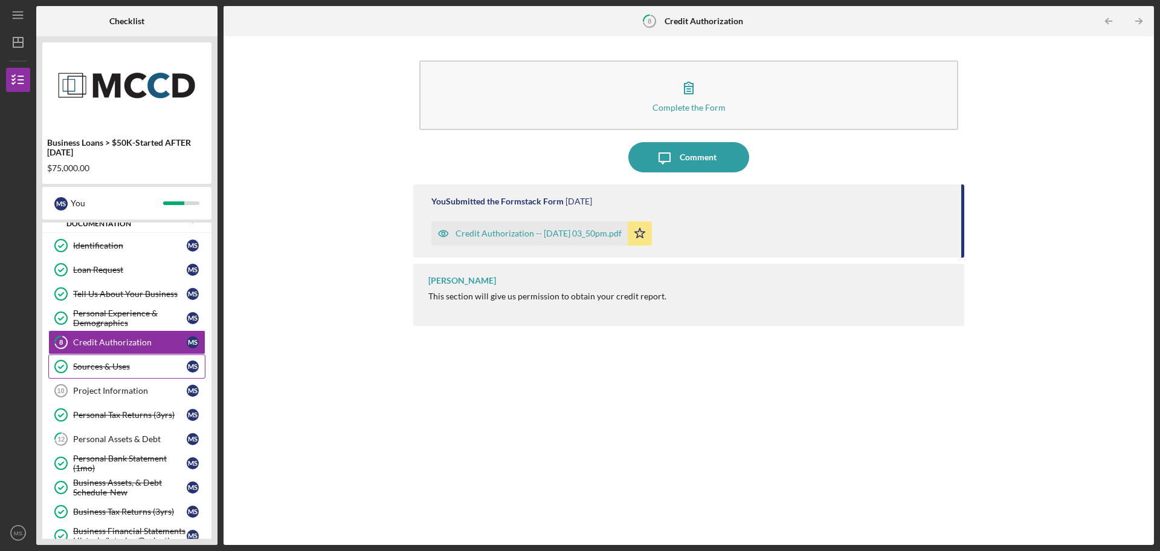
click at [111, 372] on link "Sources & Uses Sources & Uses M S" at bounding box center [126, 366] width 157 height 24
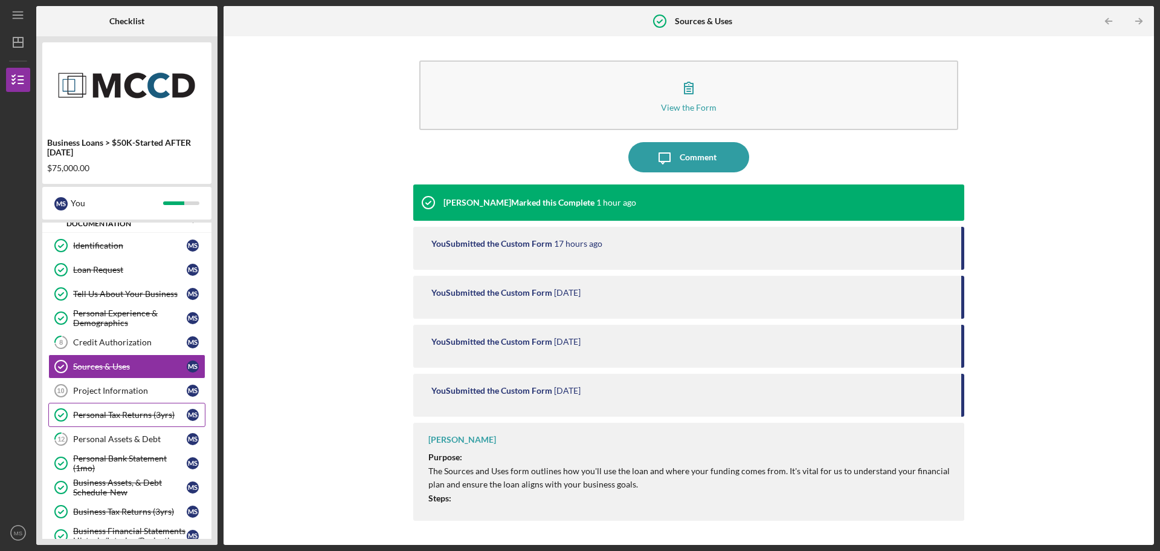
click at [117, 405] on link "Personal Tax Returns (3yrs) Personal Tax Returns (3yrs) M S" at bounding box center [126, 415] width 157 height 24
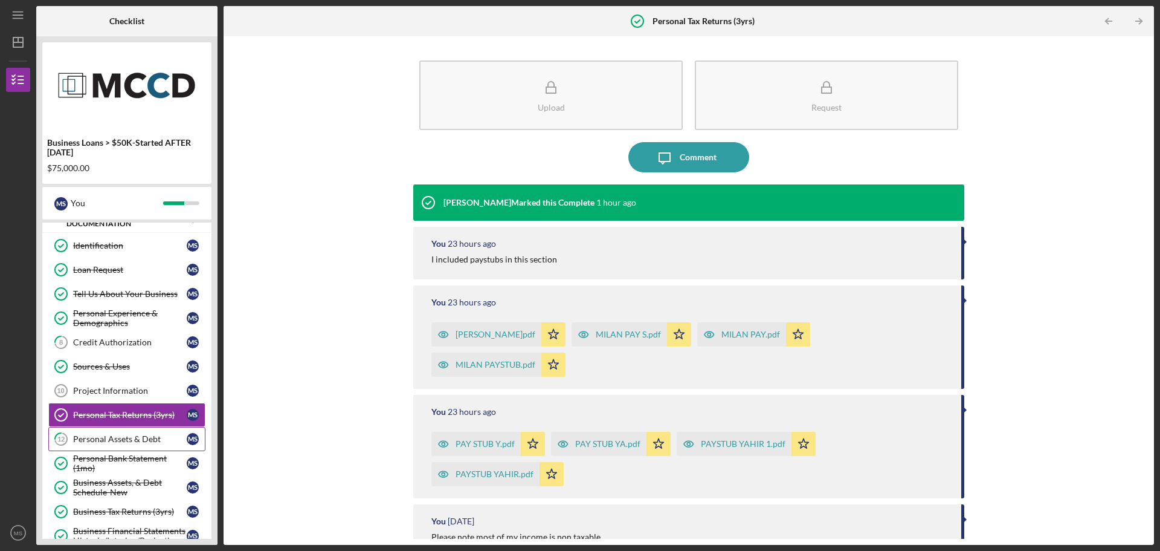
click at [153, 442] on div "Personal Assets & Debt" at bounding box center [130, 439] width 114 height 10
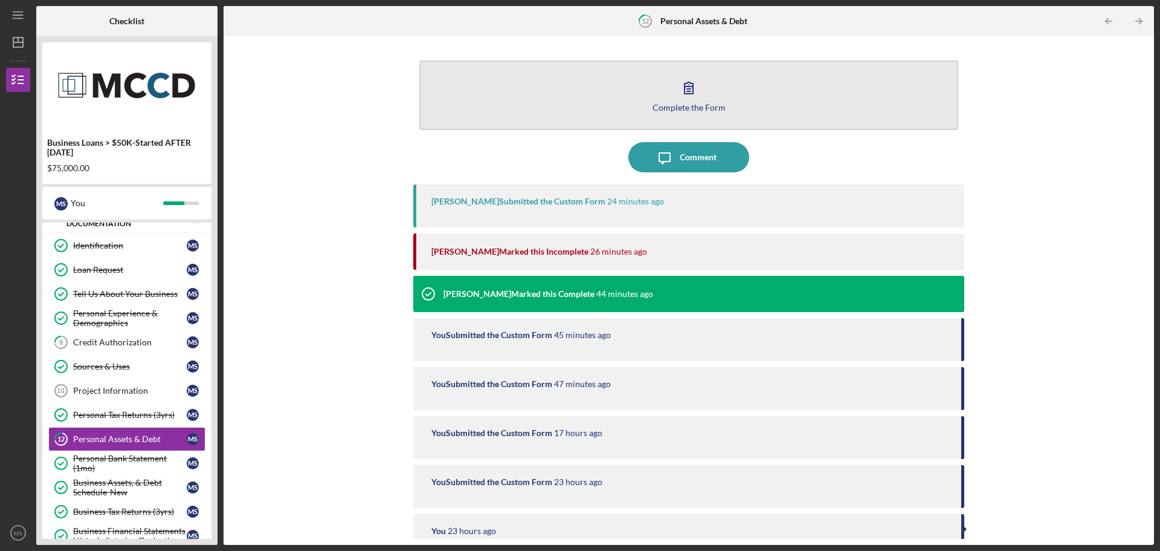
click at [676, 89] on icon "button" at bounding box center [689, 88] width 30 height 30
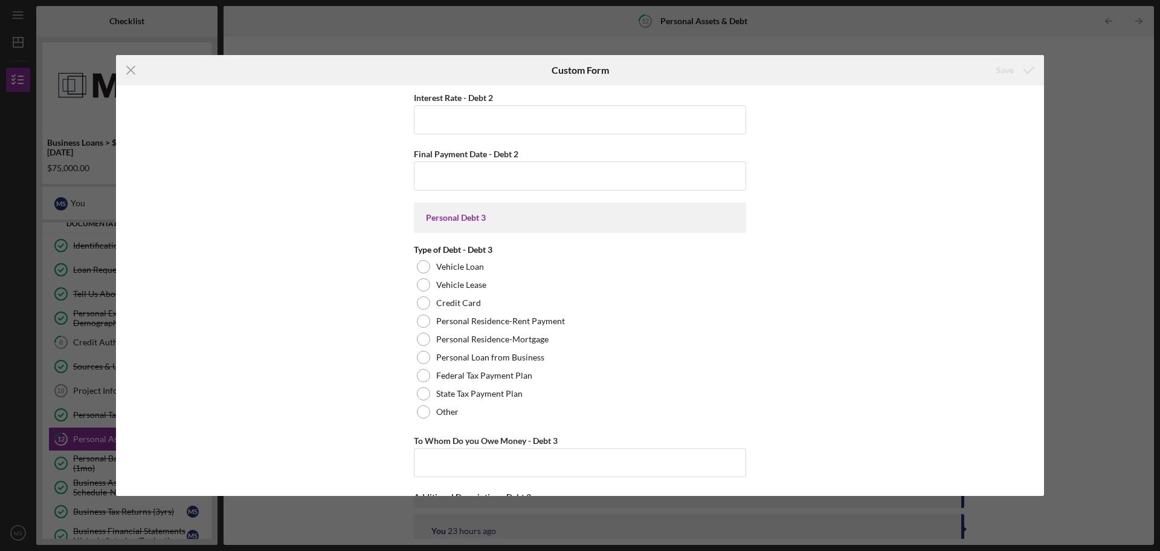
scroll to position [2418, 0]
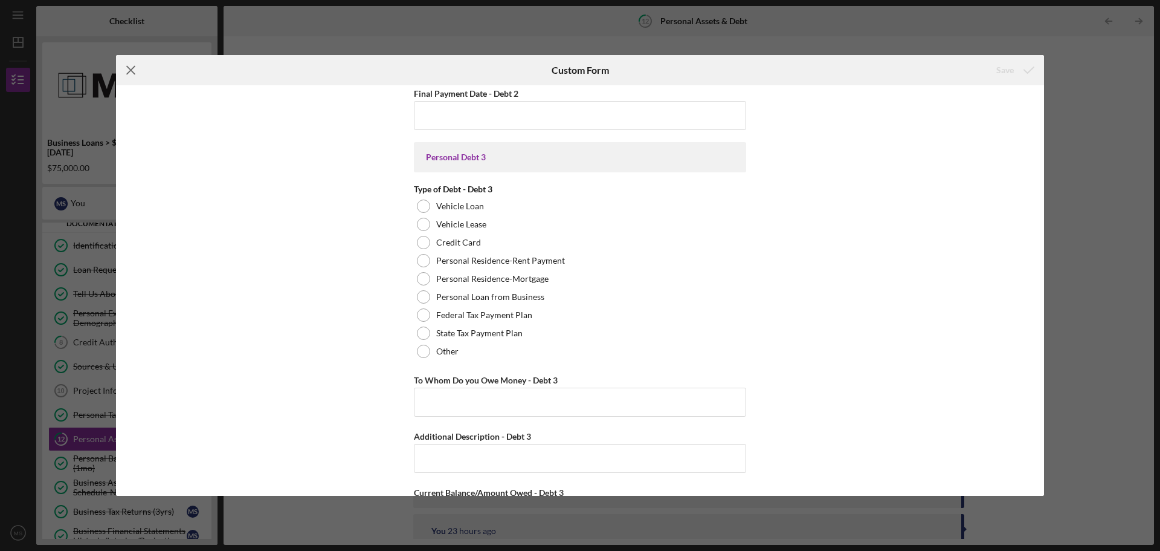
click at [129, 67] on icon "Icon/Menu Close" at bounding box center [131, 70] width 30 height 30
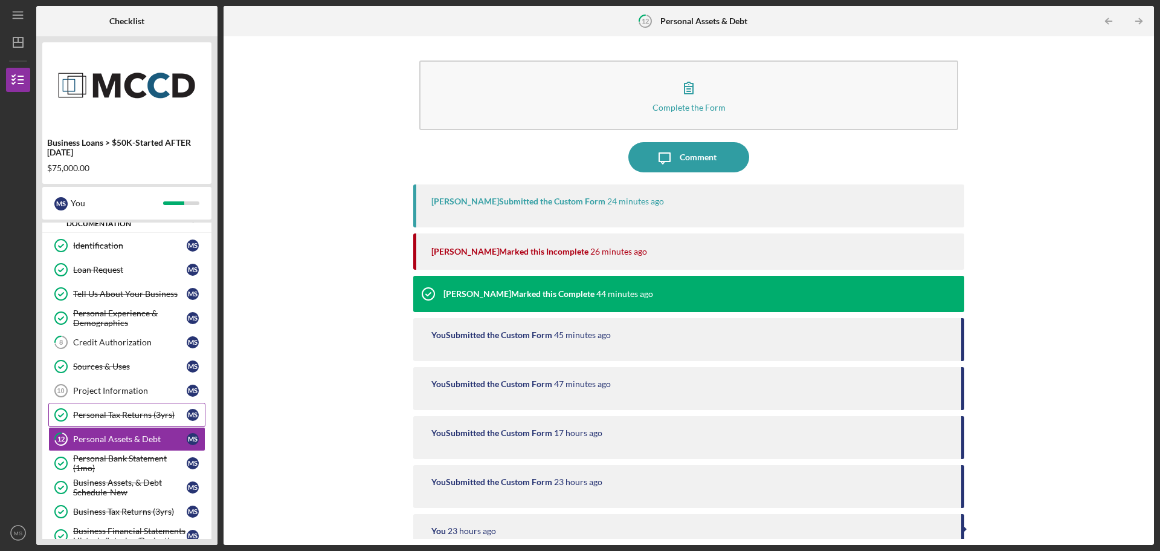
click at [119, 412] on div "Personal Tax Returns (3yrs)" at bounding box center [130, 415] width 114 height 10
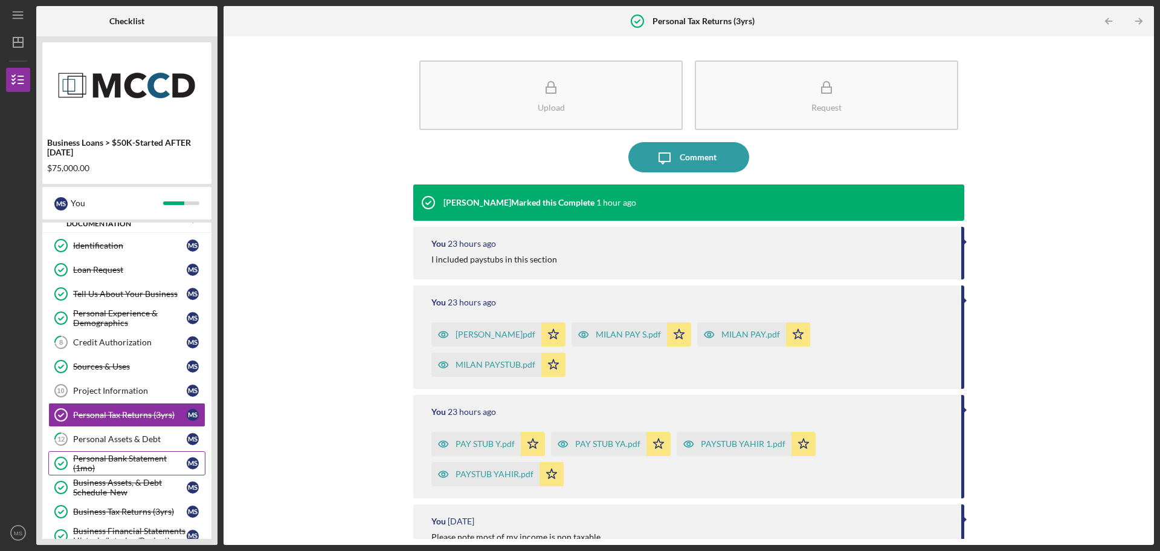
click at [108, 458] on div "Personal Bank Statement (1mo)" at bounding box center [130, 462] width 114 height 19
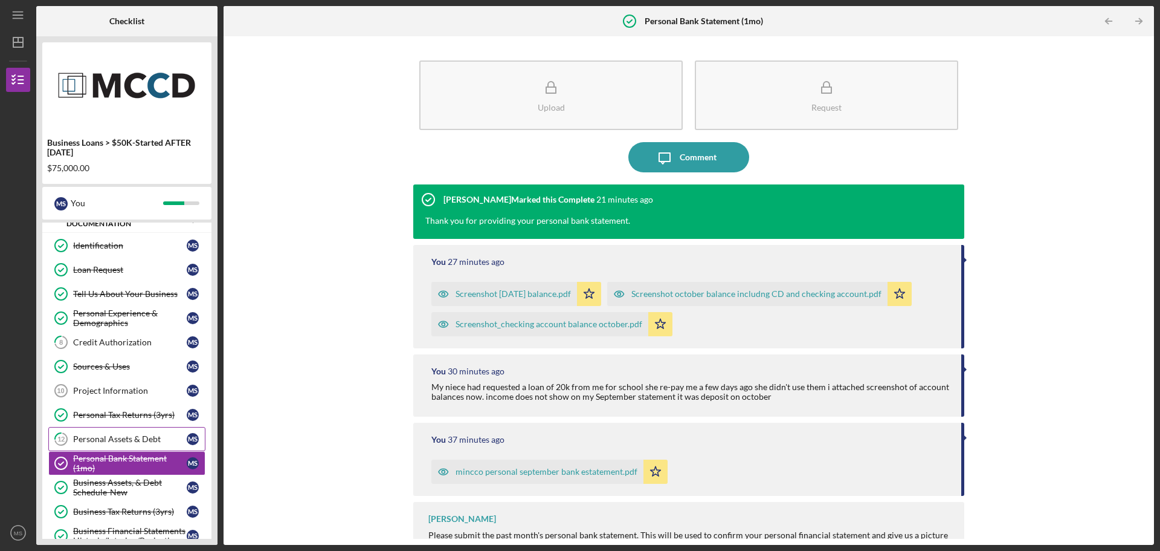
click at [108, 439] on div "Personal Assets & Debt" at bounding box center [130, 439] width 114 height 10
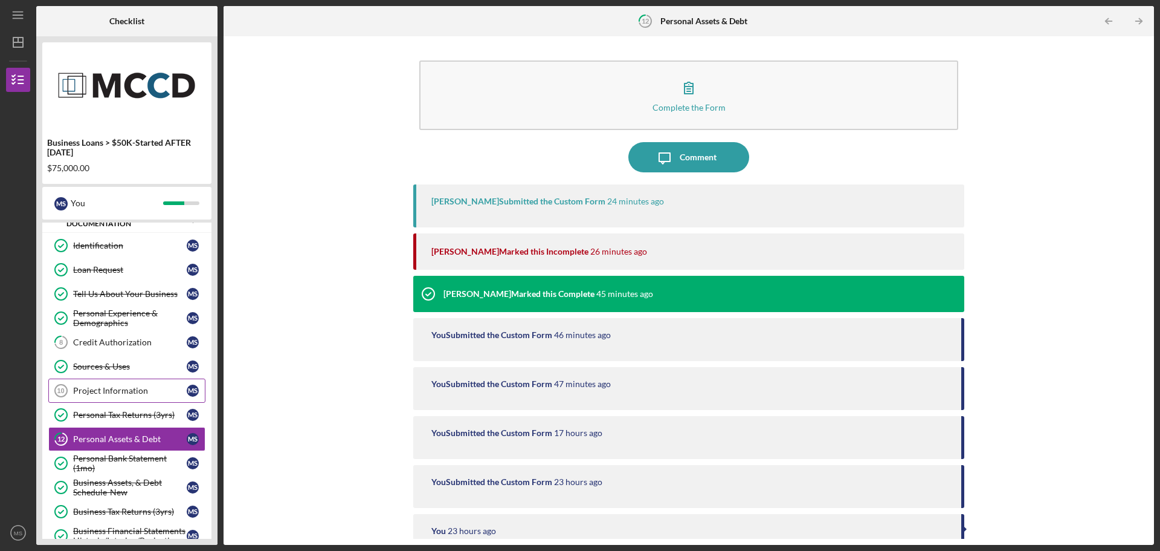
click at [109, 383] on link "Project Information 10 Project Information M S" at bounding box center [126, 390] width 157 height 24
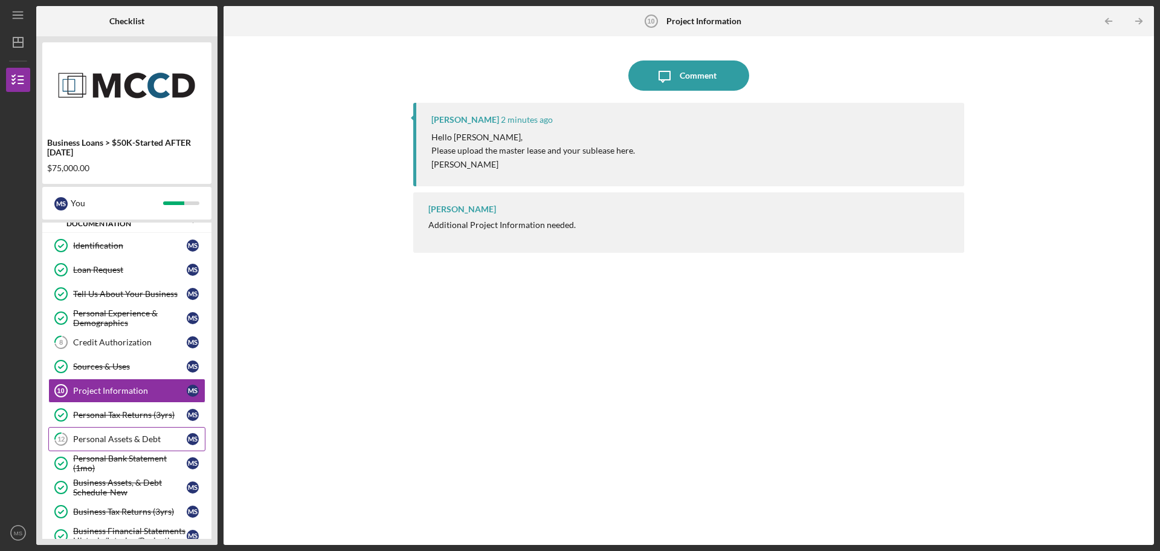
click at [108, 431] on link "12 Personal Assets & Debt M S" at bounding box center [126, 439] width 157 height 24
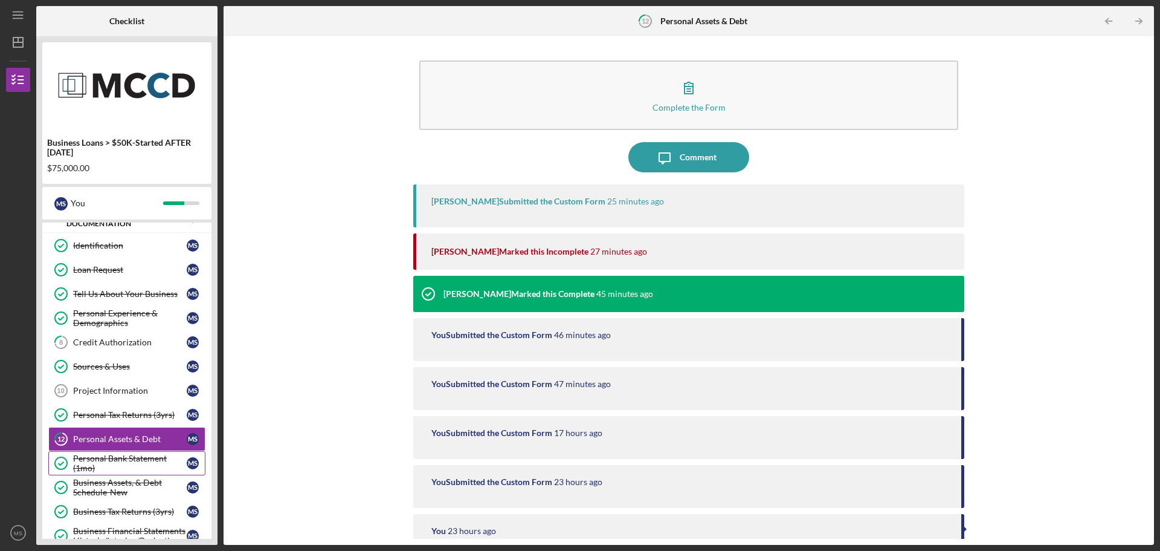
click at [109, 468] on div "Personal Bank Statement (1mo)" at bounding box center [130, 462] width 114 height 19
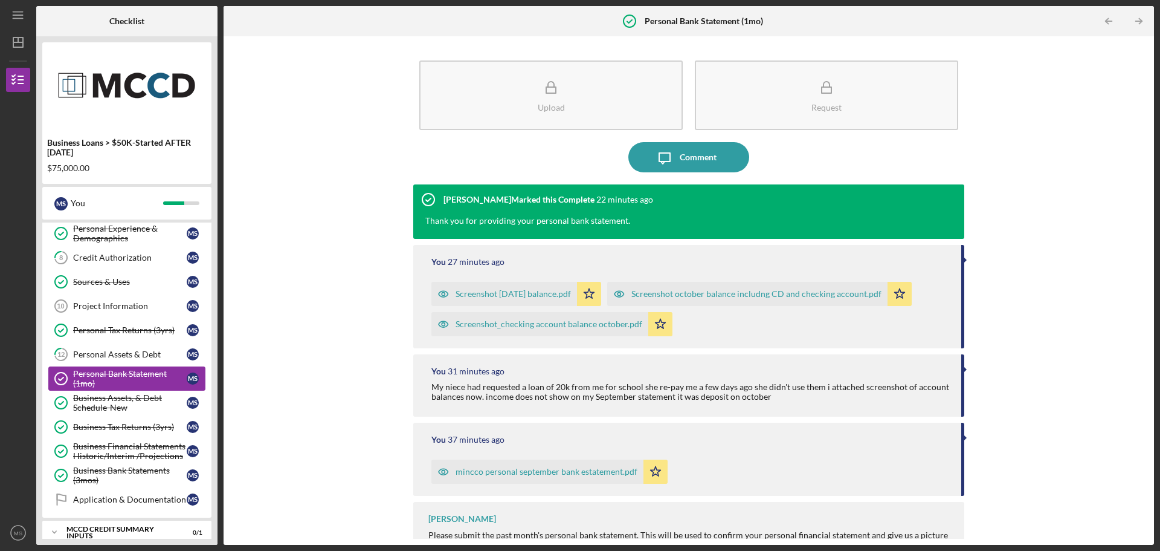
scroll to position [11, 0]
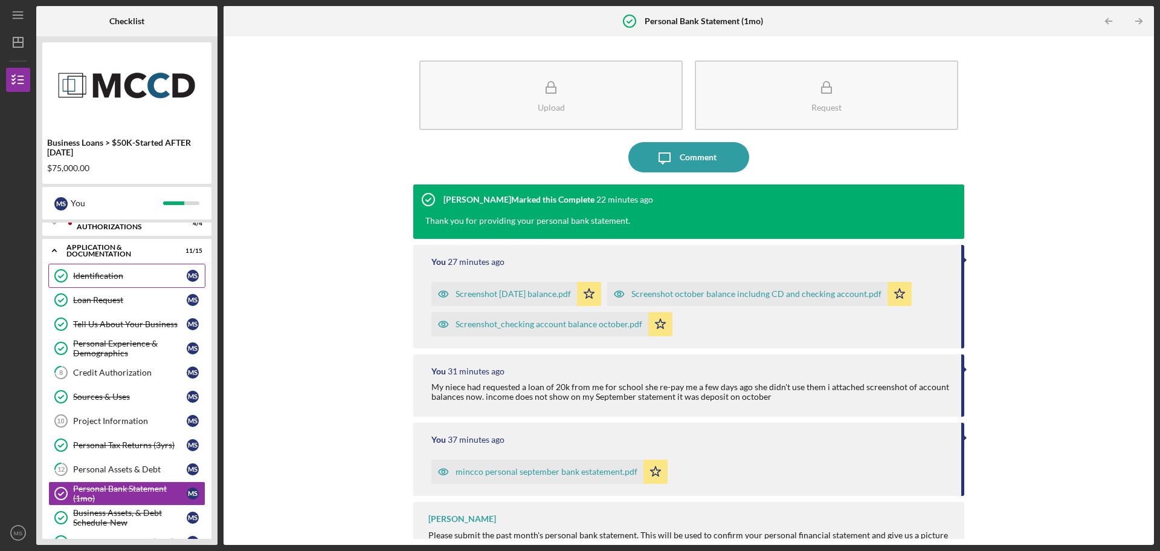
click at [123, 273] on div "Identification" at bounding box center [130, 276] width 114 height 10
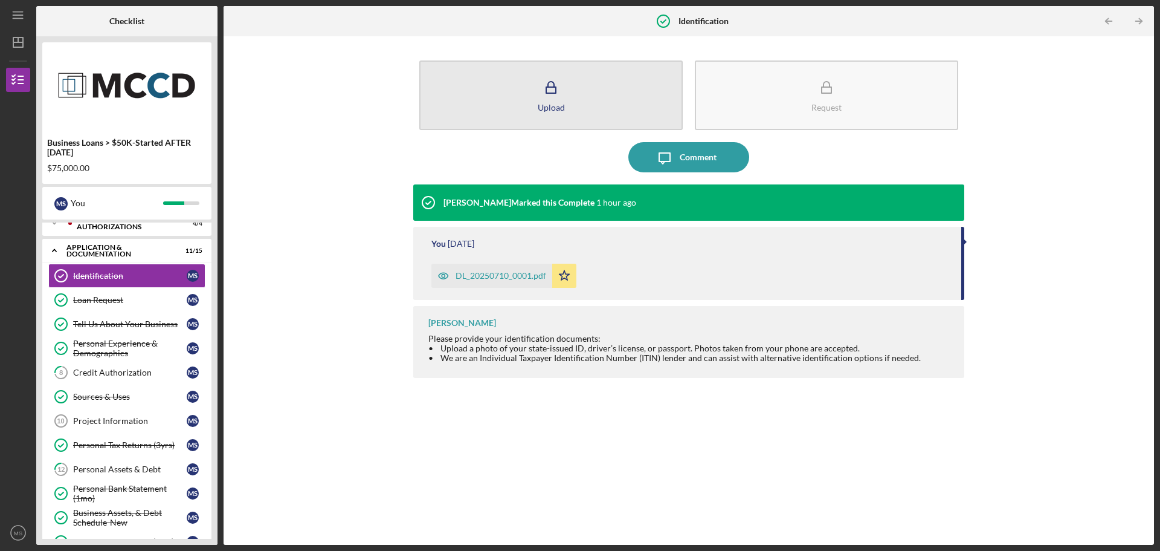
click at [596, 90] on button "Upload" at bounding box center [551, 95] width 264 height 70
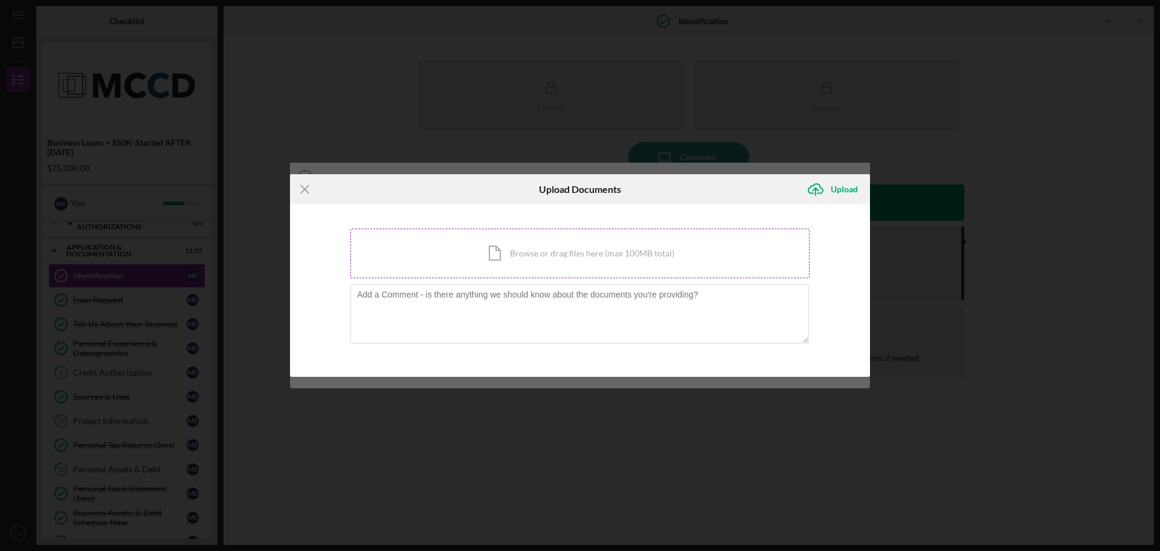
click at [554, 247] on div "Icon/Document Browse or drag files here (max 100MB total) Tap to choose files o…" at bounding box center [580, 253] width 459 height 50
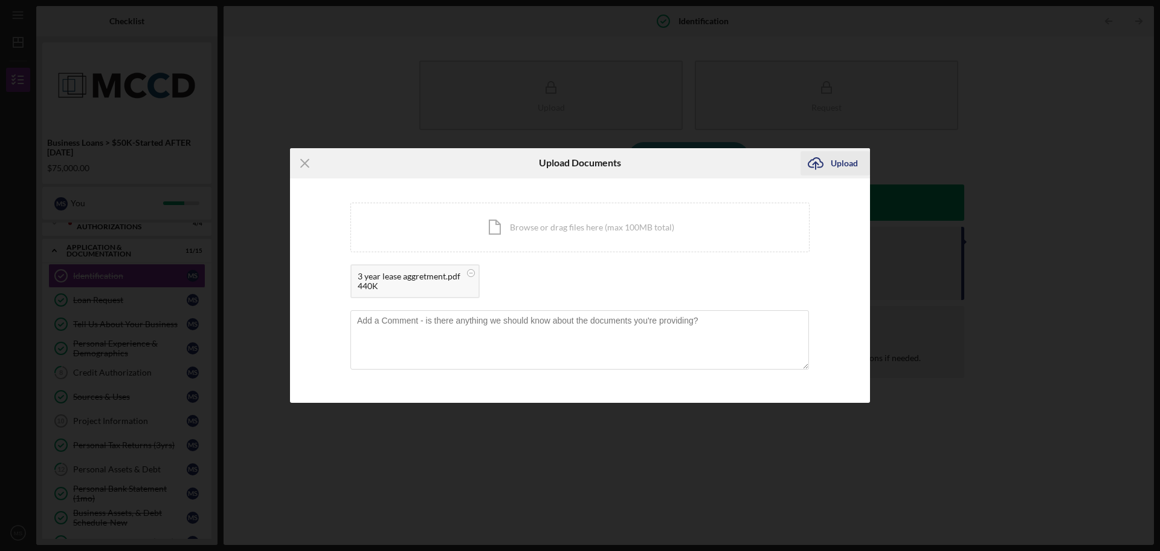
click at [825, 157] on icon "Icon/Upload" at bounding box center [816, 163] width 30 height 30
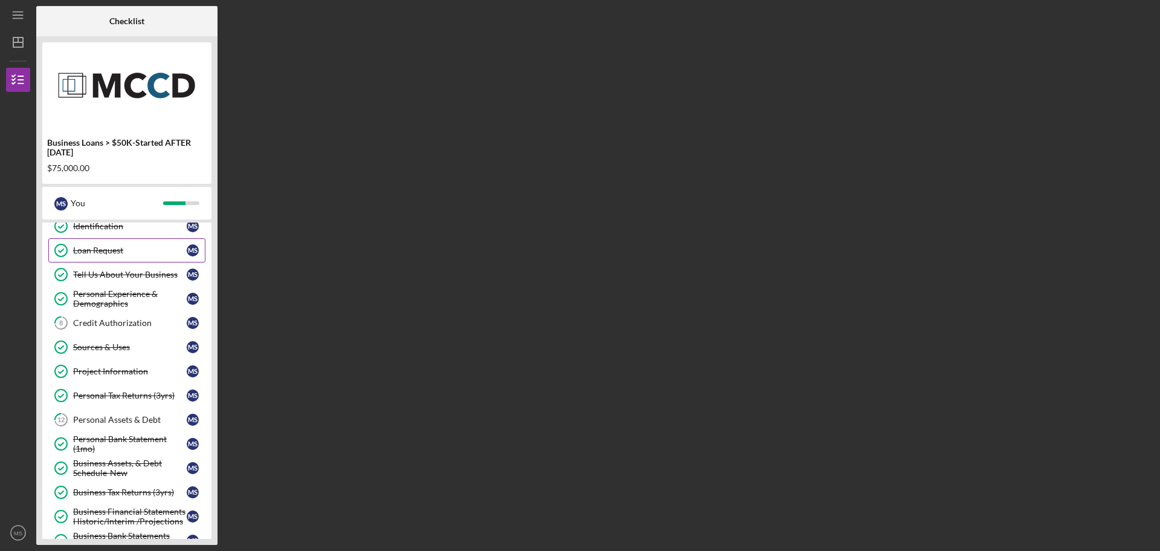
scroll to position [121, 0]
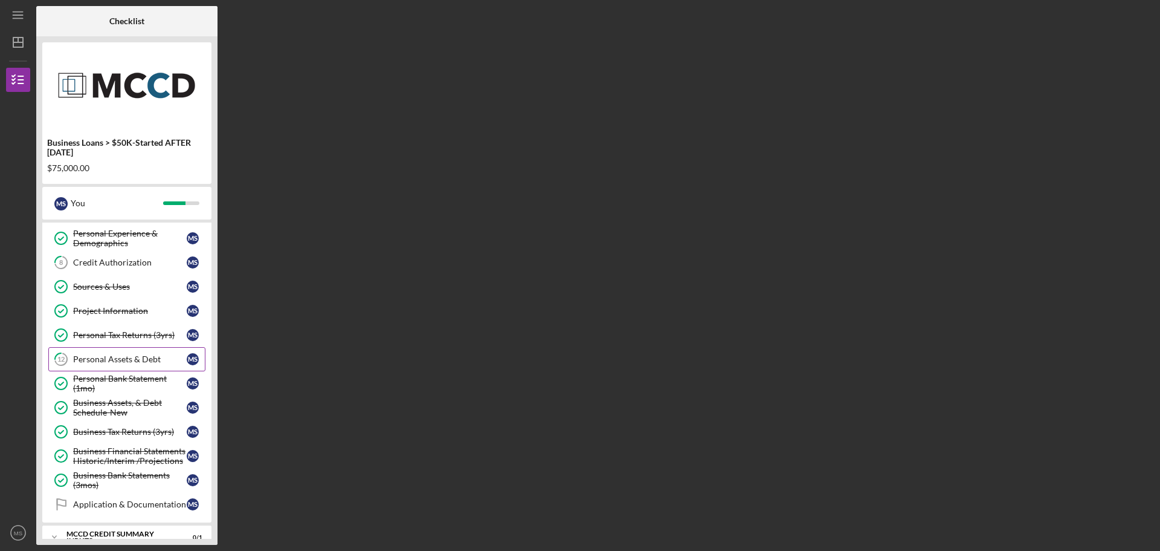
click at [120, 357] on div "Personal Assets & Debt" at bounding box center [130, 359] width 114 height 10
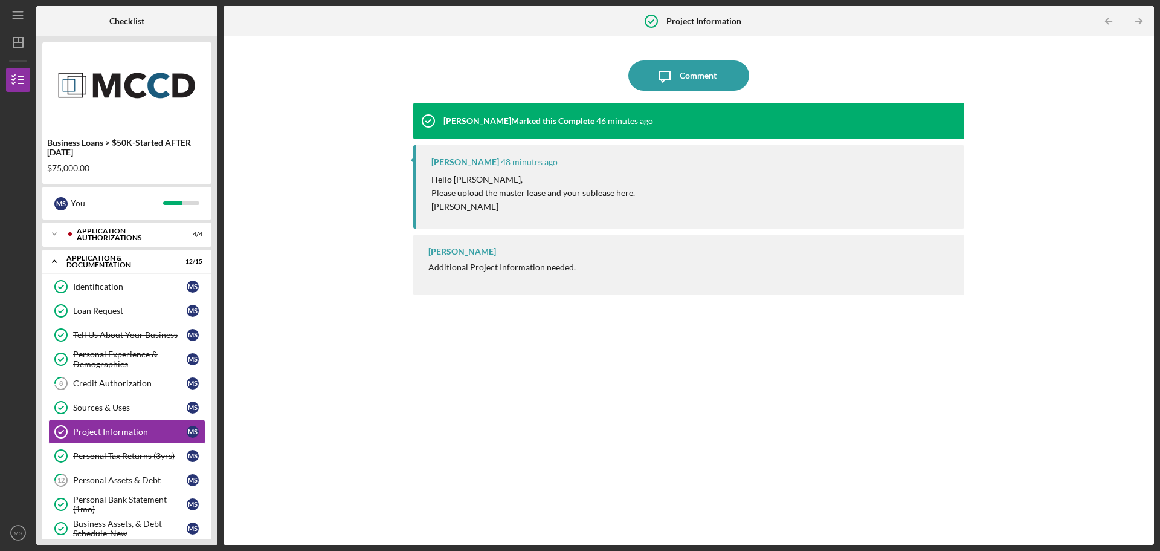
scroll to position [41, 0]
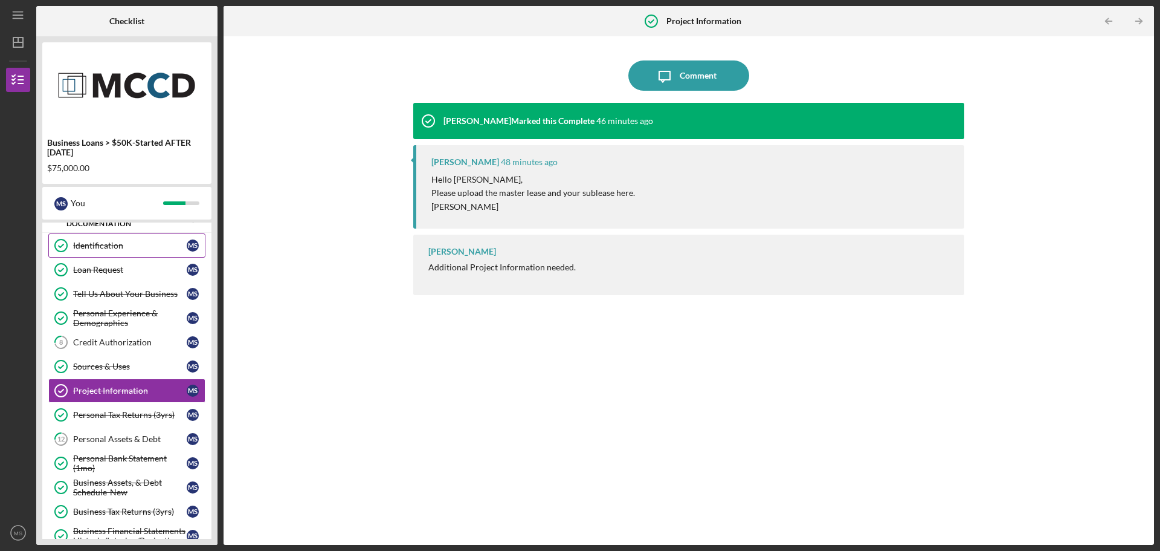
click at [82, 244] on div "Identification" at bounding box center [130, 246] width 114 height 10
